Goal: Contribute content: Contribute content

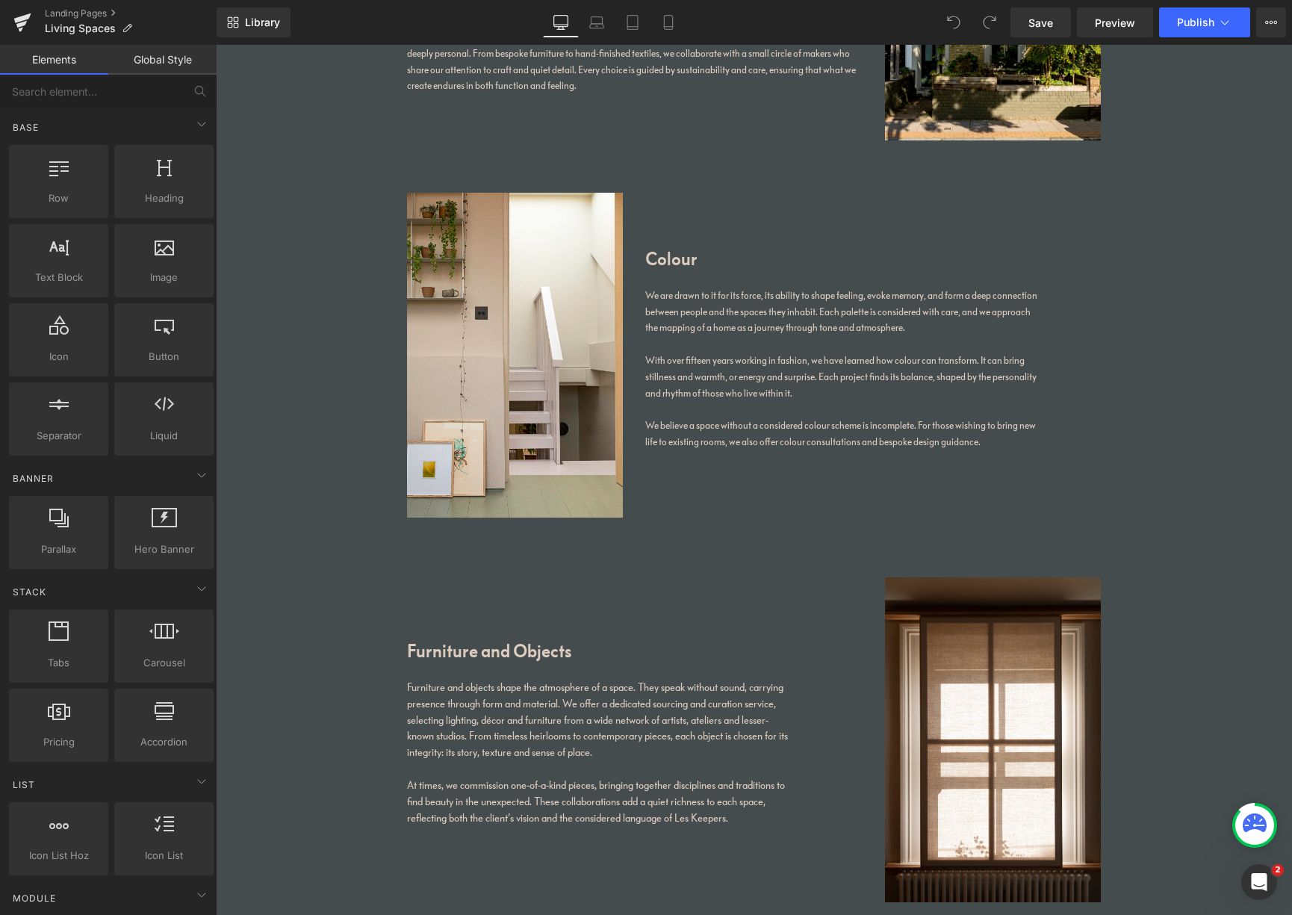
scroll to position [1039, 0]
click at [453, 180] on icon at bounding box center [454, 181] width 3 height 7
click at [473, 180] on icon at bounding box center [474, 181] width 10 height 10
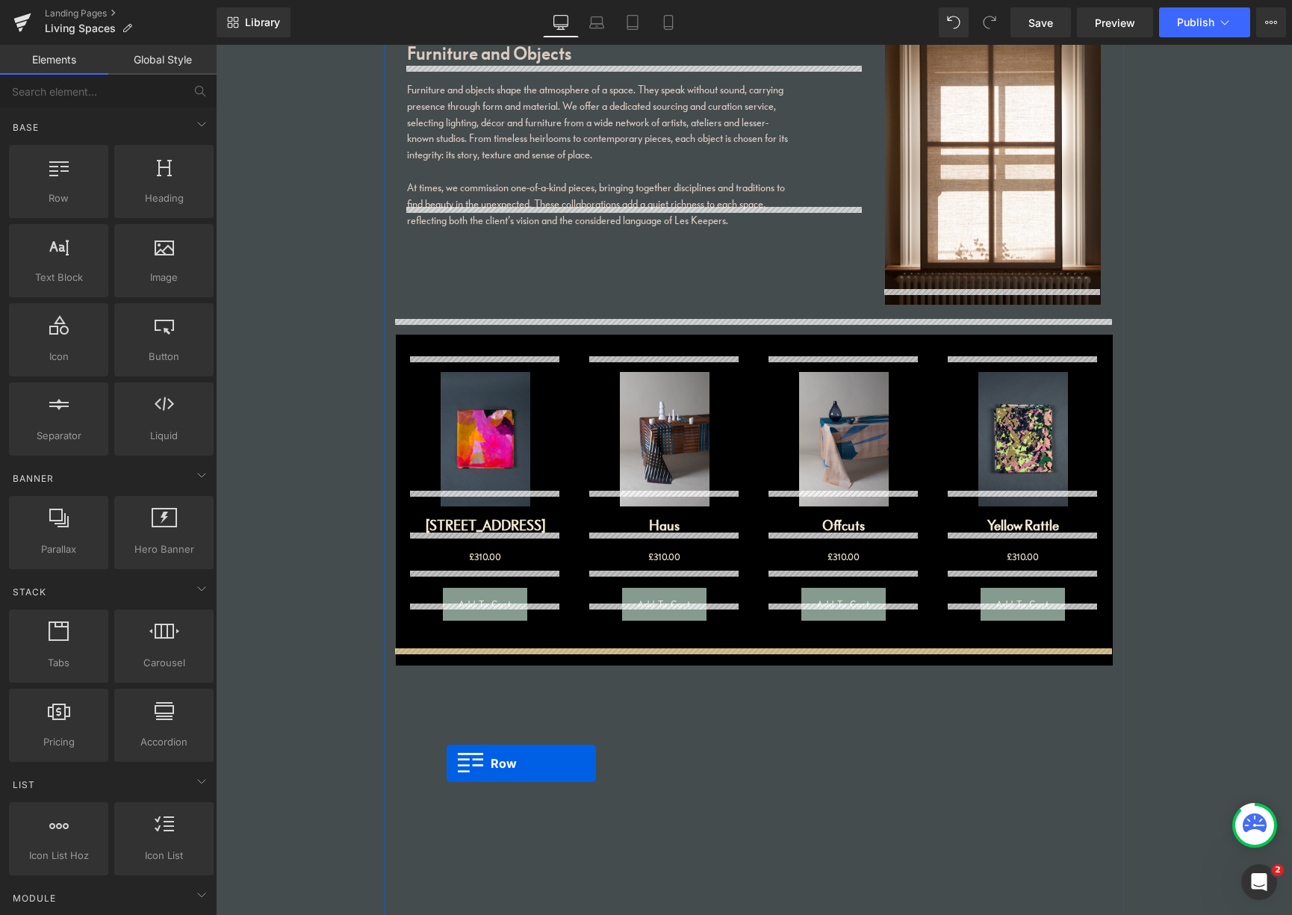
scroll to position [1711, 0]
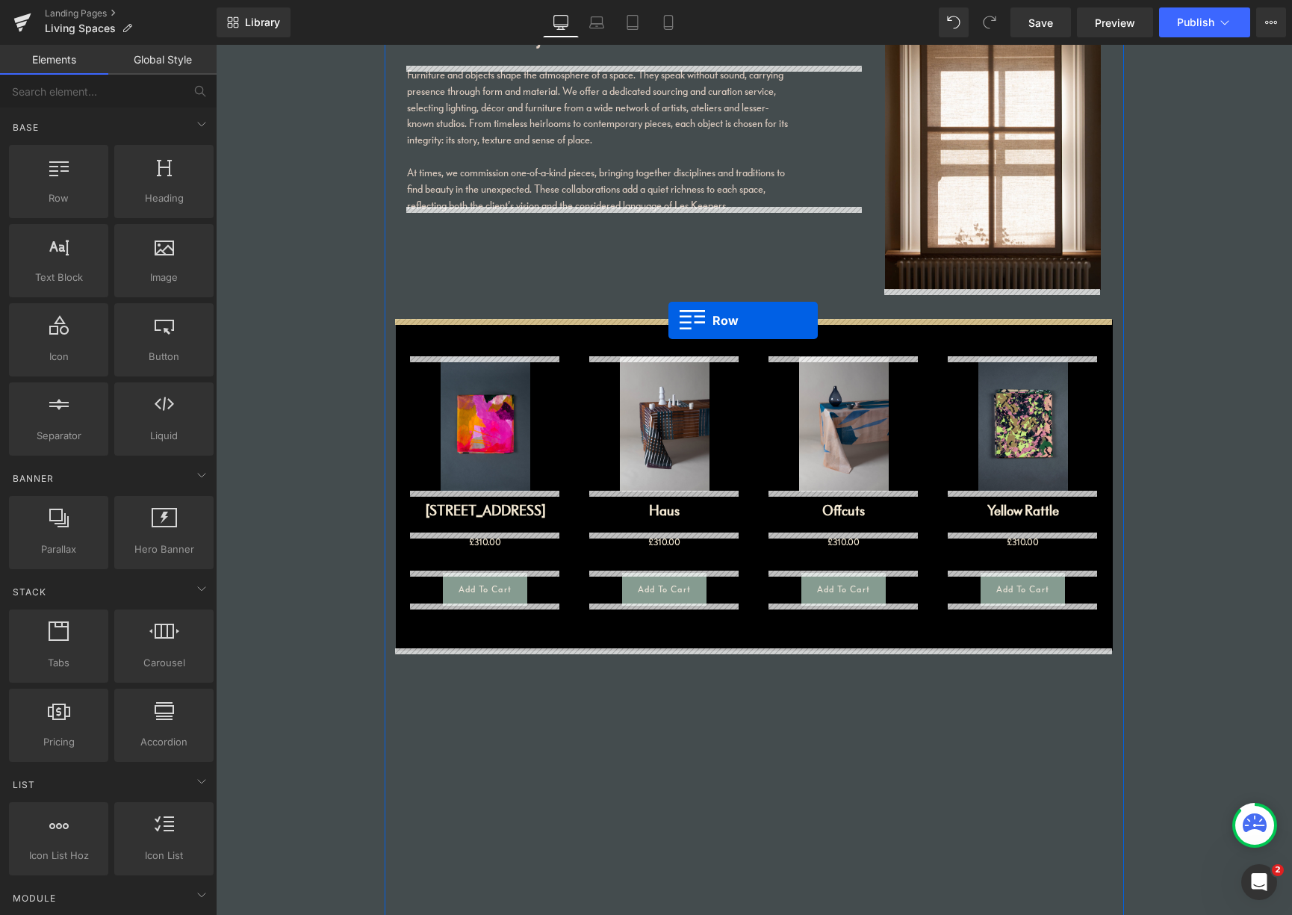
drag, startPoint x: 403, startPoint y: 568, endPoint x: 668, endPoint y: 321, distance: 363.0
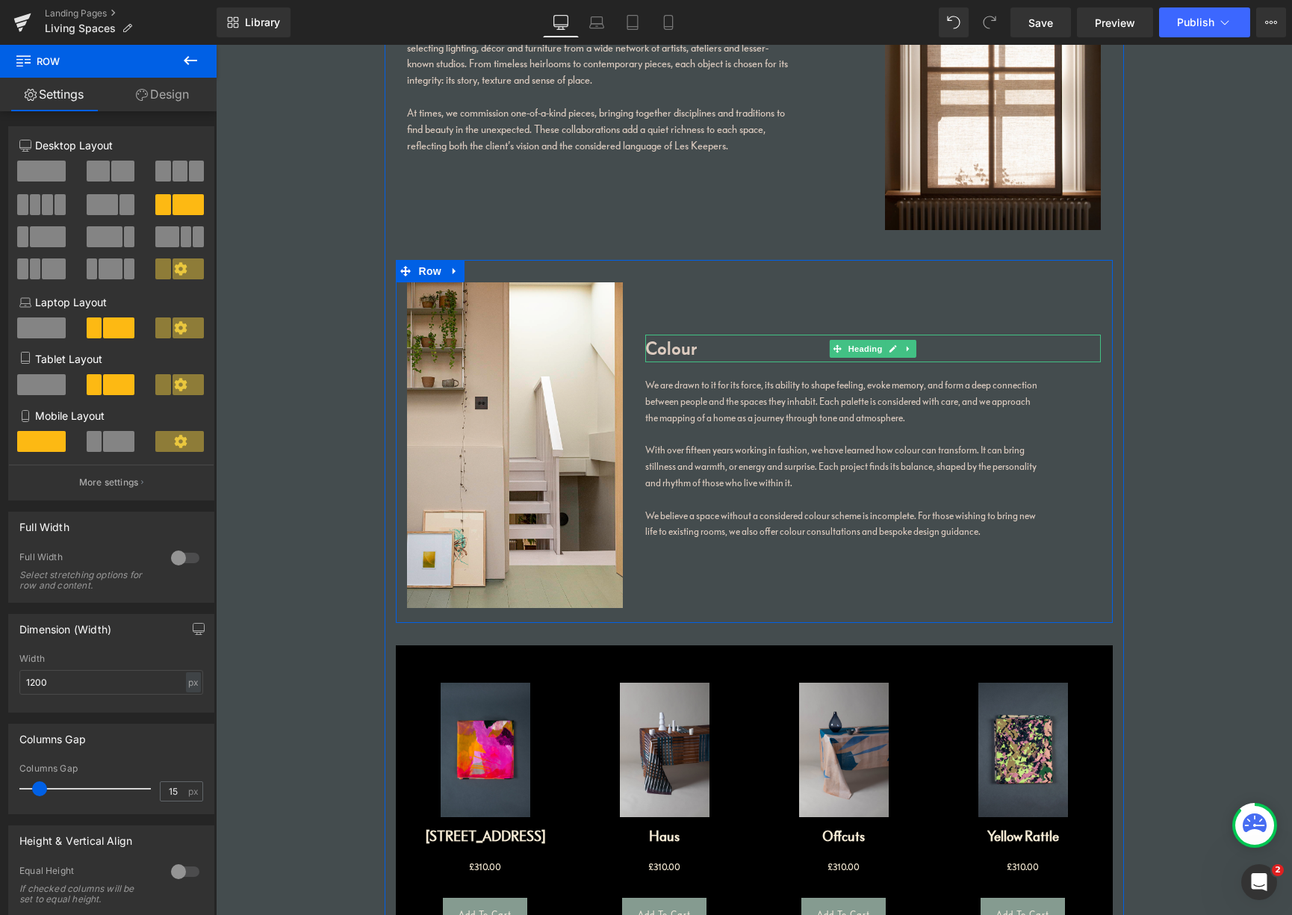
click at [680, 350] on h1 "Colour" at bounding box center [873, 348] width 456 height 27
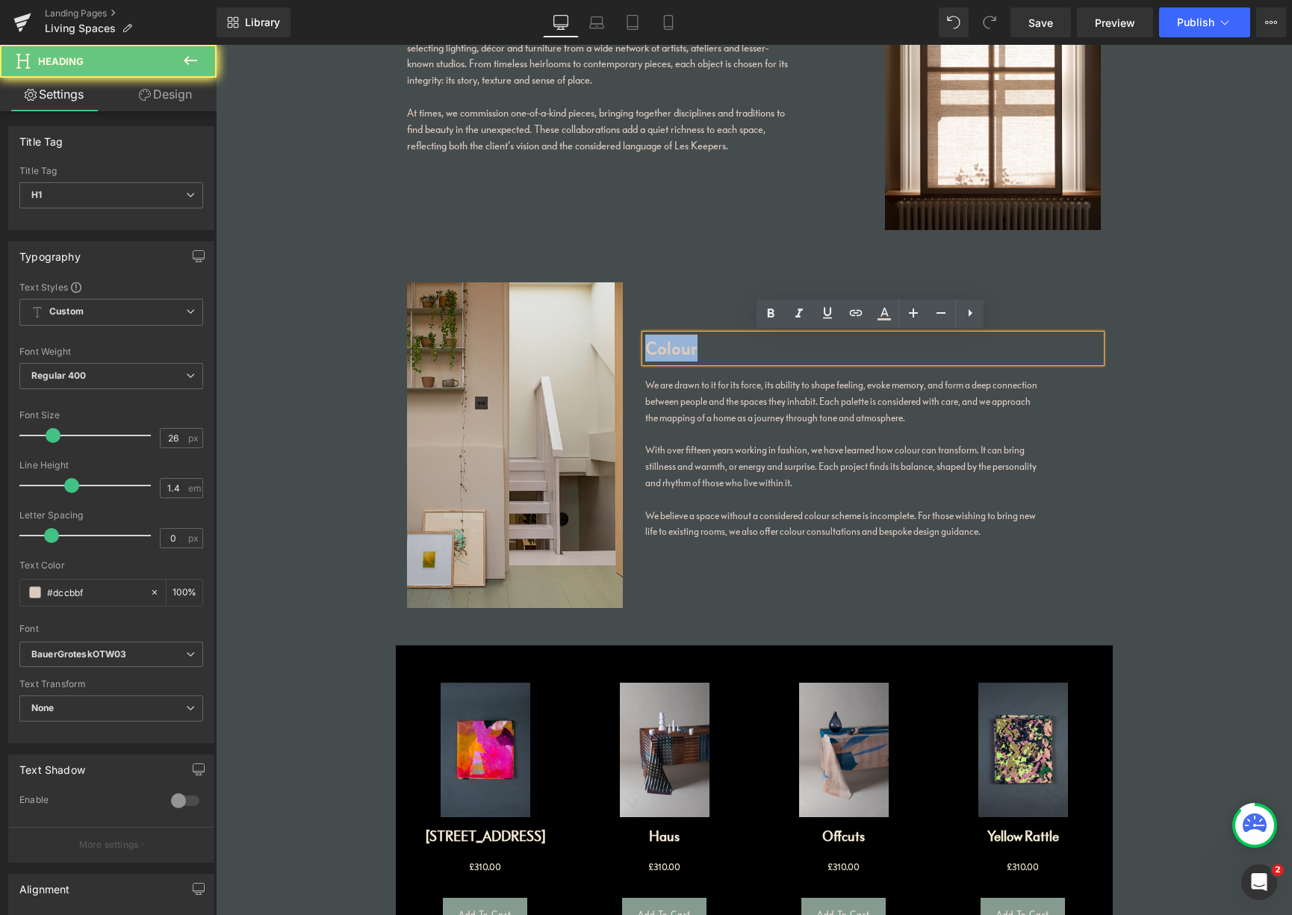
drag, startPoint x: 695, startPoint y: 349, endPoint x: 604, endPoint y: 344, distance: 91.3
click at [609, 343] on div "Image Colour Heading We are drawn to it for its force, its ability to shape fee…" at bounding box center [754, 441] width 717 height 362
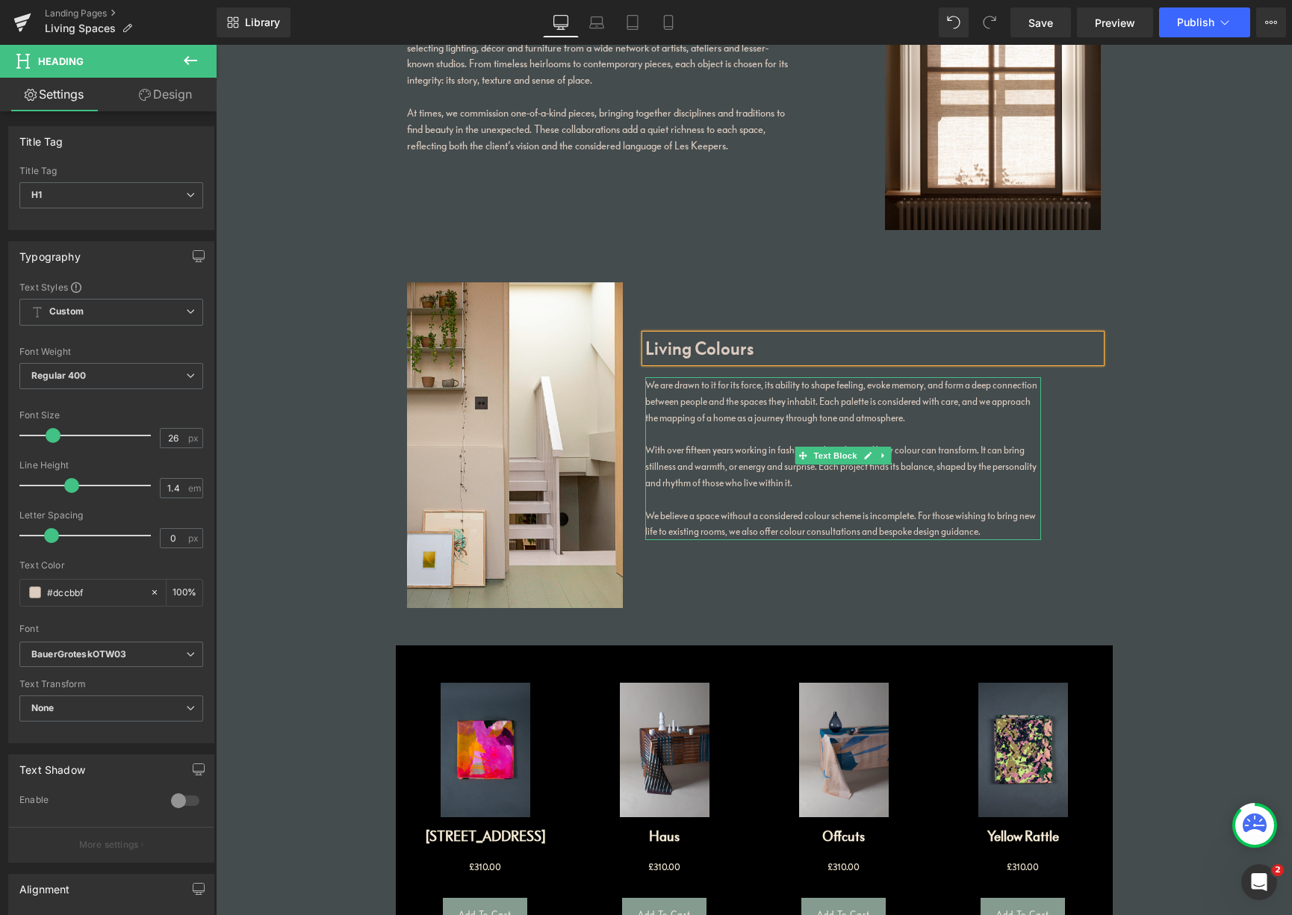
drag, startPoint x: 705, startPoint y: 385, endPoint x: 707, endPoint y: 403, distance: 17.3
click at [705, 384] on p "We are drawn to it for its force, its ability to shape feeling, evoke memory, a…" at bounding box center [843, 401] width 396 height 49
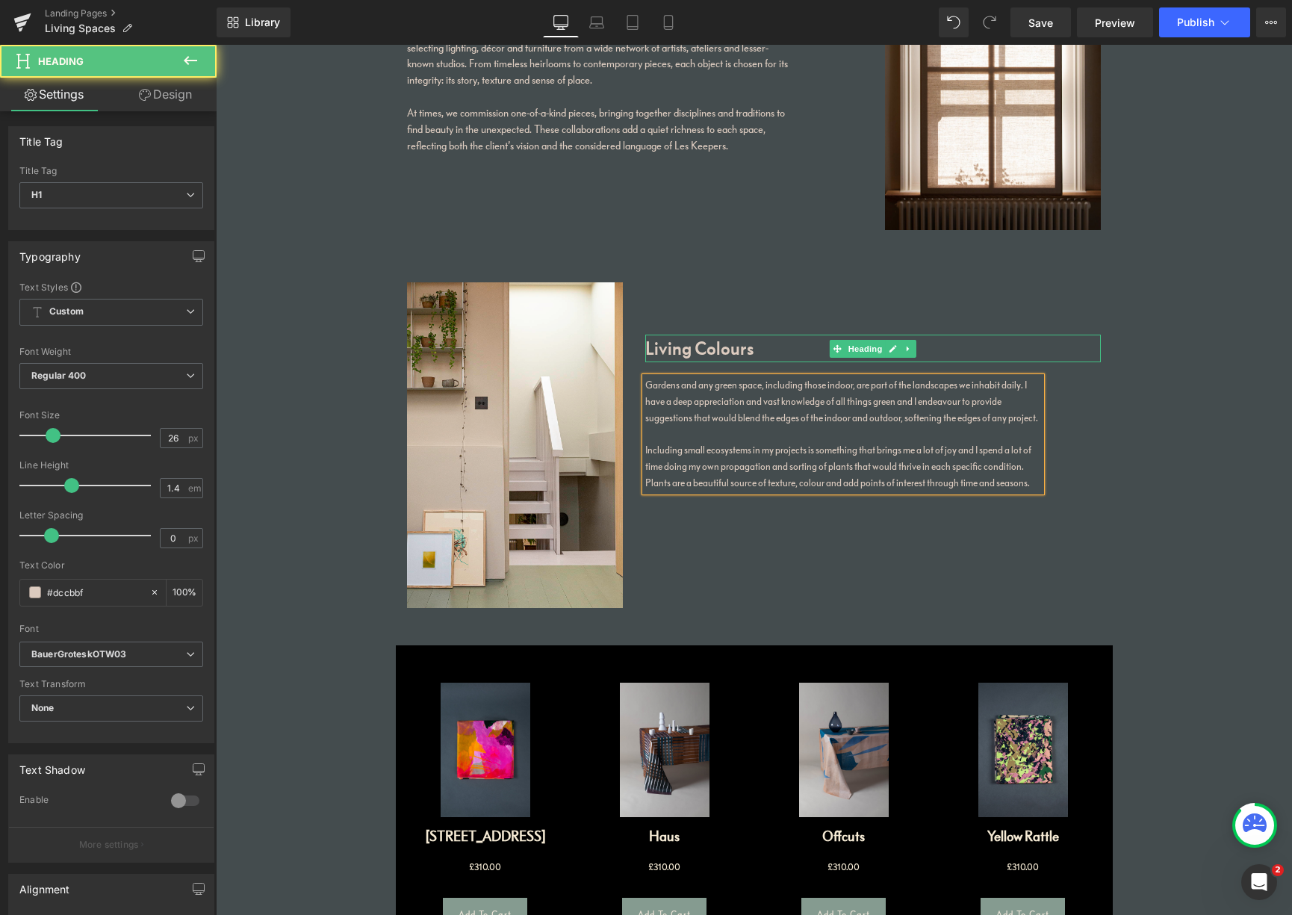
click at [709, 336] on div "Living Colours Heading" at bounding box center [873, 348] width 456 height 27
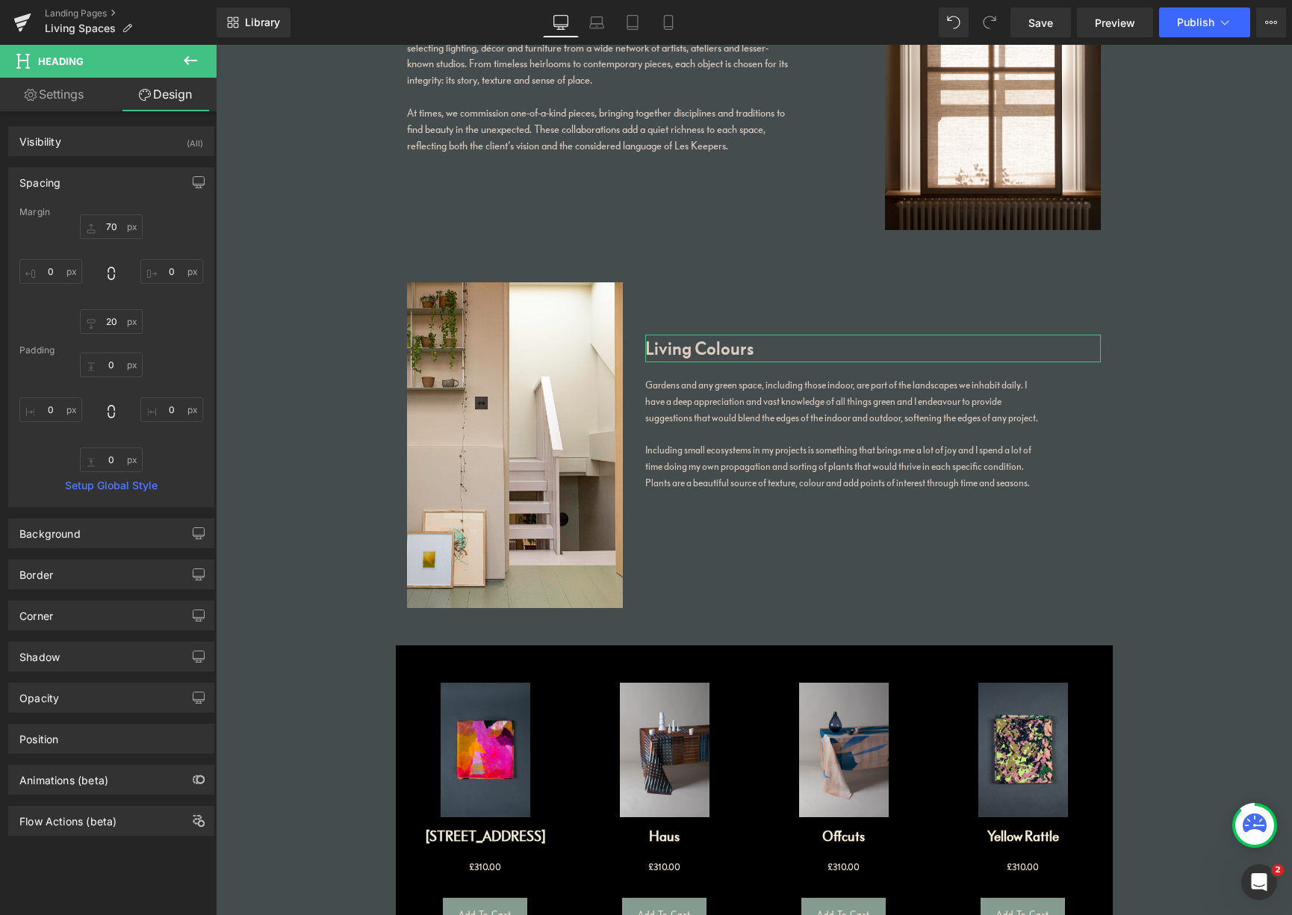
click at [181, 96] on link "Design" at bounding box center [165, 95] width 108 height 34
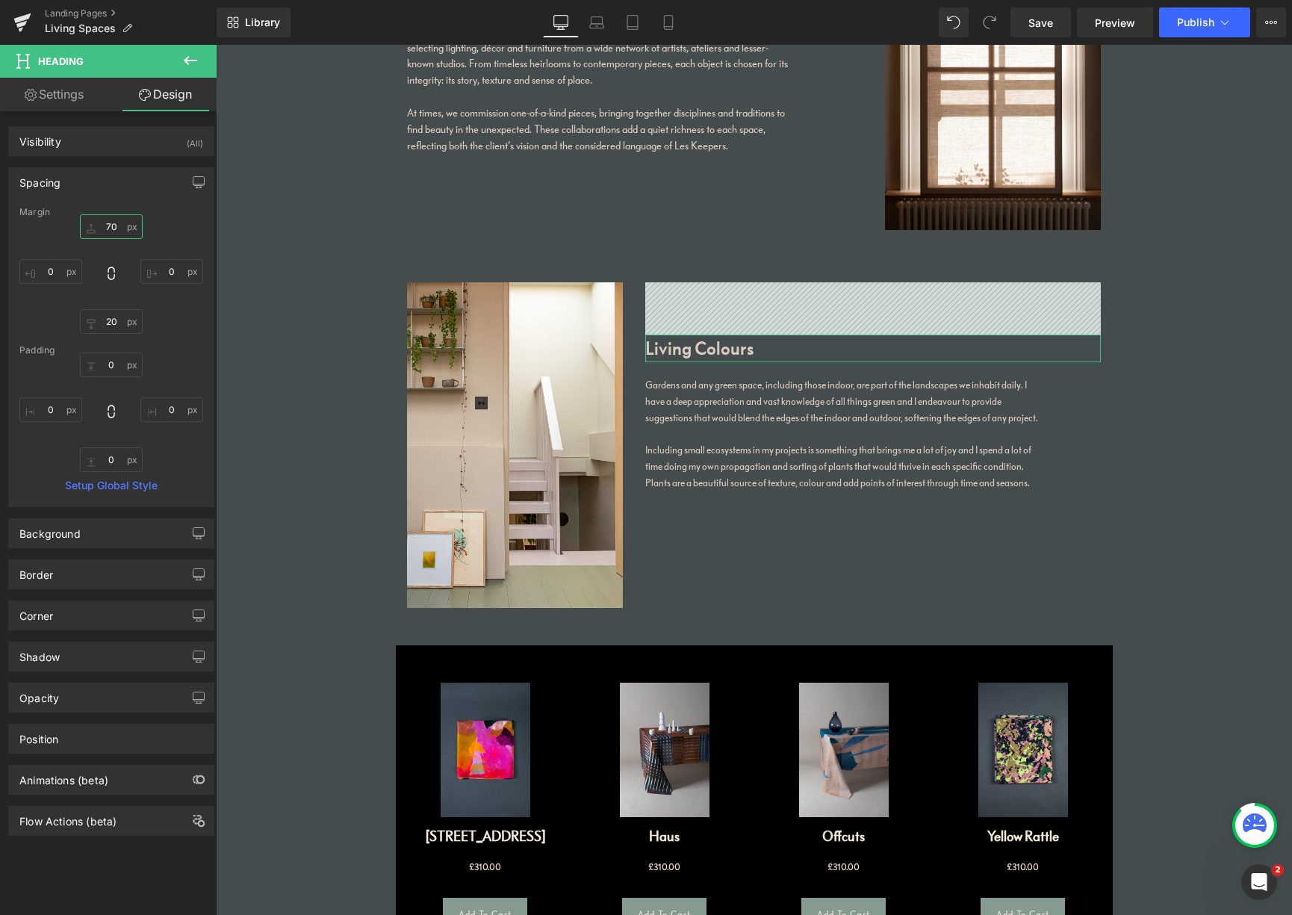
drag, startPoint x: 110, startPoint y: 227, endPoint x: 96, endPoint y: 224, distance: 14.5
click at [93, 223] on input "70" at bounding box center [111, 226] width 63 height 25
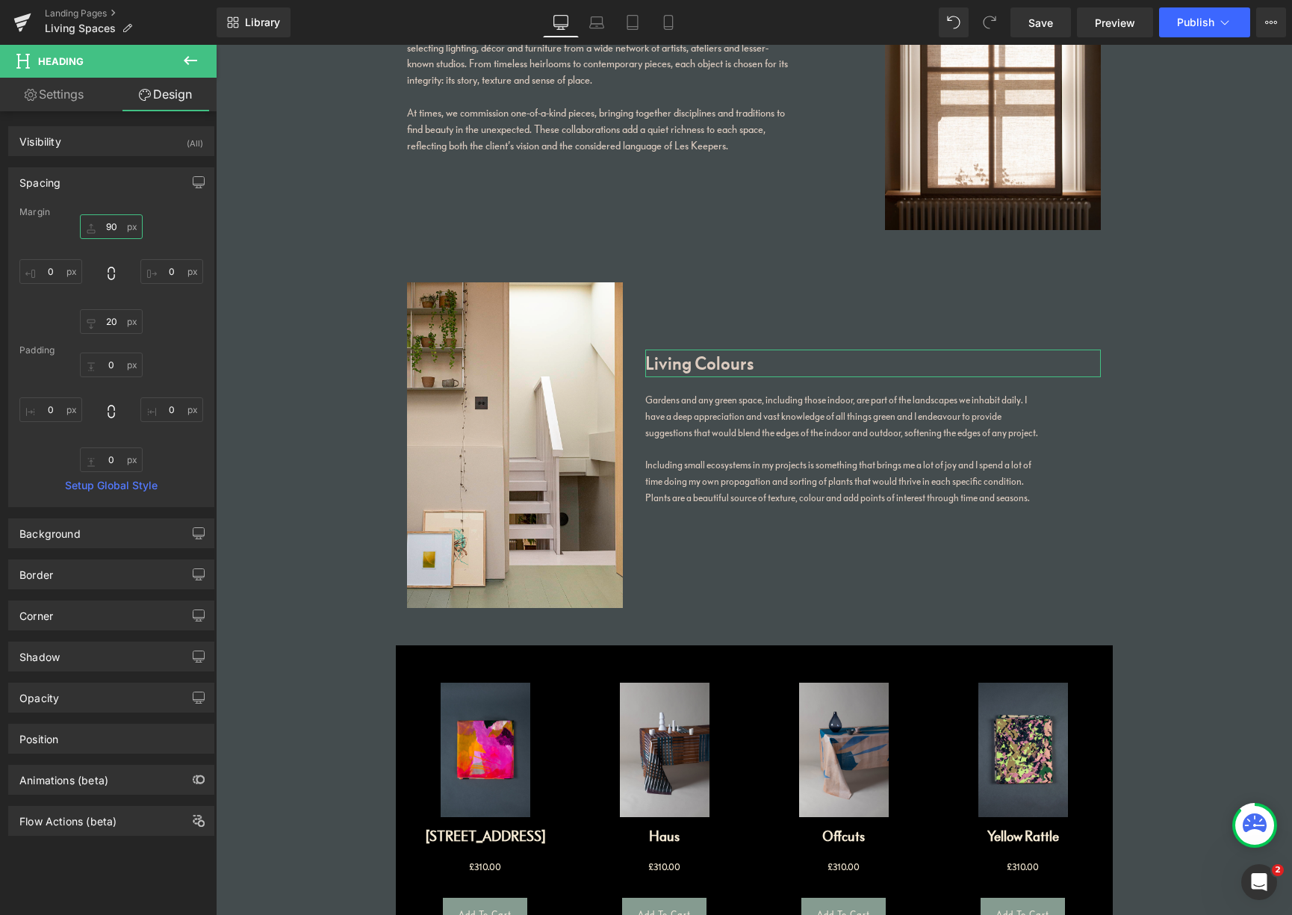
type input "9"
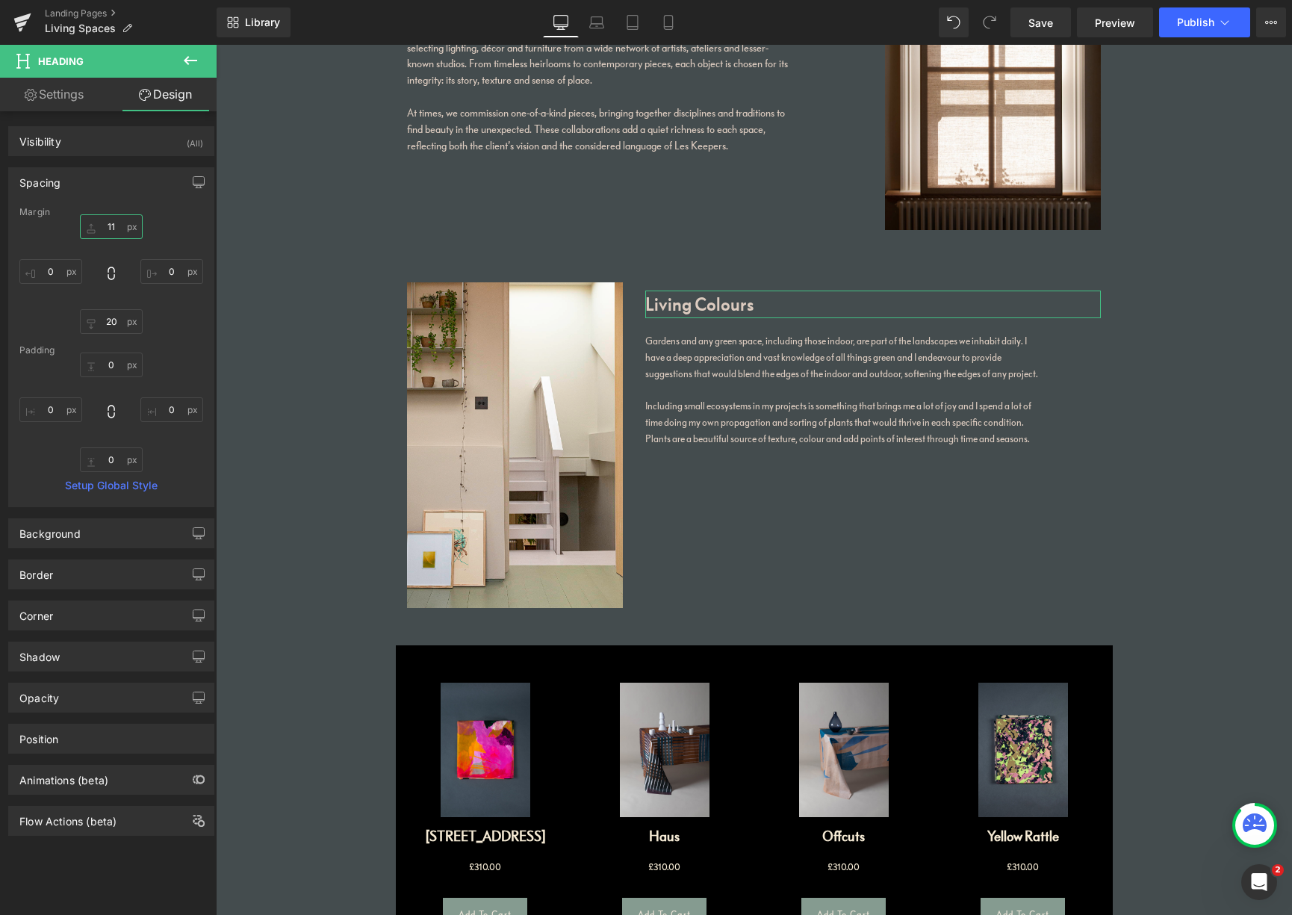
type input "110"
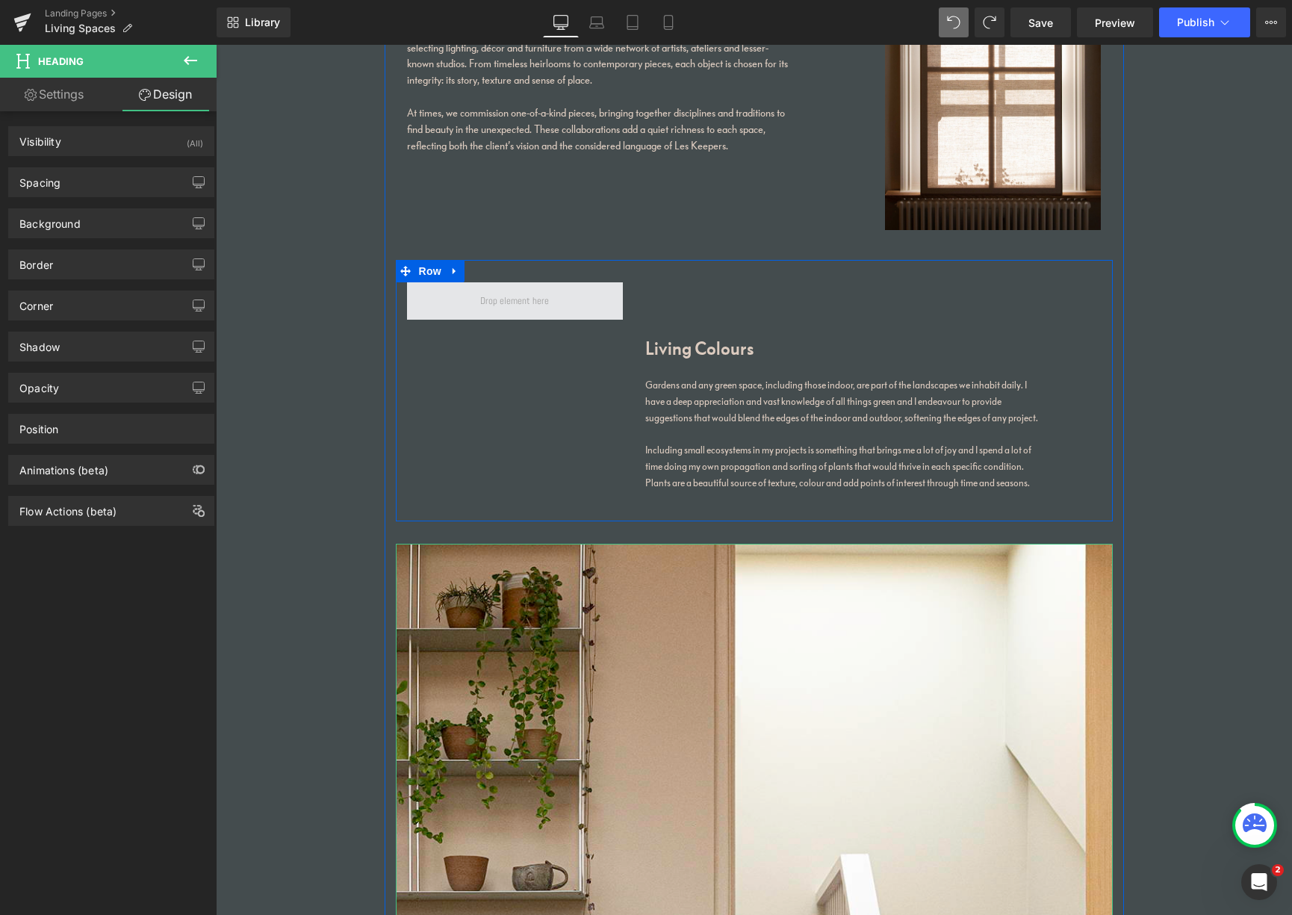
click at [571, 303] on span at bounding box center [515, 300] width 217 height 37
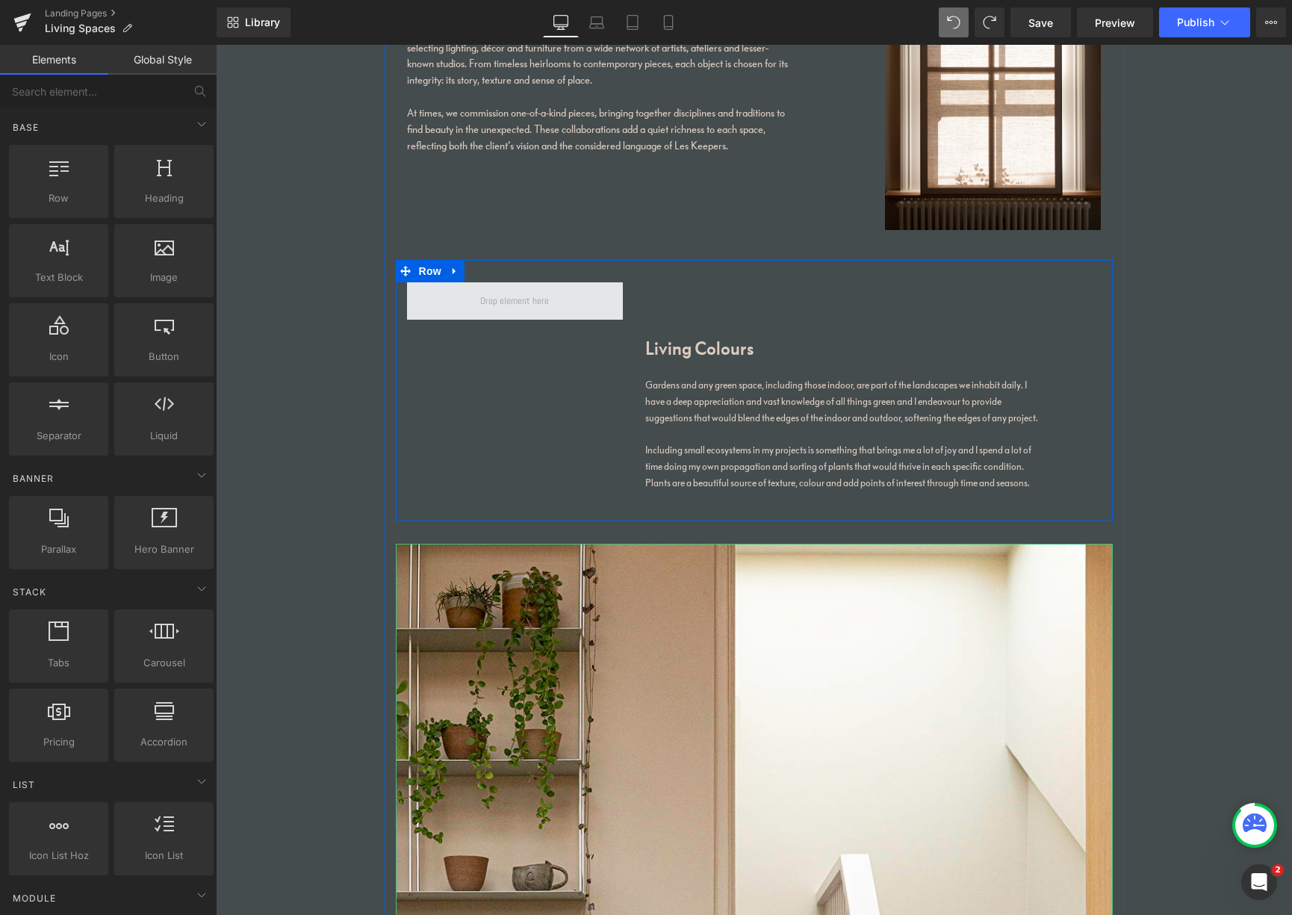
click at [520, 301] on span at bounding box center [514, 301] width 79 height 22
click at [475, 305] on span at bounding box center [514, 301] width 79 height 22
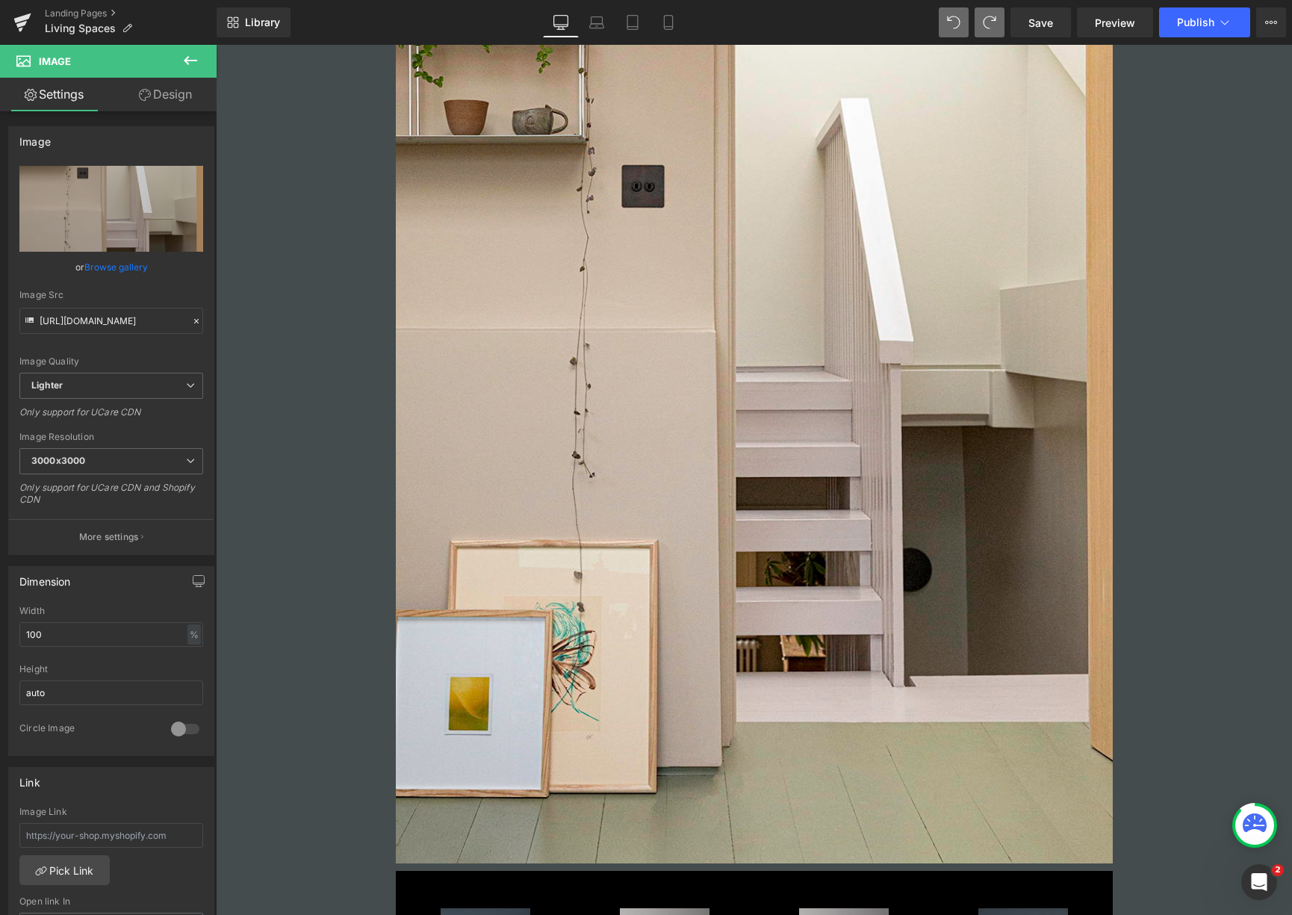
scroll to position [2273, 0]
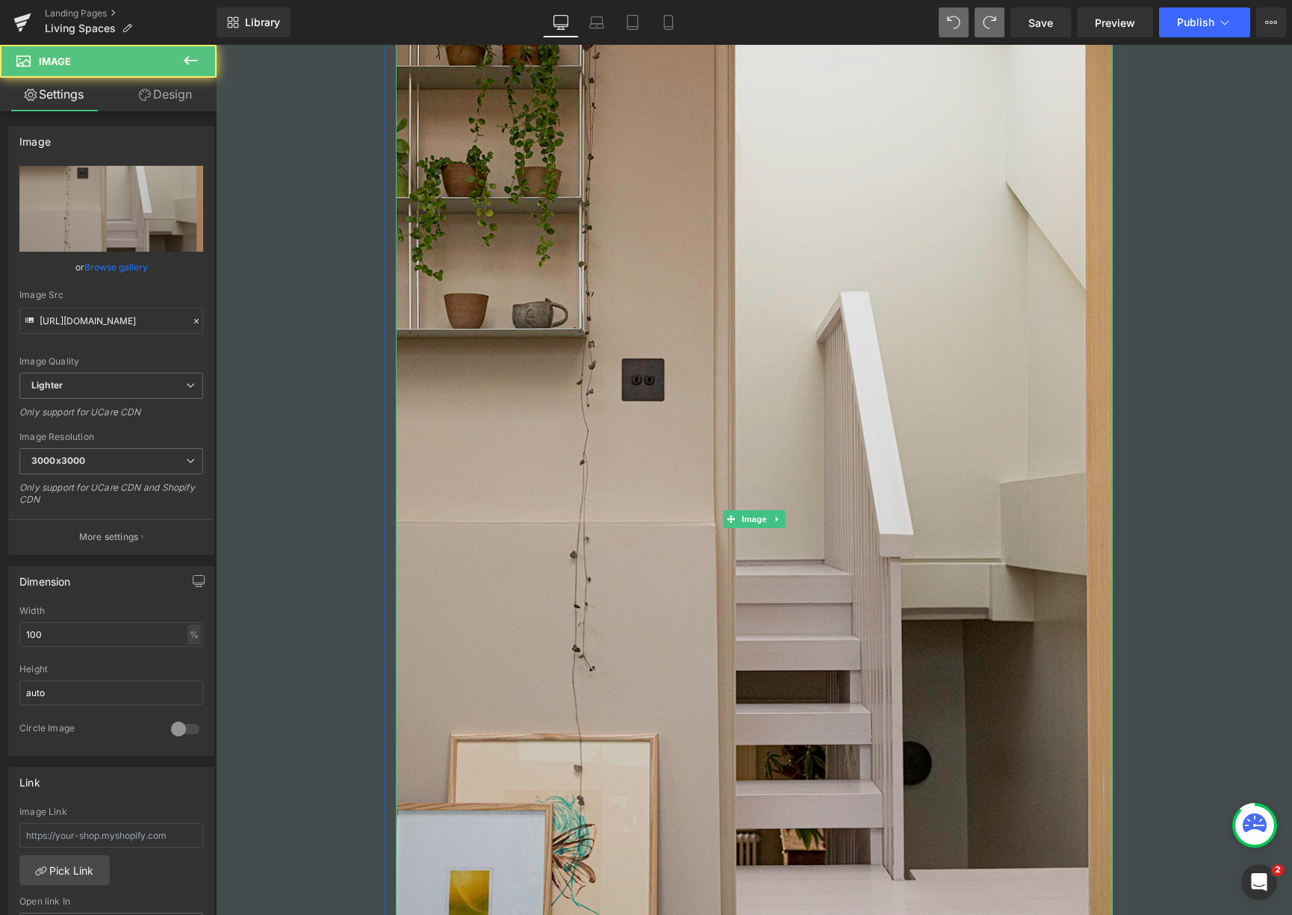
click at [895, 514] on img at bounding box center [754, 518] width 717 height 1075
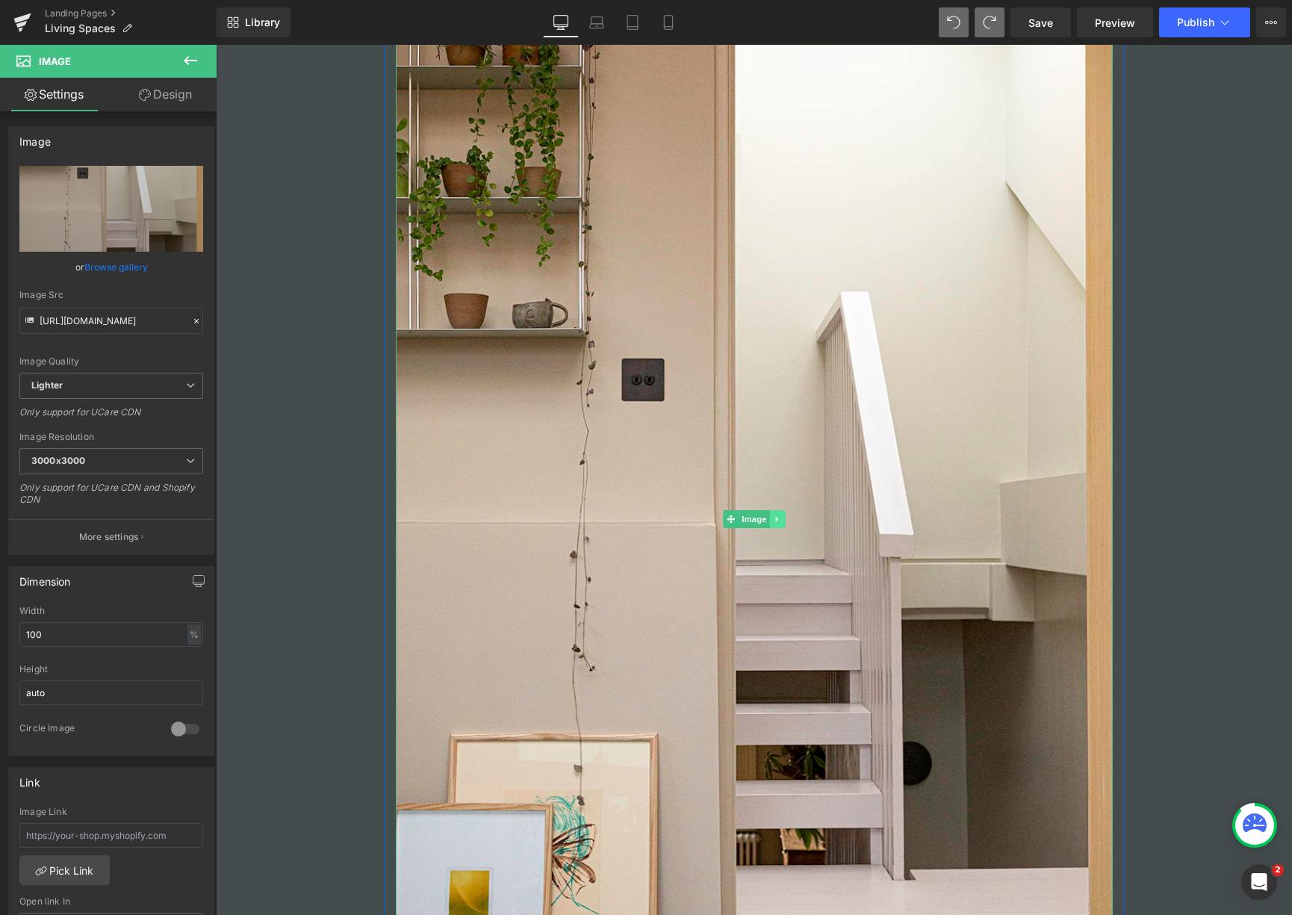
click at [773, 515] on icon at bounding box center [777, 519] width 8 height 9
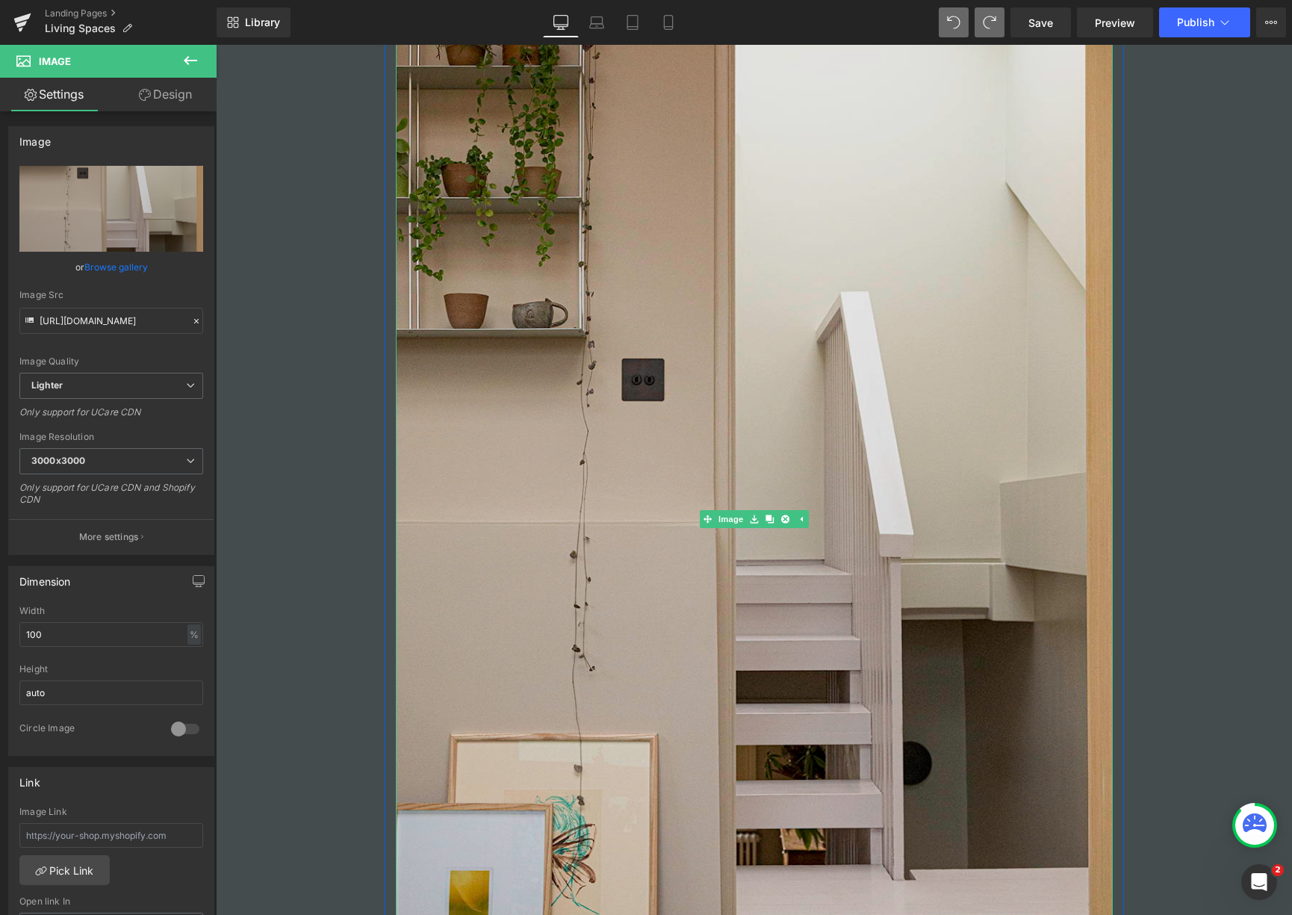
drag, startPoint x: 780, startPoint y: 513, endPoint x: 809, endPoint y: 515, distance: 29.2
click at [780, 515] on icon at bounding box center [784, 519] width 8 height 8
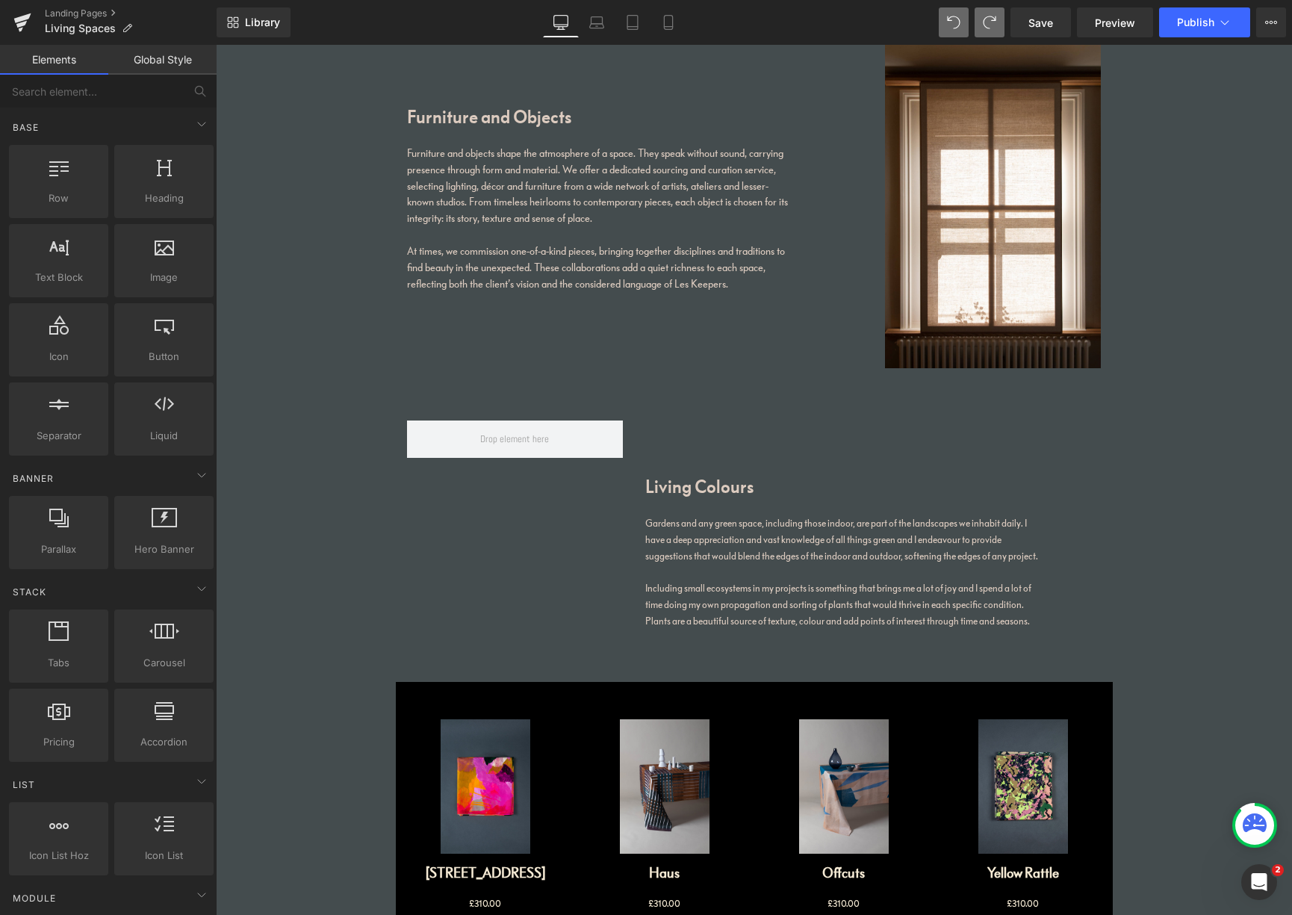
scroll to position [1538, 0]
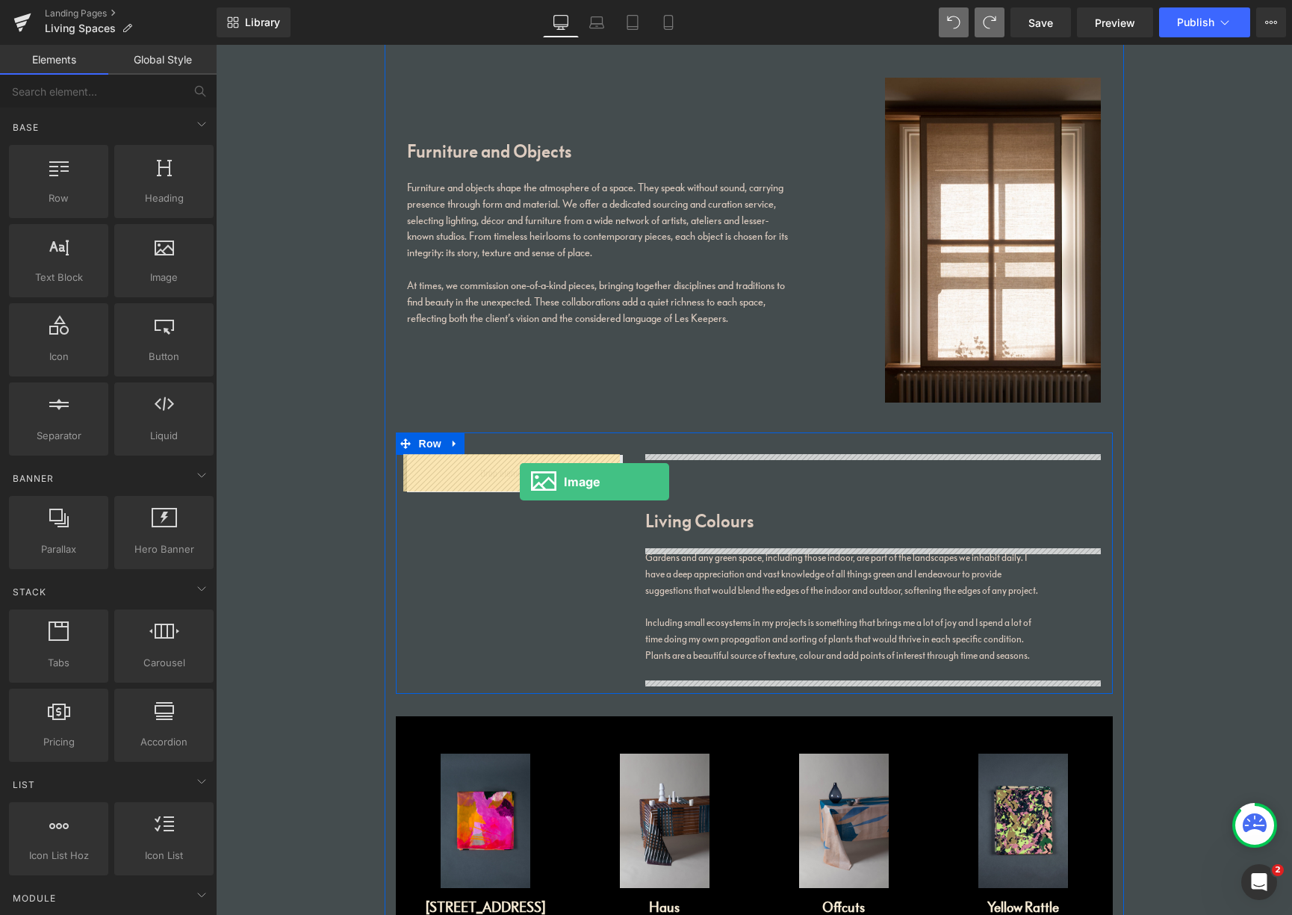
drag, startPoint x: 422, startPoint y: 338, endPoint x: 520, endPoint y: 481, distance: 173.0
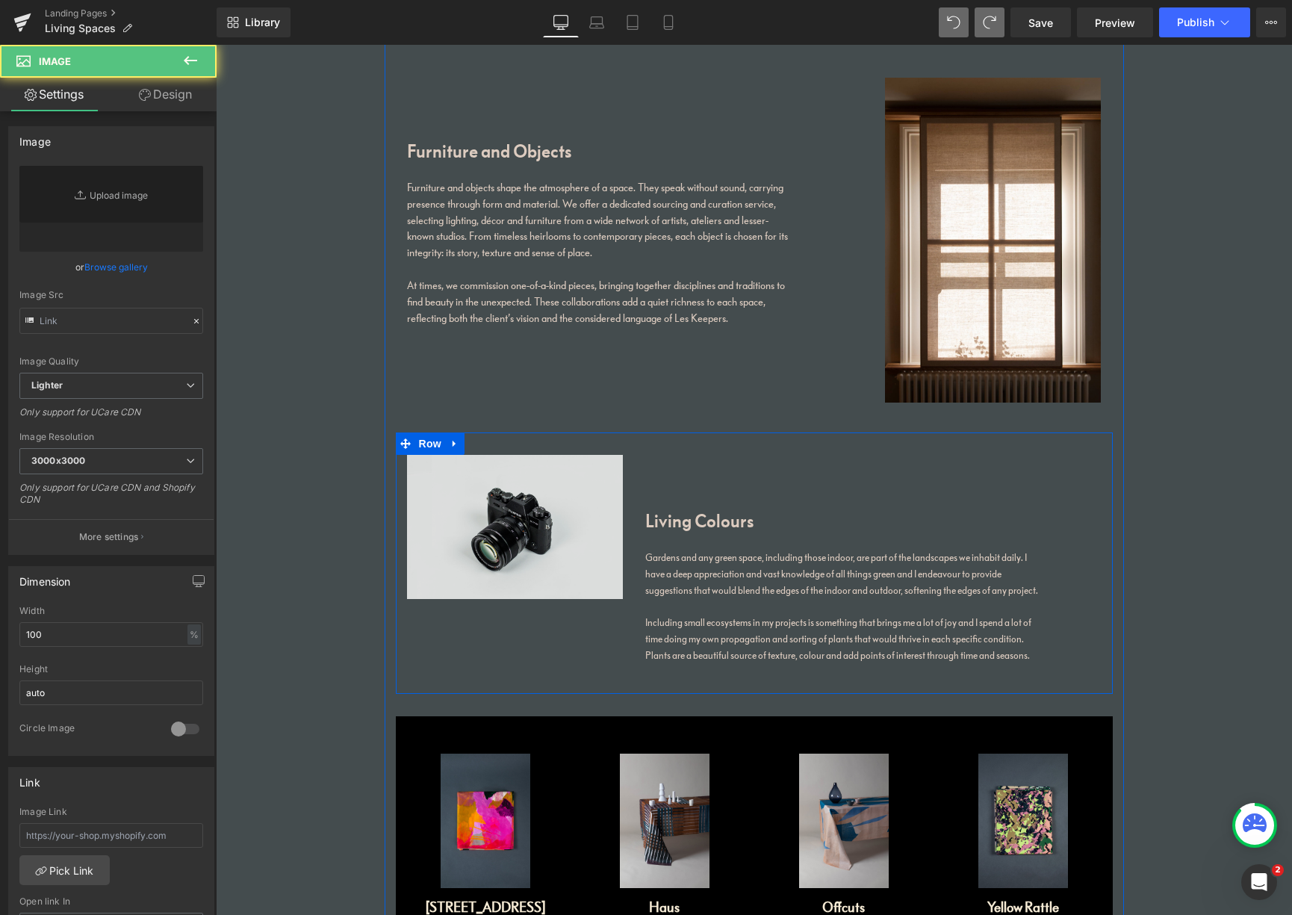
type input "//[DOMAIN_NAME][URL]"
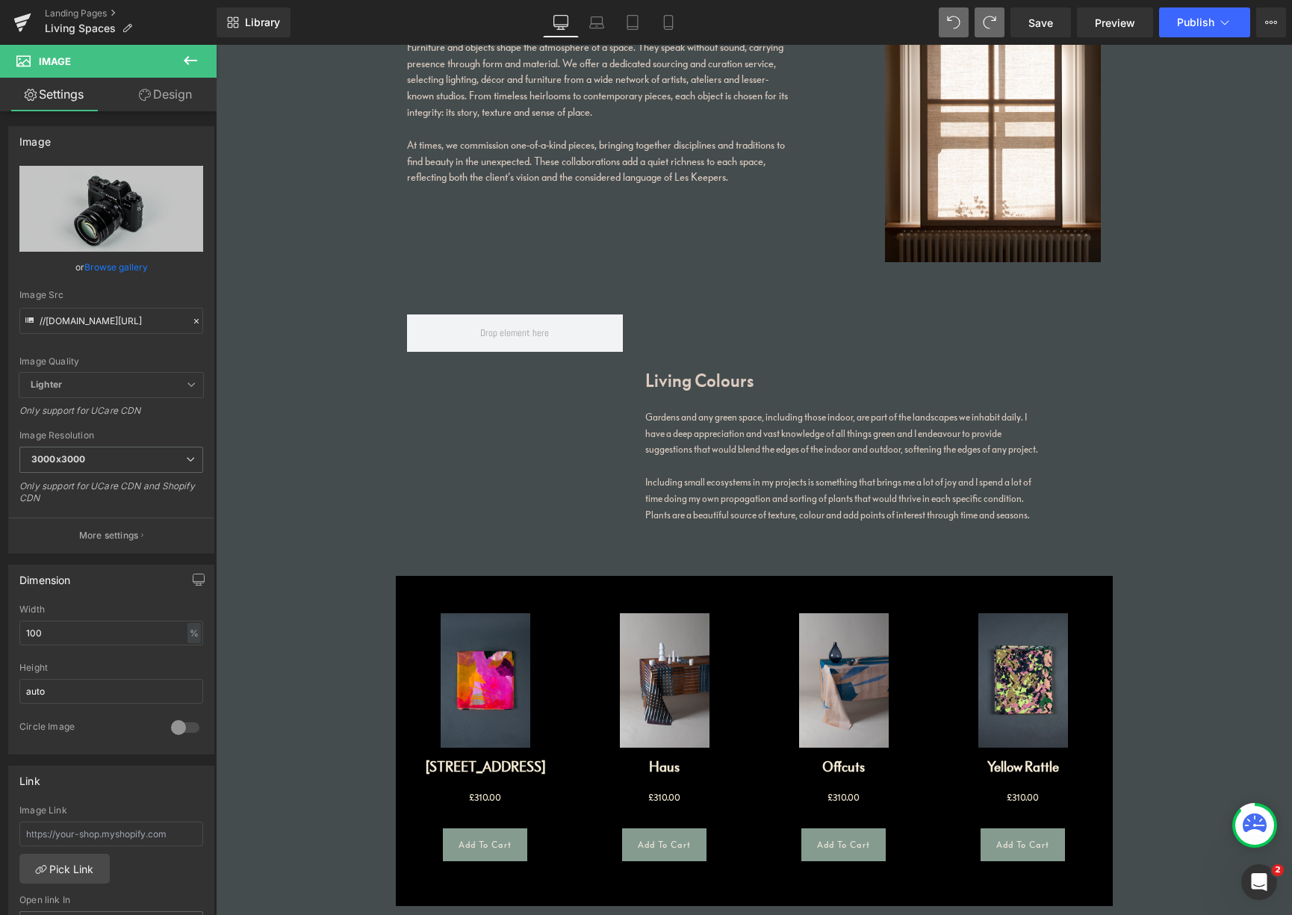
scroll to position [2162, 0]
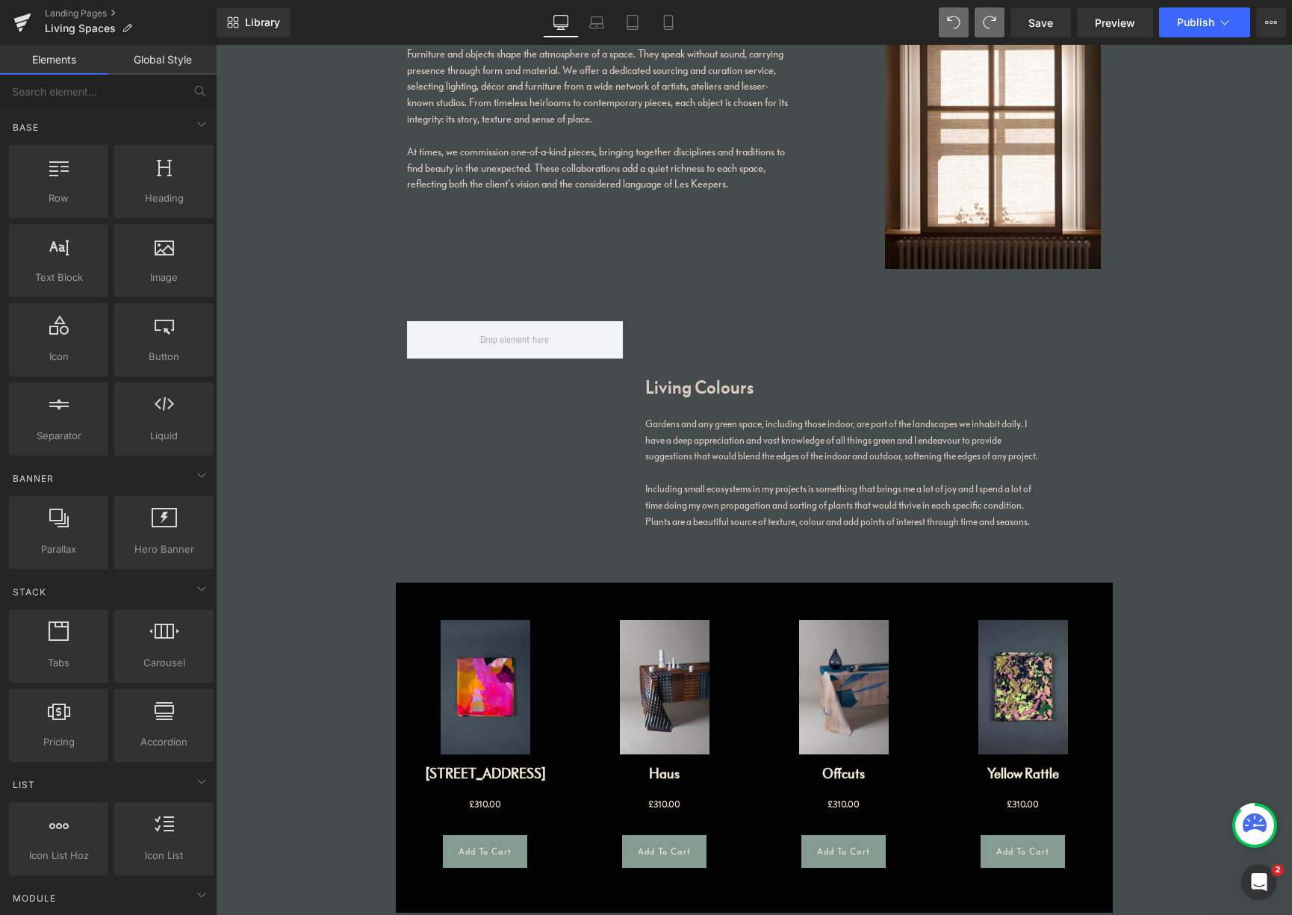
drag, startPoint x: 1283, startPoint y: 562, endPoint x: 1285, endPoint y: 553, distance: 9.1
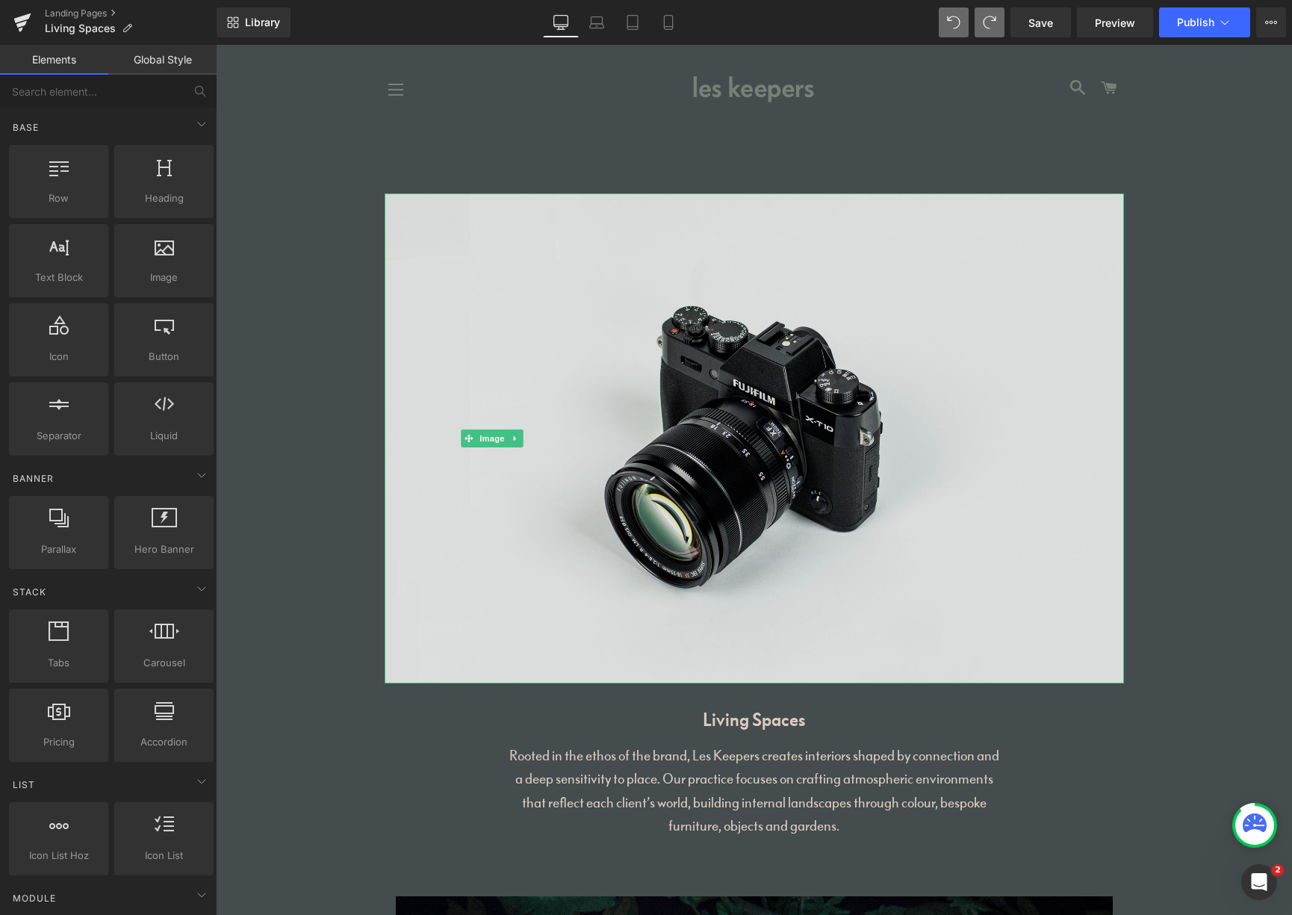
scroll to position [10, 0]
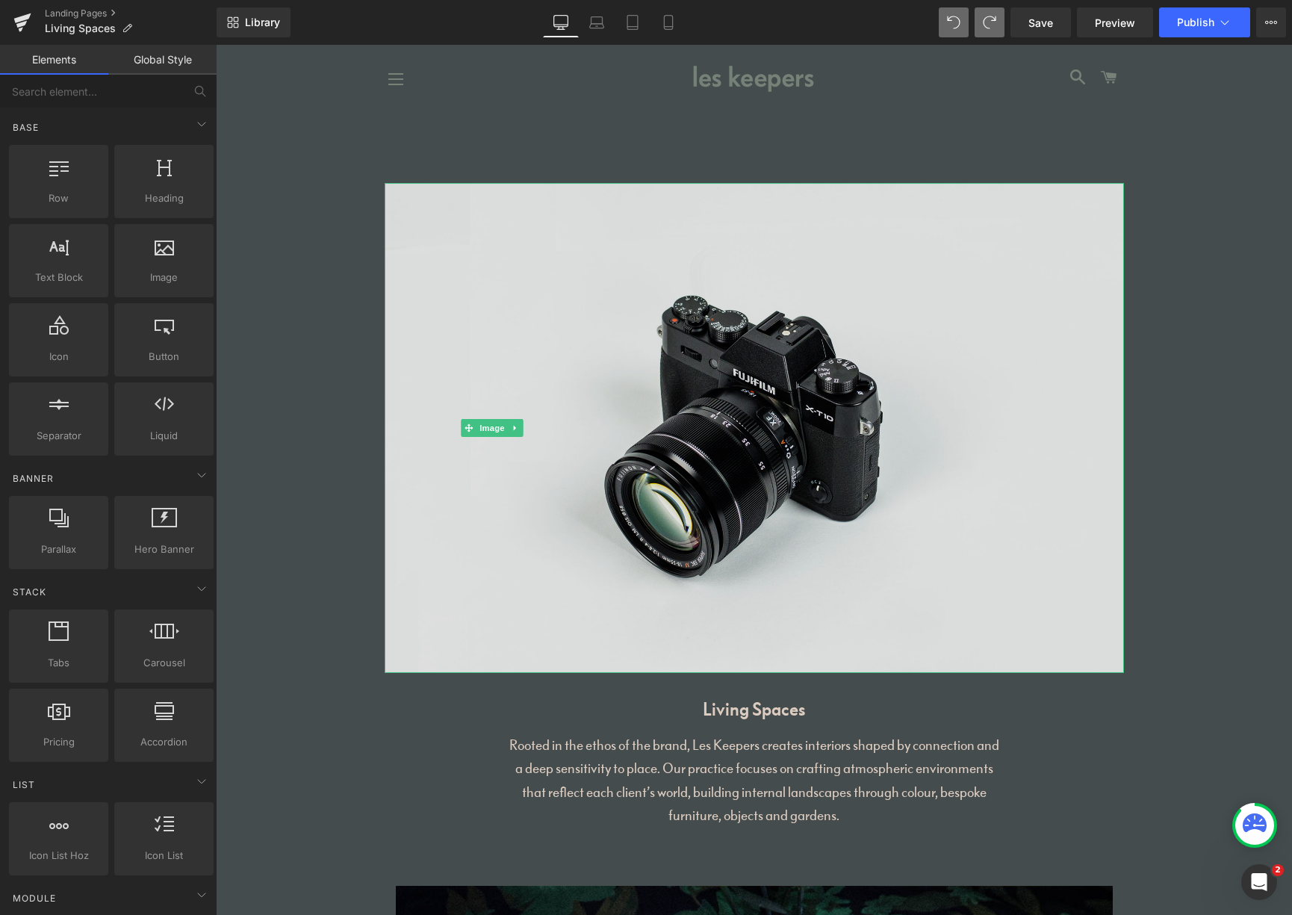
click at [514, 426] on img at bounding box center [754, 428] width 739 height 490
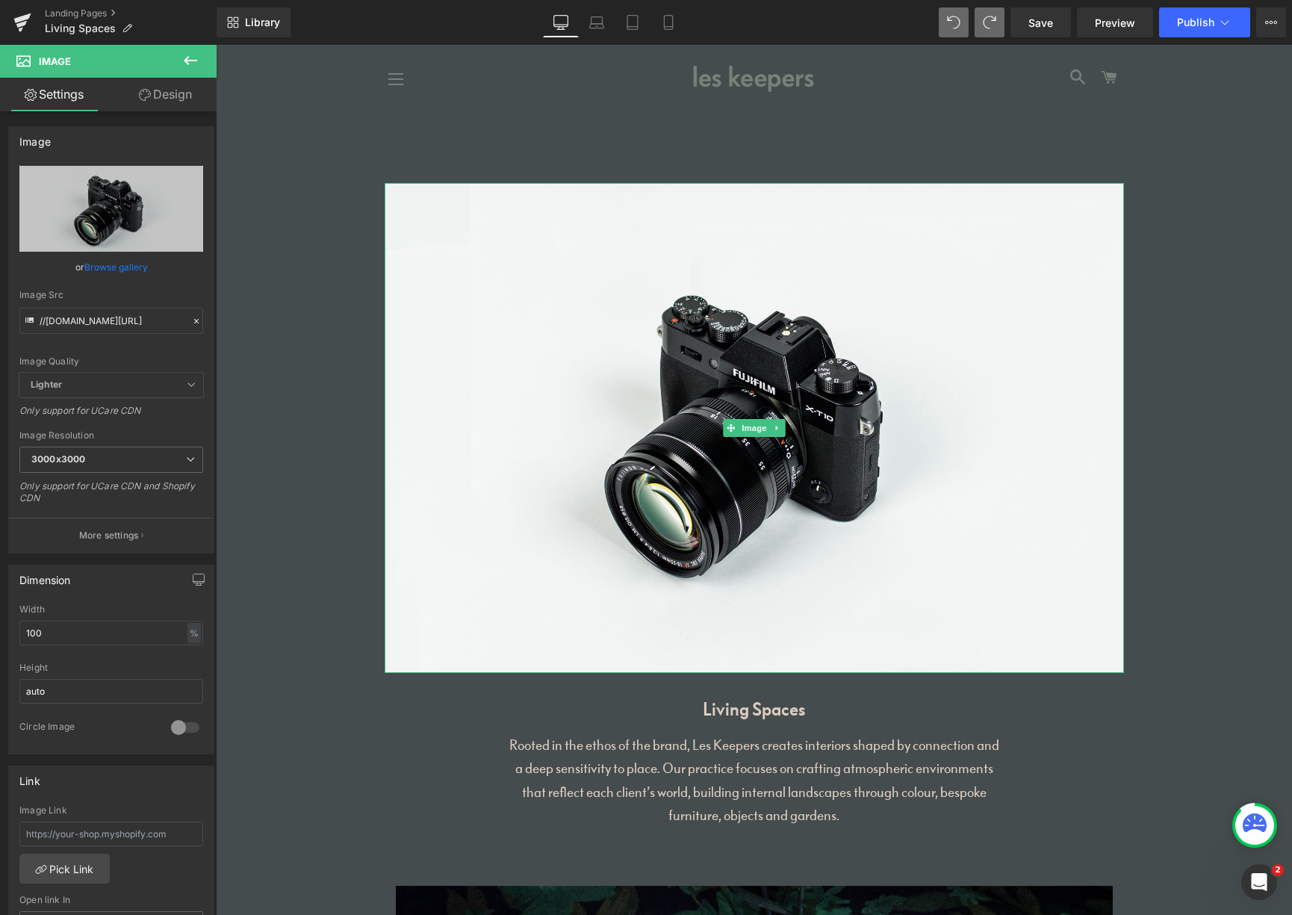
click at [777, 432] on link at bounding box center [777, 428] width 16 height 18
drag, startPoint x: 782, startPoint y: 430, endPoint x: 791, endPoint y: 430, distance: 9.0
click at [783, 431] on icon at bounding box center [784, 427] width 8 height 8
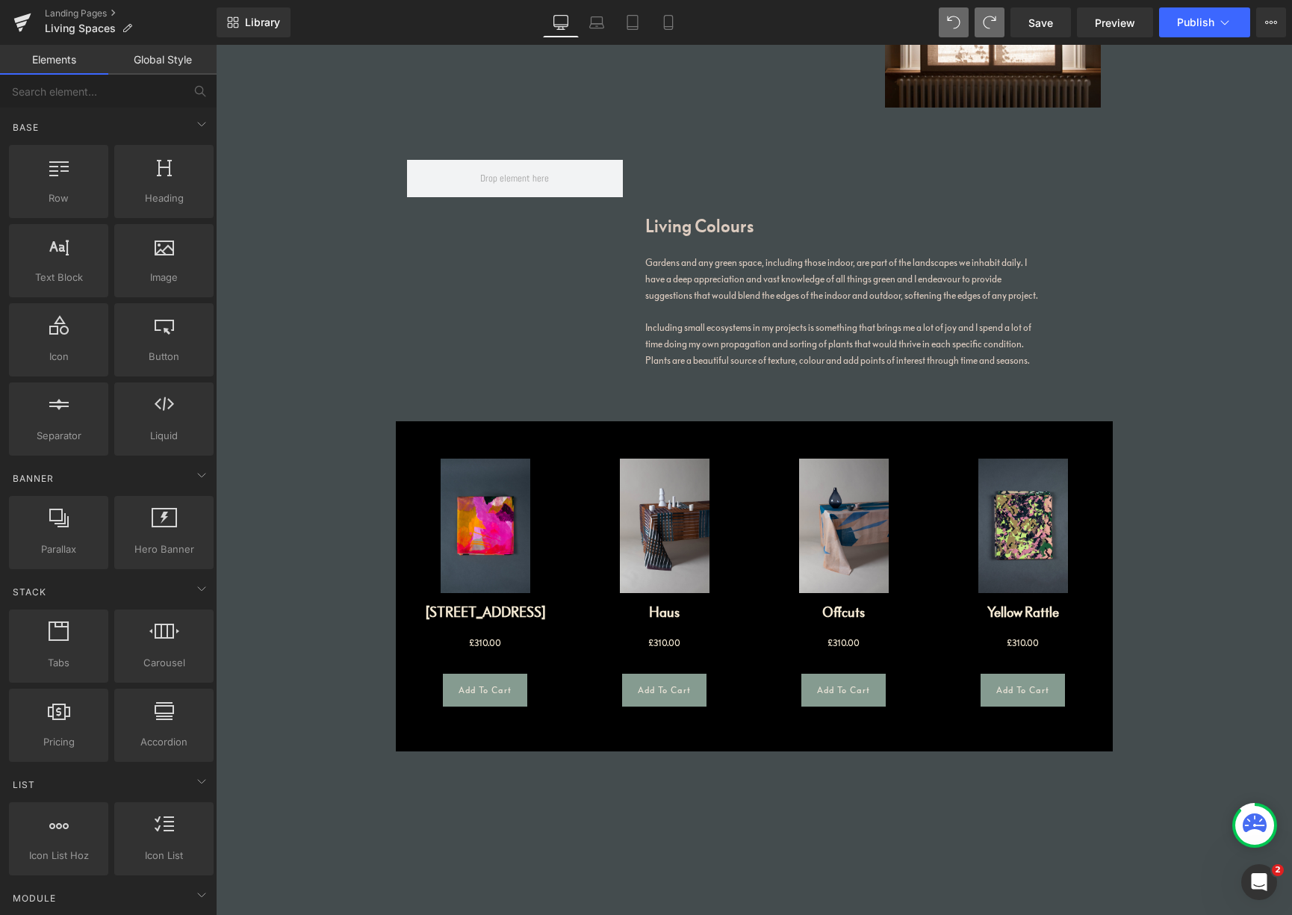
scroll to position [1821, 0]
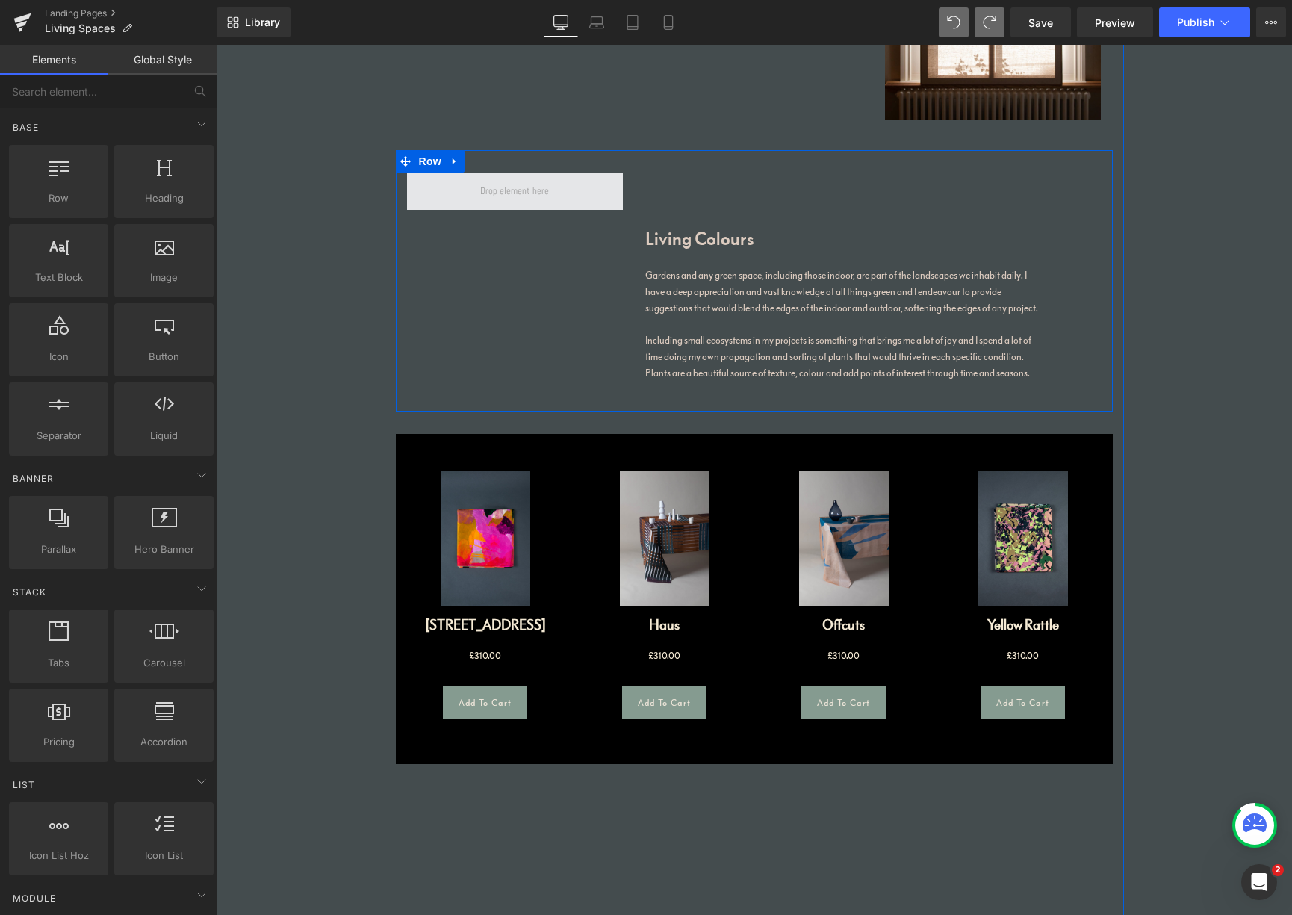
click at [533, 190] on span at bounding box center [514, 191] width 79 height 22
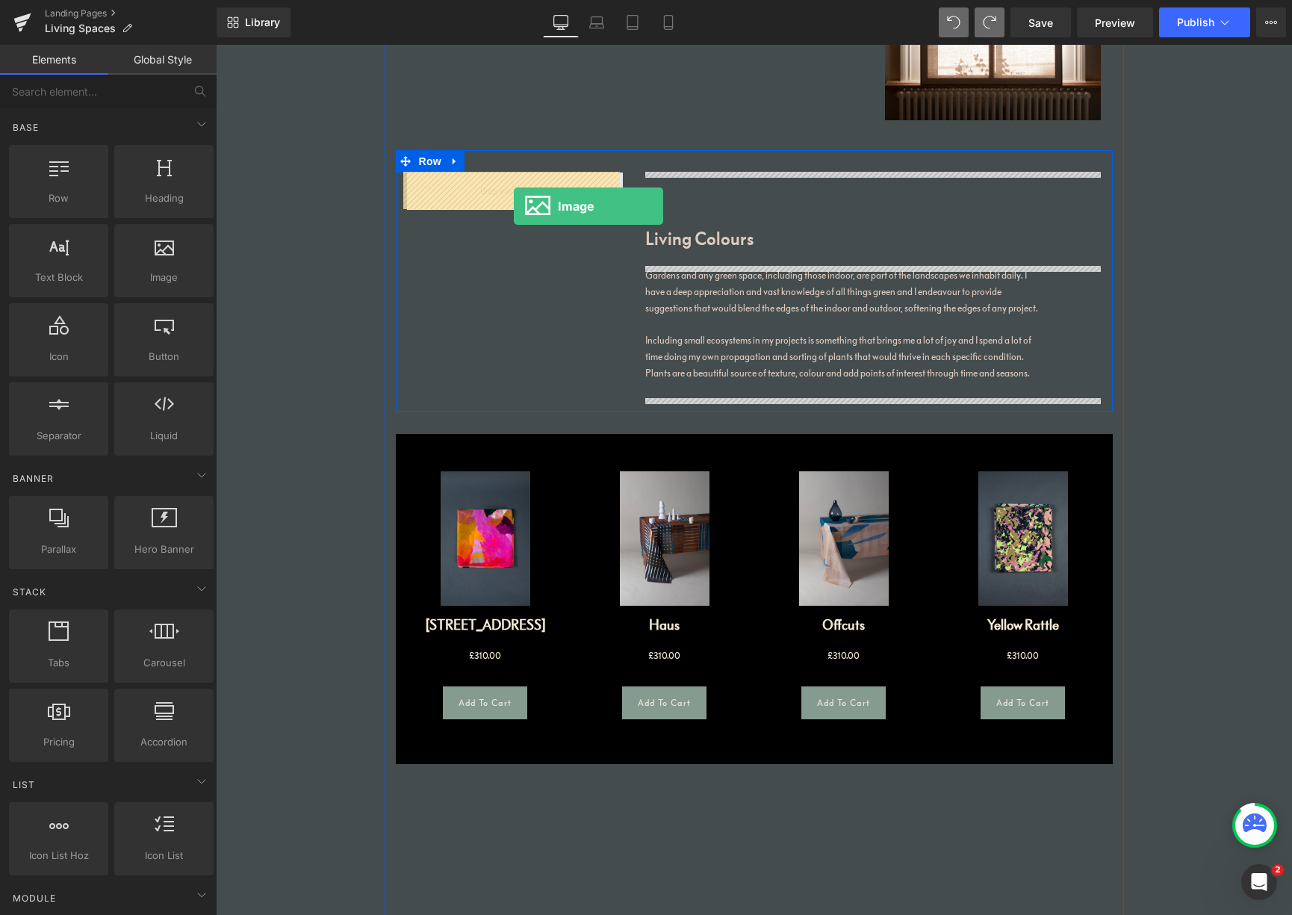
drag, startPoint x: 351, startPoint y: 239, endPoint x: 515, endPoint y: 206, distance: 167.6
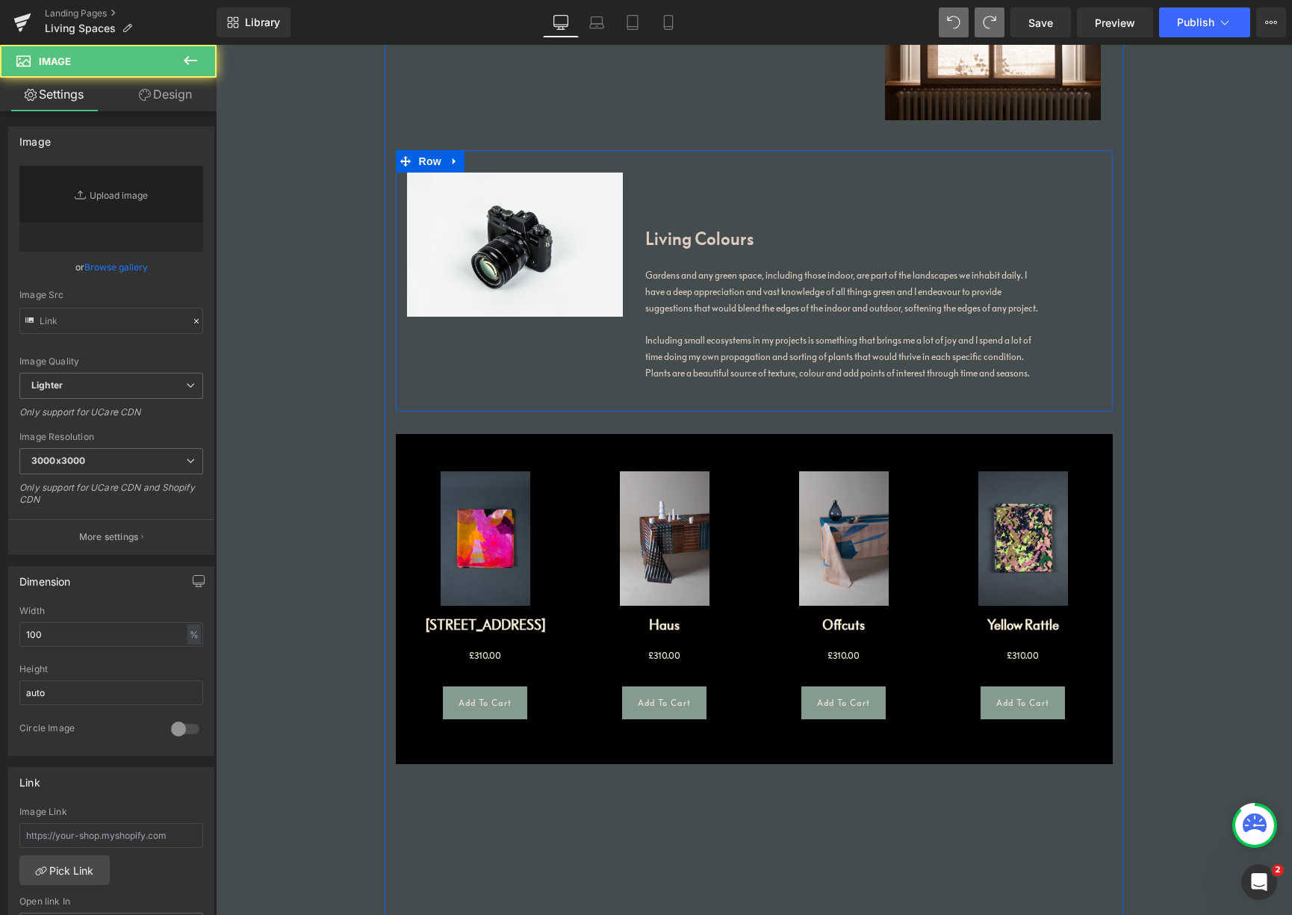
type input "//[DOMAIN_NAME][URL]"
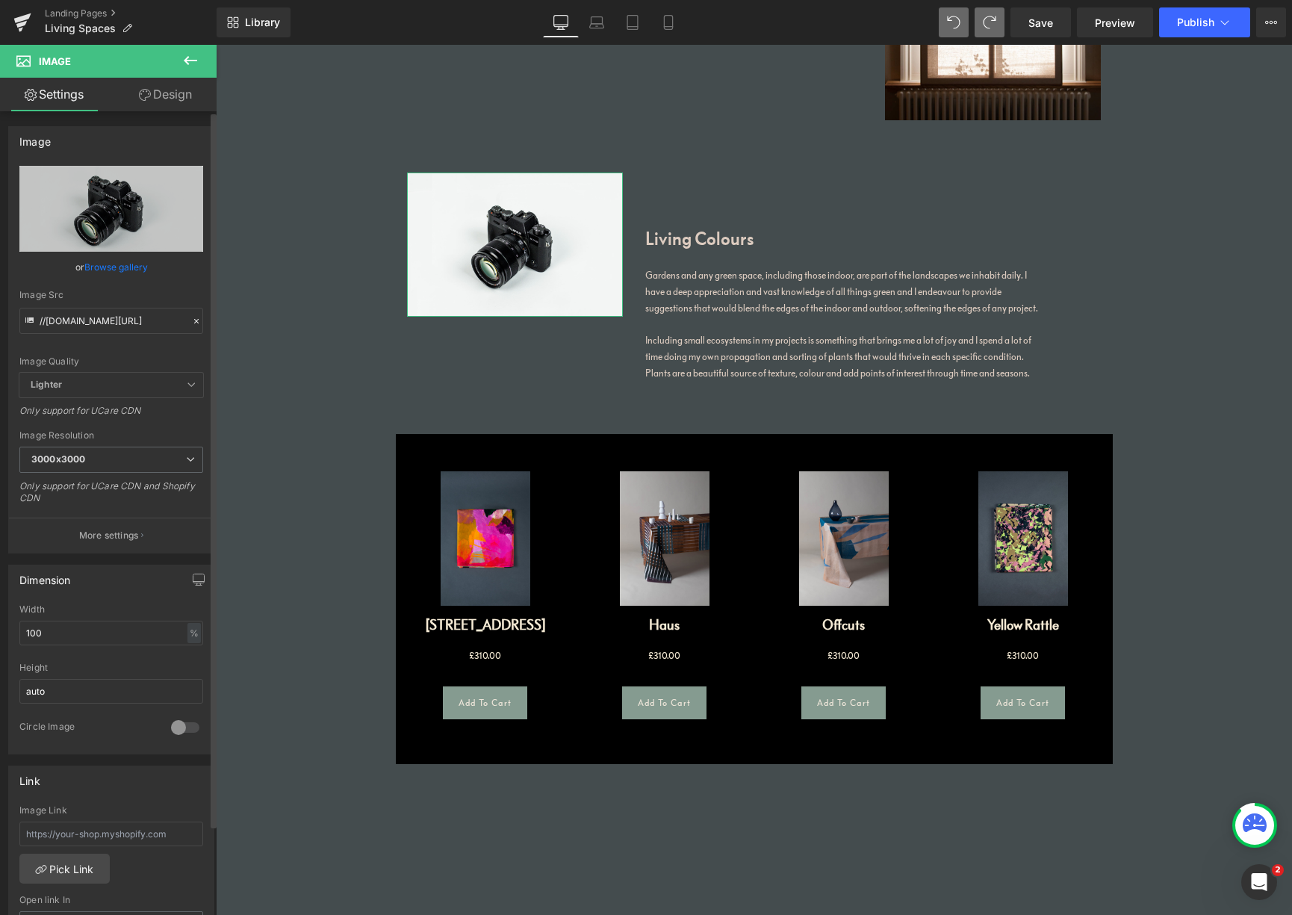
click at [111, 268] on link "Browse gallery" at bounding box center [115, 267] width 63 height 26
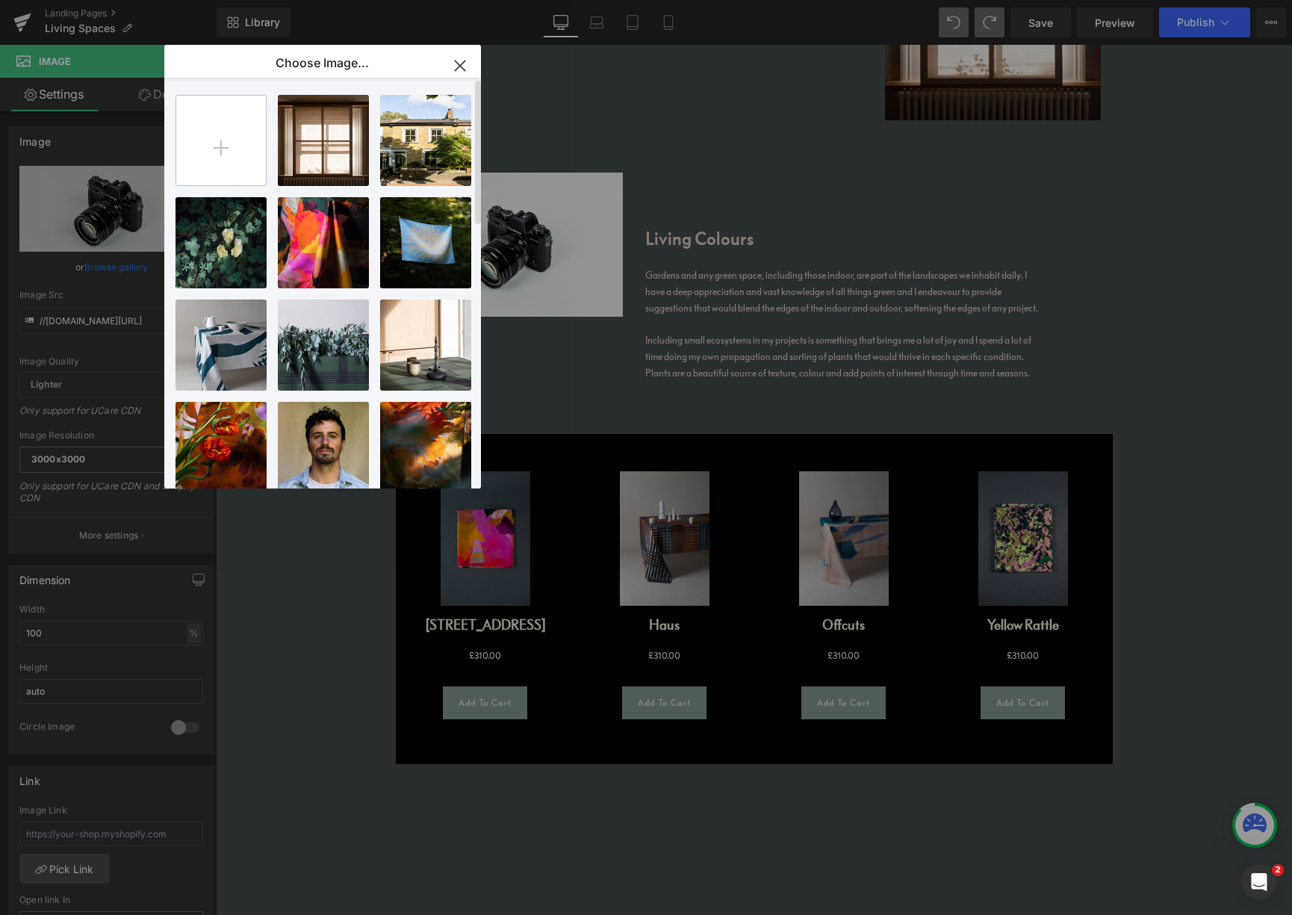
click at [229, 141] on input "file" at bounding box center [221, 141] width 90 height 90
type input "C:\fakepath\193A3219.jpg"
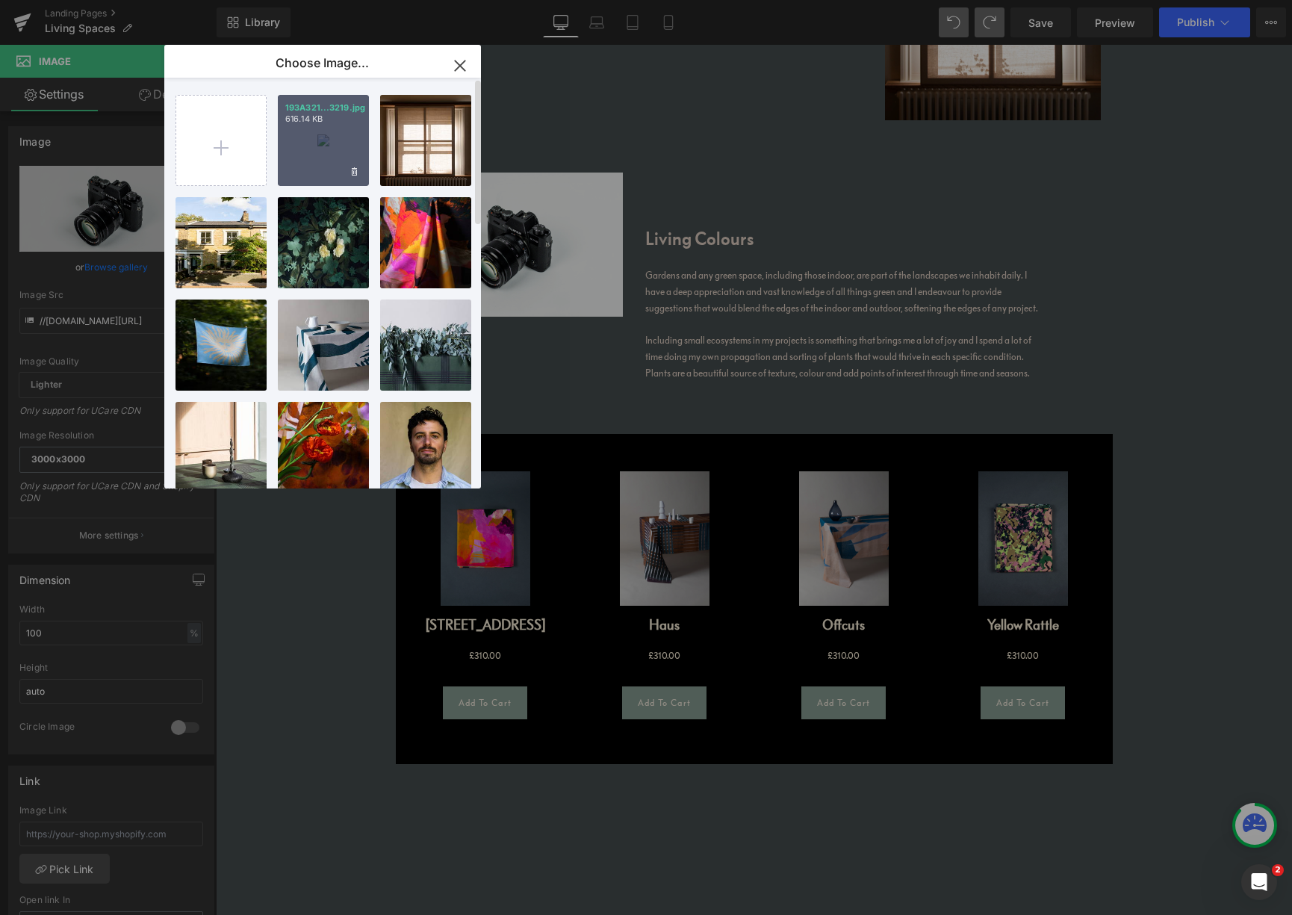
click at [328, 138] on div "193A321...3219.jpg 616.14 KB" at bounding box center [323, 140] width 91 height 91
type input "[URL][DOMAIN_NAME]"
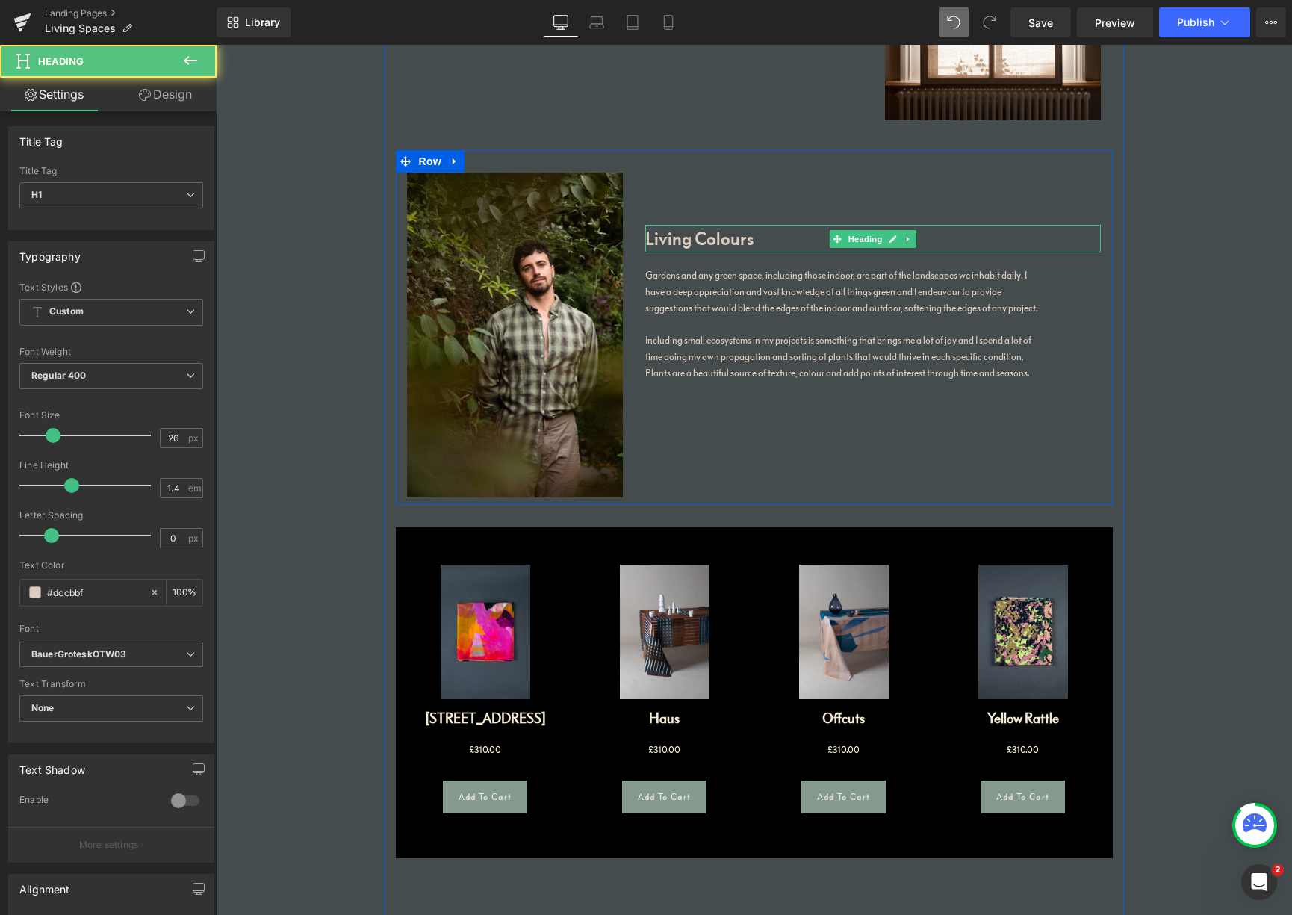
drag, startPoint x: 734, startPoint y: 237, endPoint x: 743, endPoint y: 249, distance: 15.5
click at [734, 237] on h1 "Living Colours" at bounding box center [873, 238] width 456 height 27
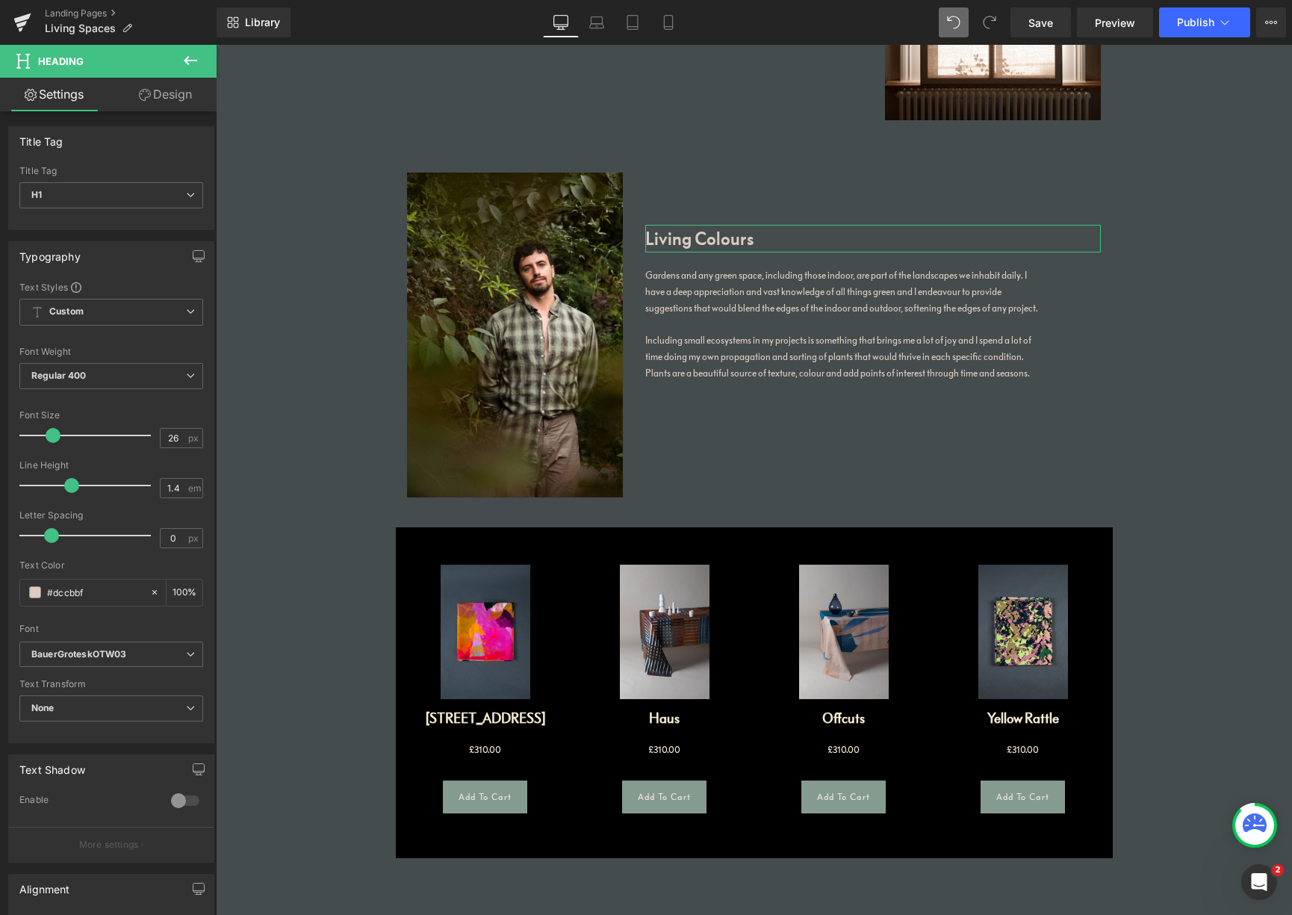
click at [173, 94] on link "Design" at bounding box center [165, 95] width 108 height 34
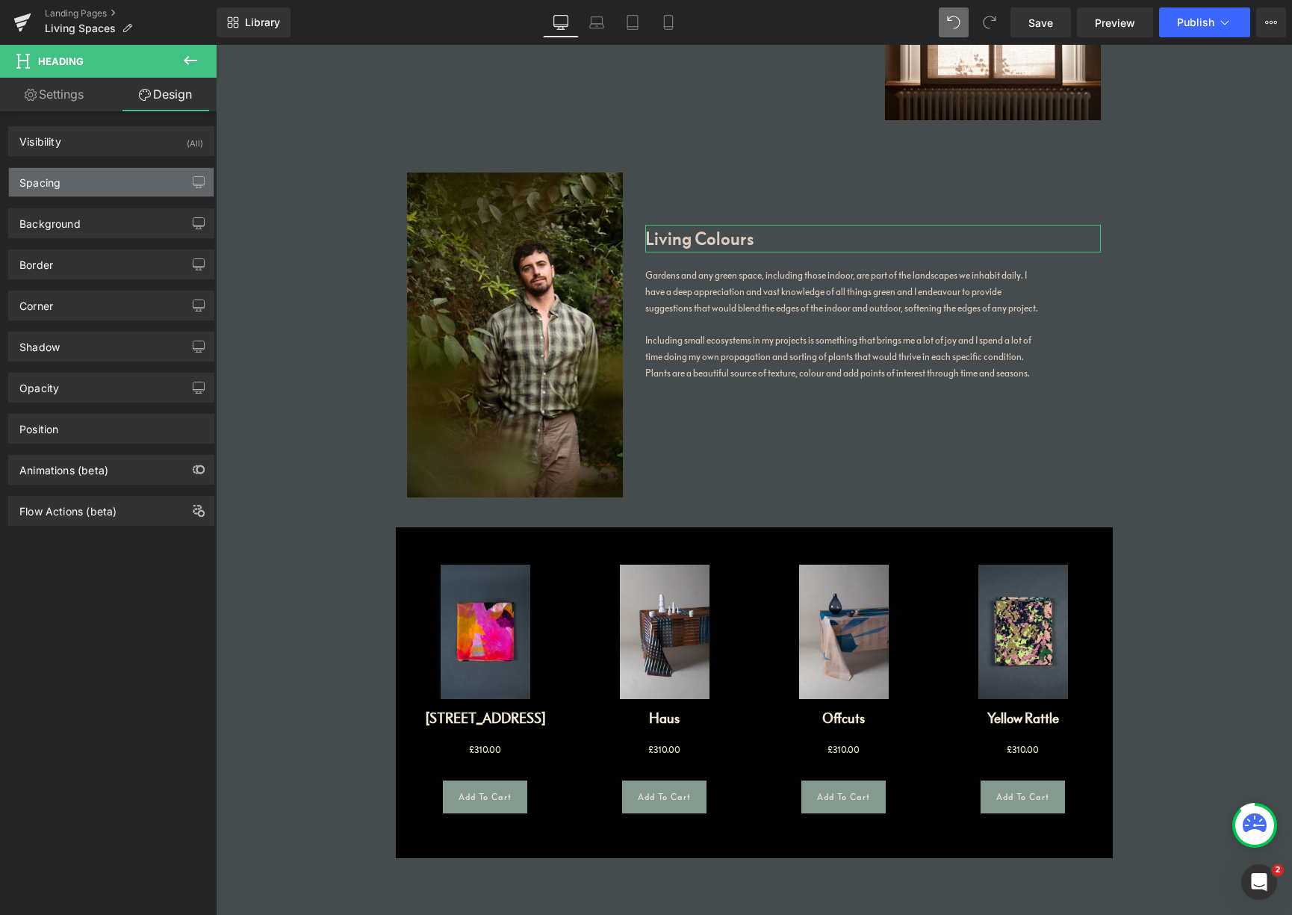
click at [103, 186] on div "Spacing" at bounding box center [111, 182] width 205 height 28
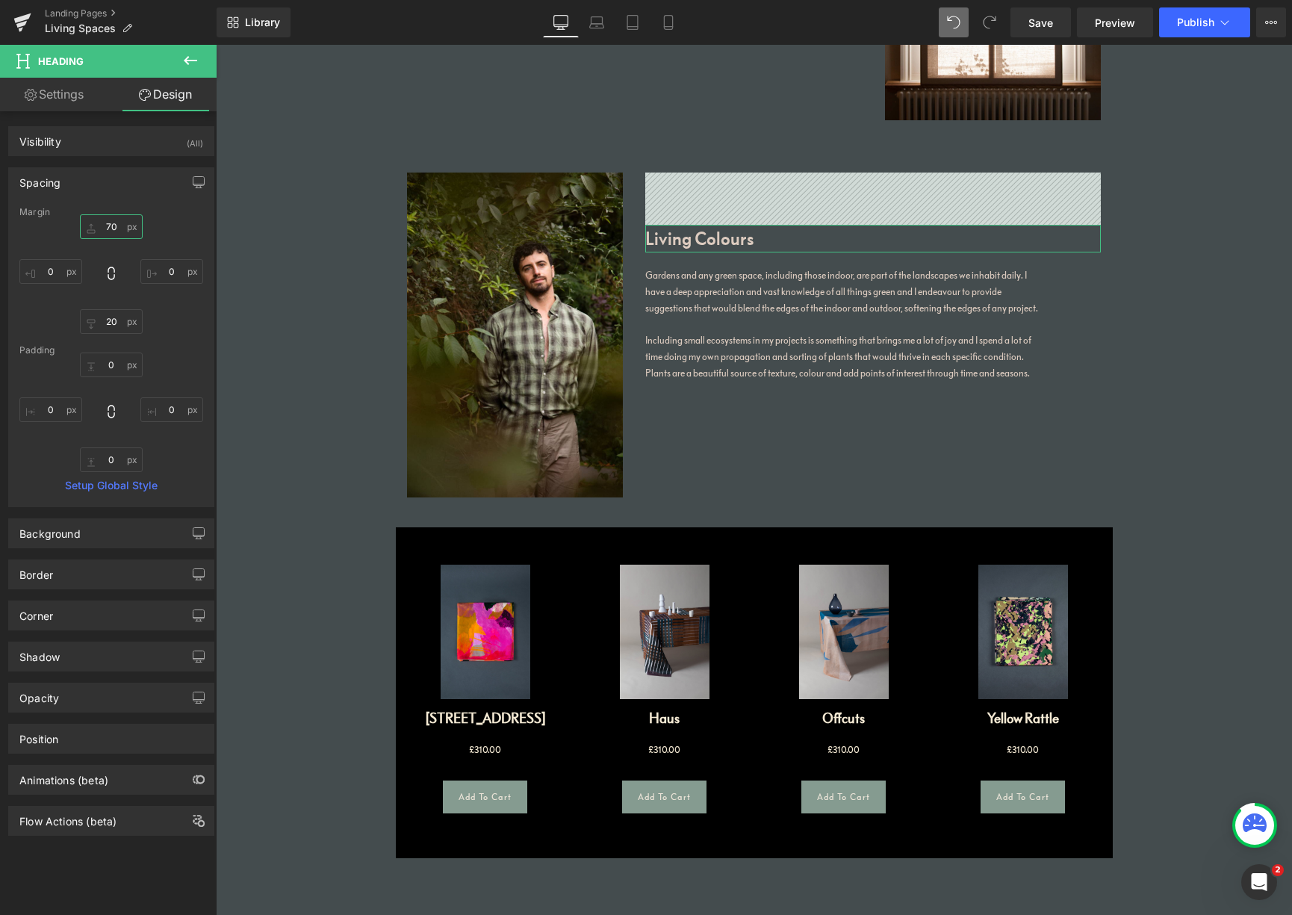
drag, startPoint x: 115, startPoint y: 225, endPoint x: 91, endPoint y: 226, distance: 23.9
click at [92, 226] on input "70" at bounding box center [111, 226] width 63 height 25
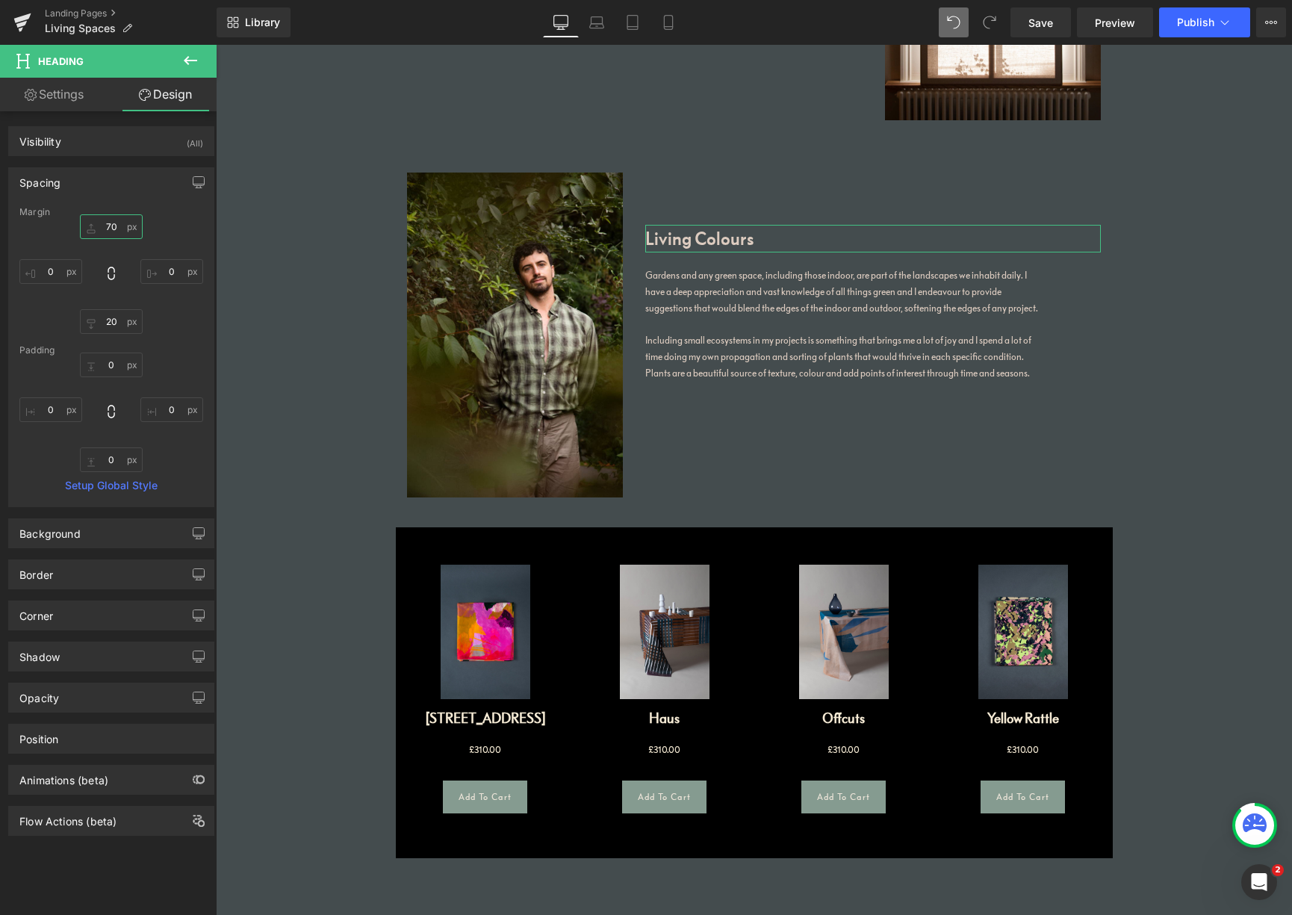
click at [102, 226] on input "70" at bounding box center [111, 226] width 63 height 25
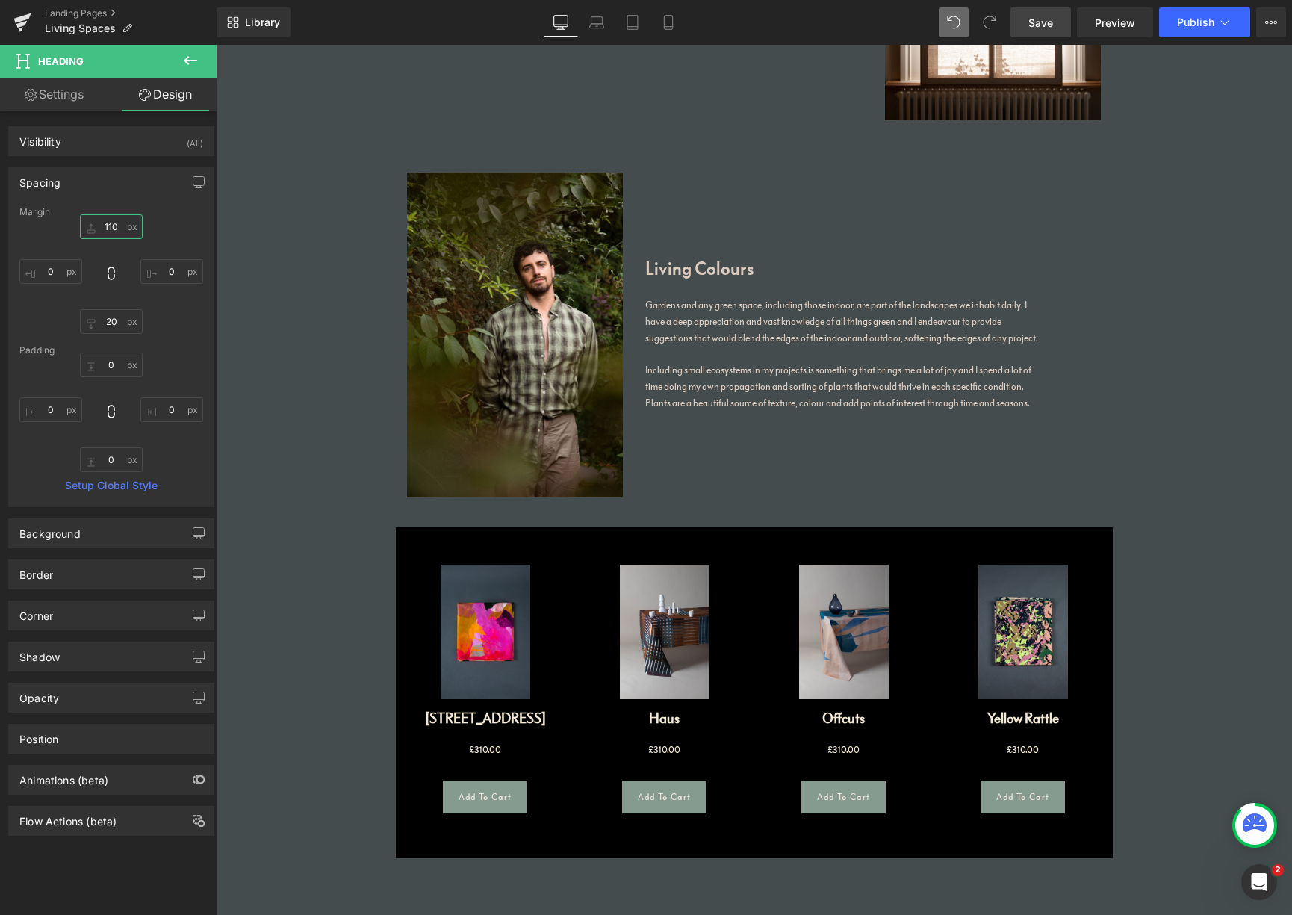
type input "110"
click at [1046, 17] on span "Save" at bounding box center [1040, 23] width 25 height 16
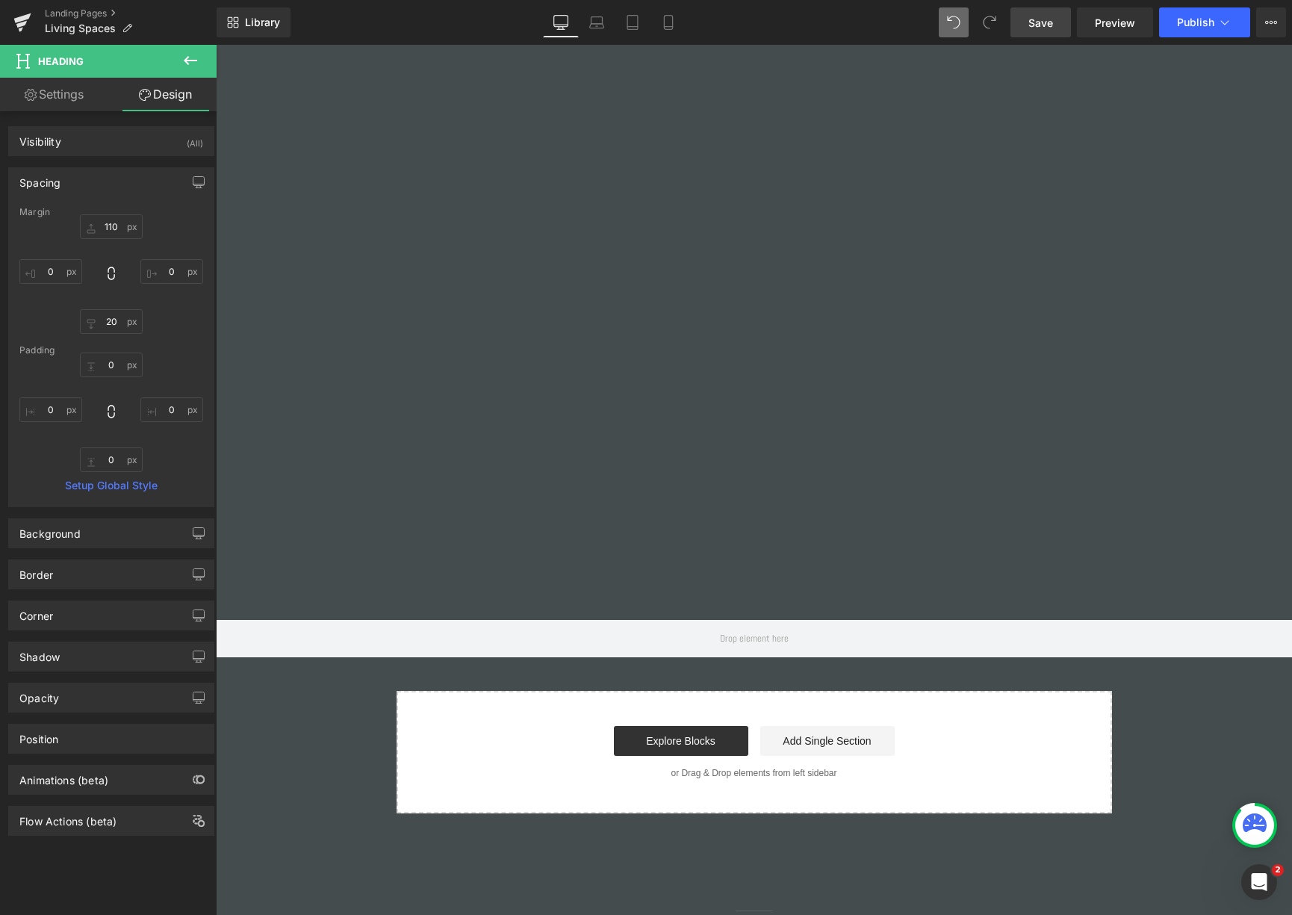
scroll to position [2841, 0]
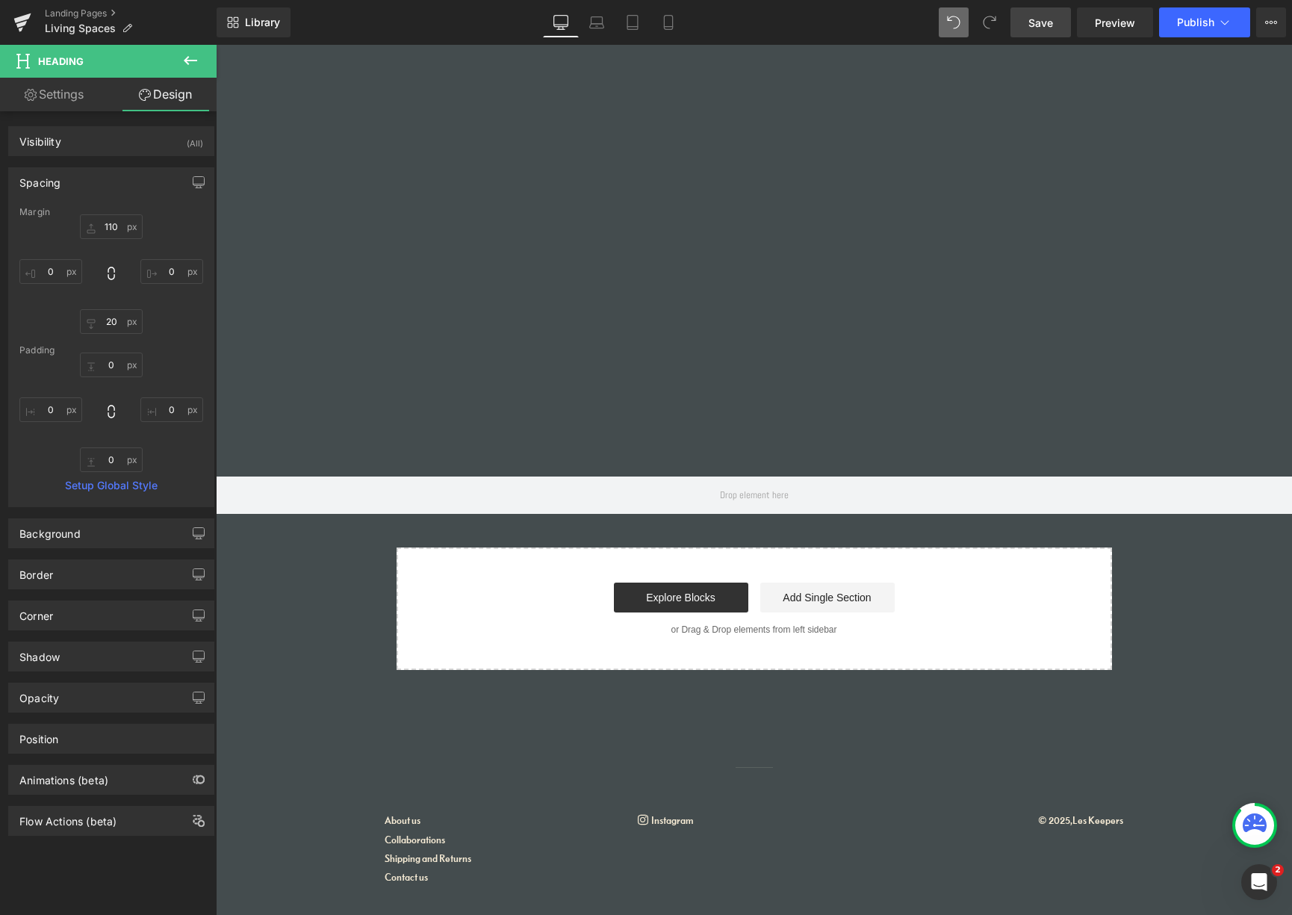
click at [1047, 21] on span "Save" at bounding box center [1040, 23] width 25 height 16
click at [1198, 21] on span "Publish" at bounding box center [1195, 22] width 37 height 12
click at [1193, 26] on span "Publish" at bounding box center [1195, 22] width 37 height 12
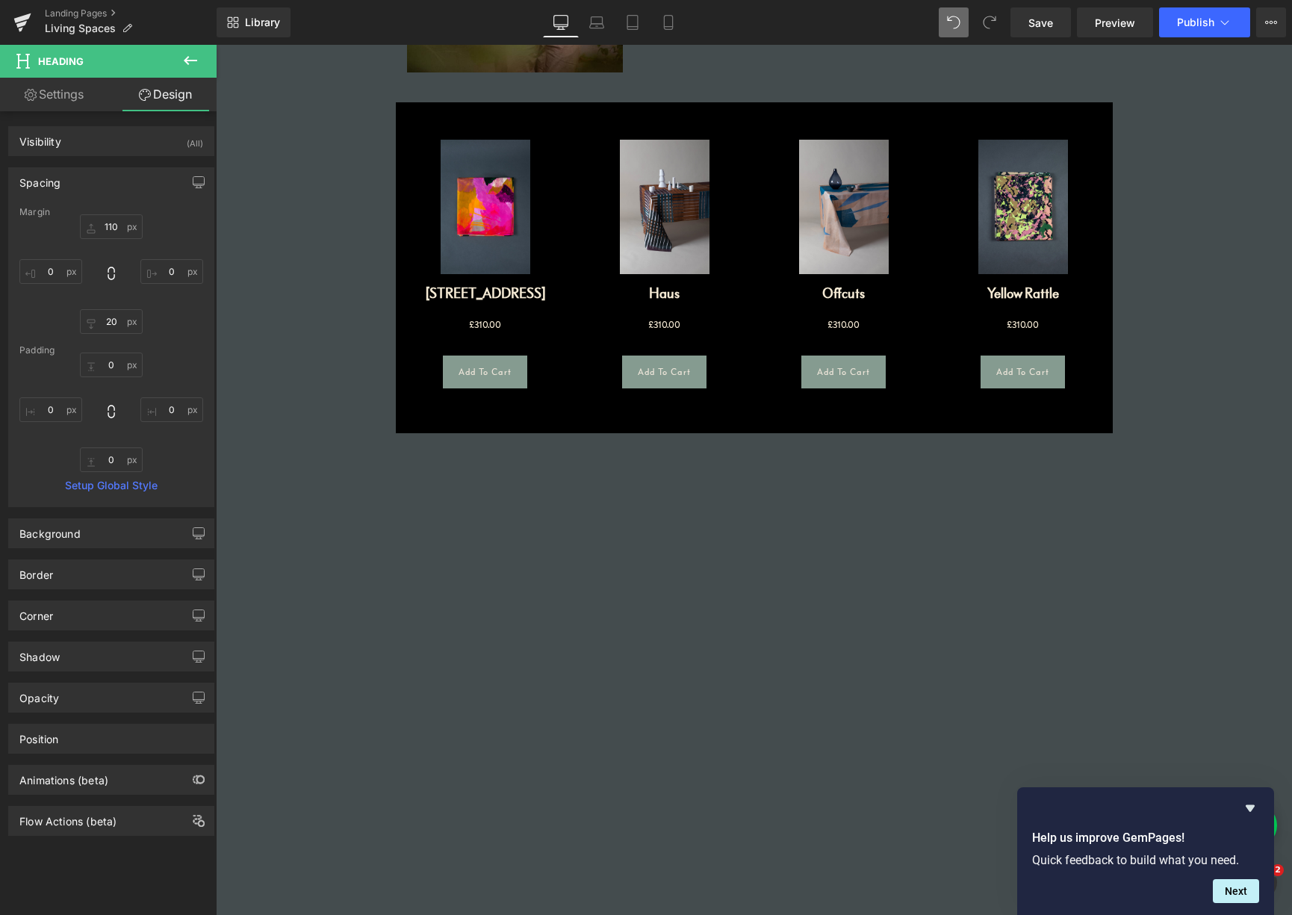
scroll to position [2370, 0]
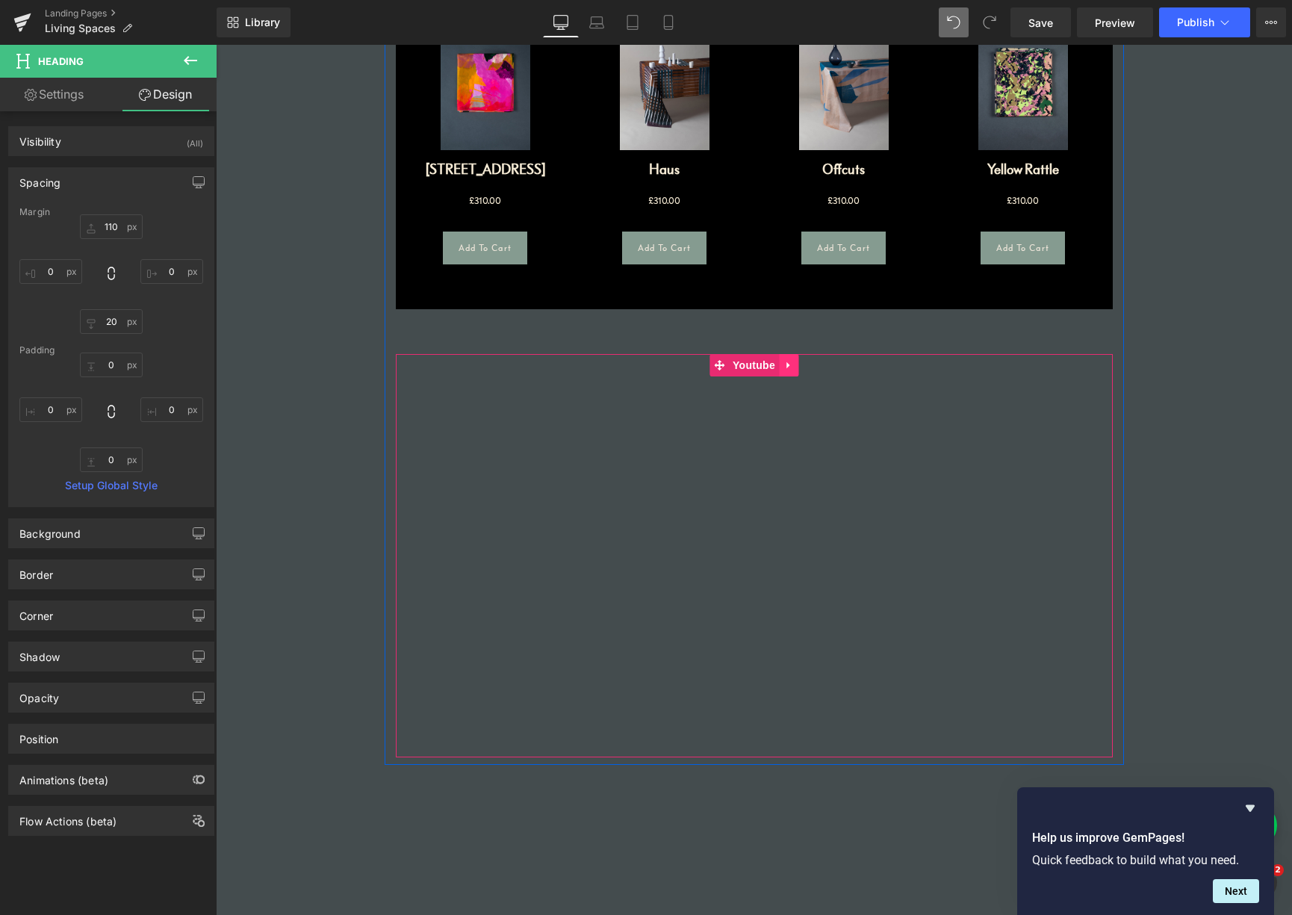
click at [785, 361] on icon at bounding box center [788, 364] width 10 height 11
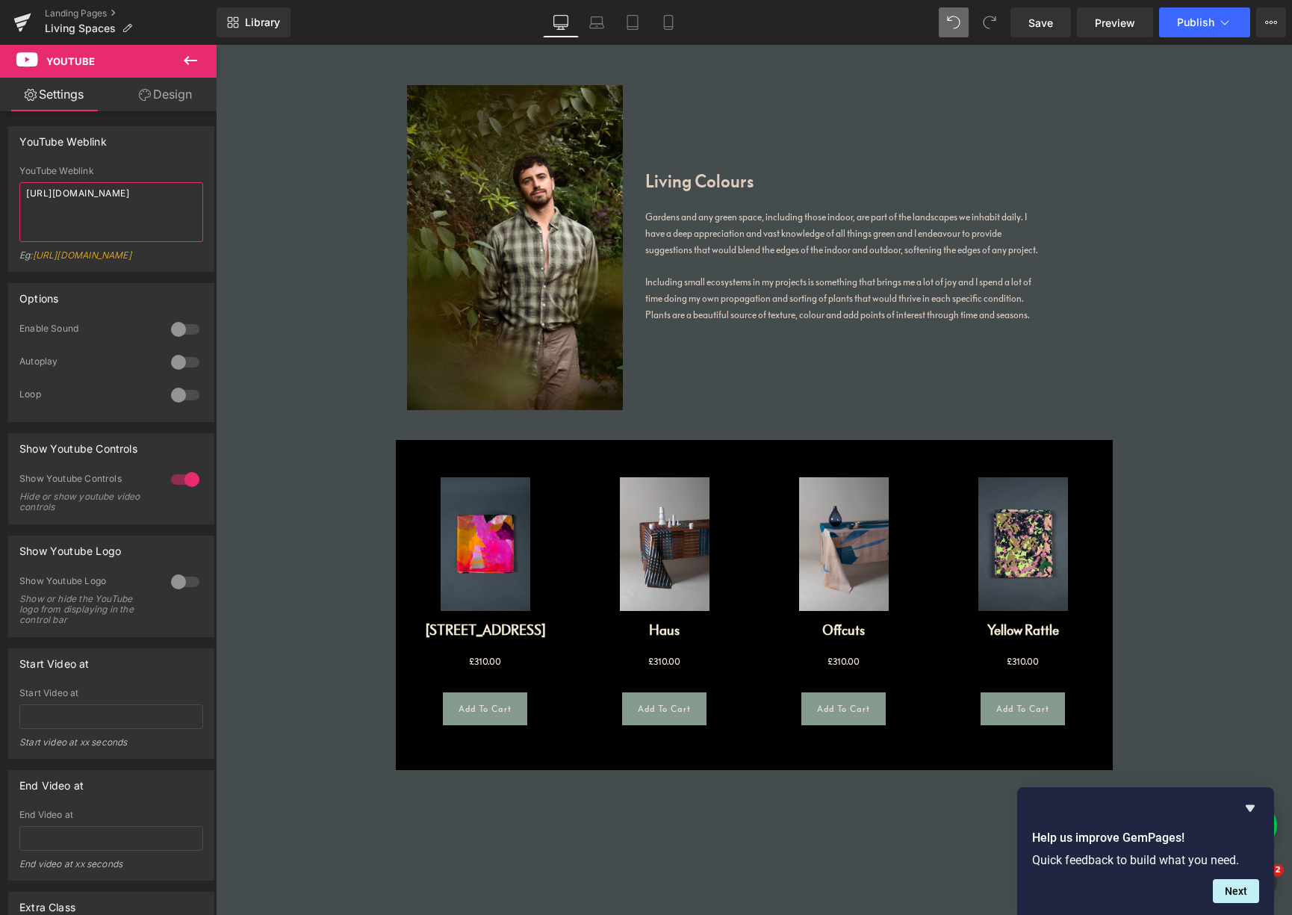
click at [124, 201] on textarea "[URL][DOMAIN_NAME]" at bounding box center [111, 212] width 184 height 60
type textarea "[URL][DOMAIN_NAME]"
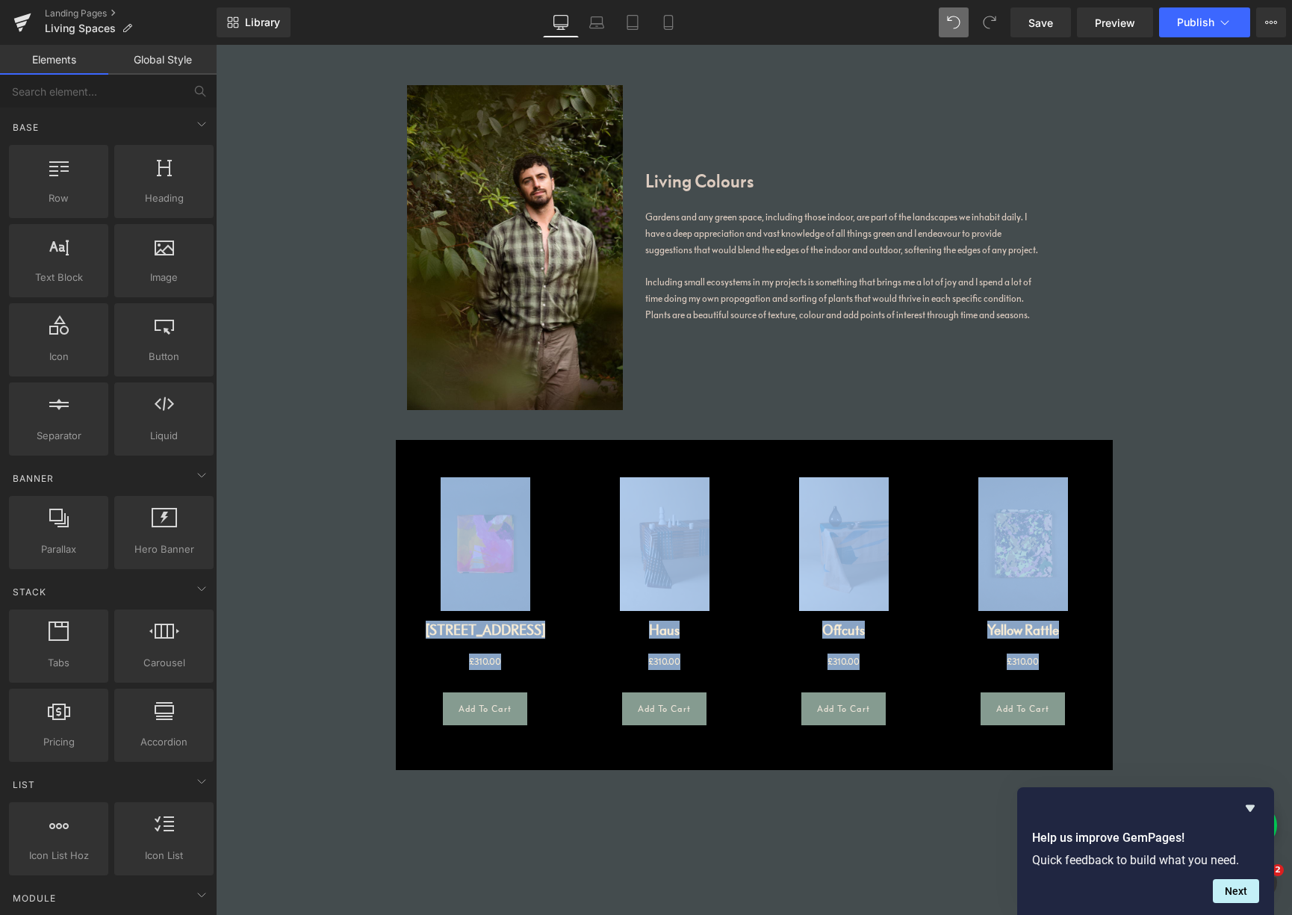
drag, startPoint x: 1260, startPoint y: 428, endPoint x: 1276, endPoint y: 636, distance: 208.3
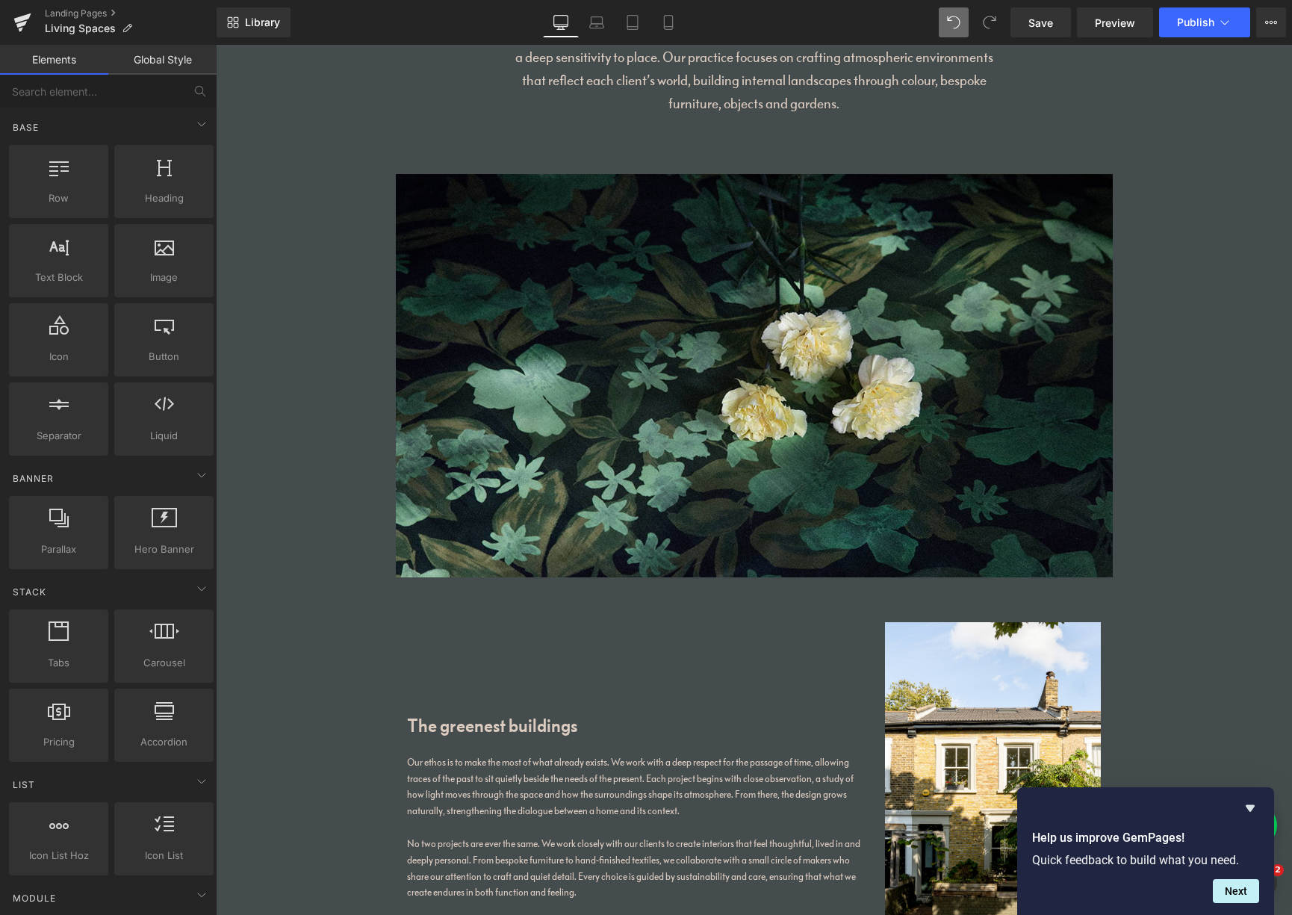
scroll to position [689, 0]
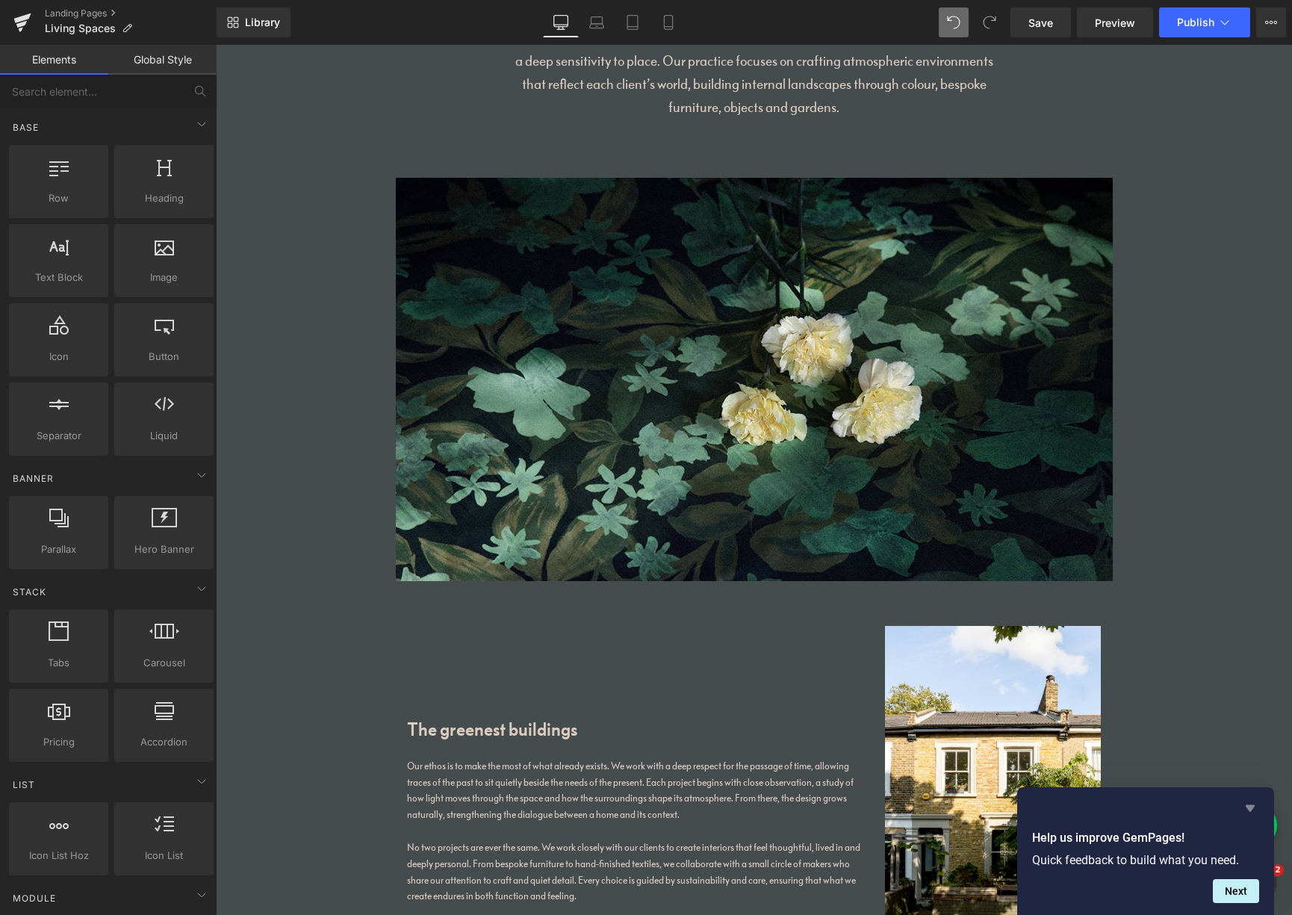
click at [1250, 801] on icon "Hide survey" at bounding box center [1250, 808] width 18 height 18
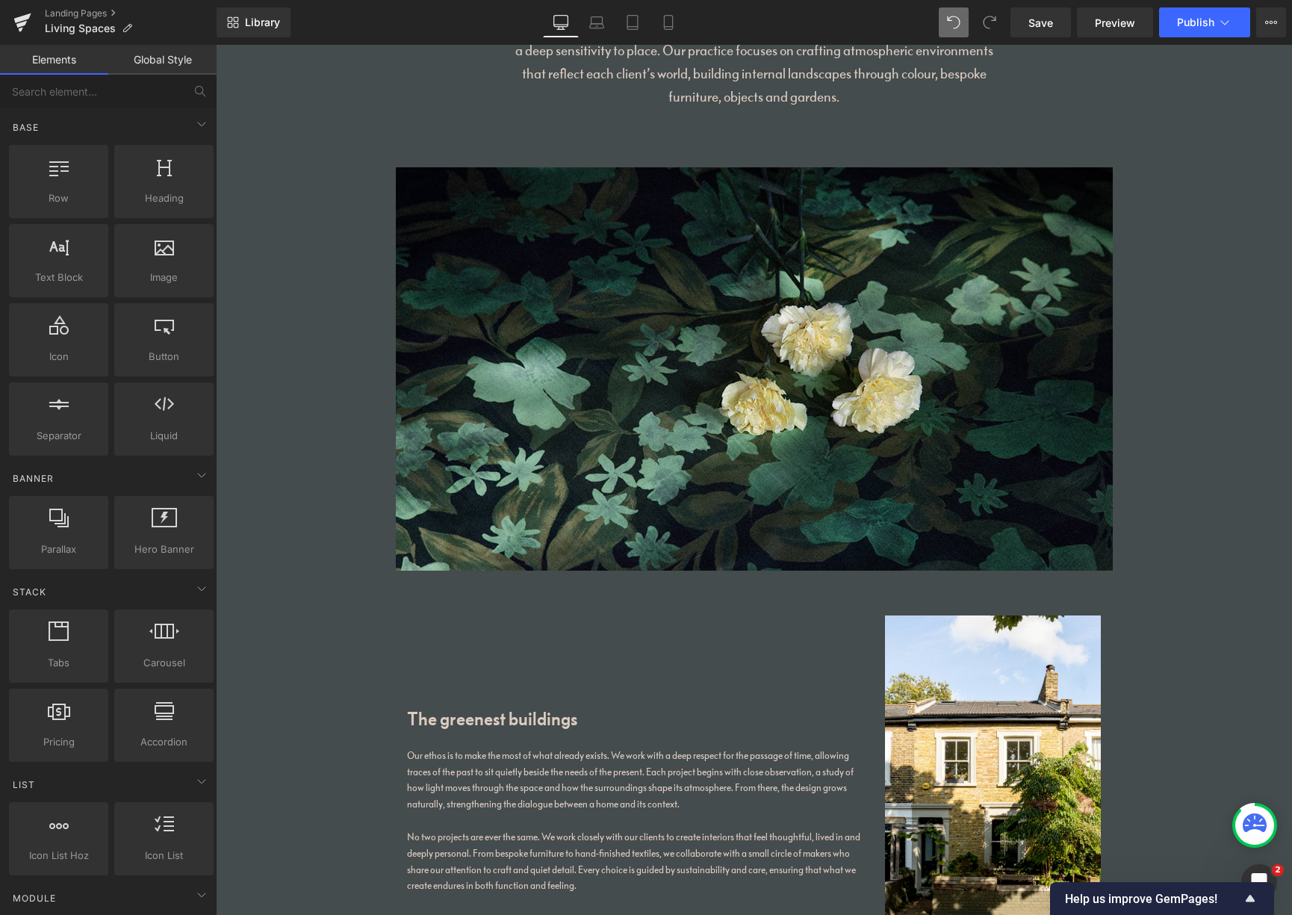
scroll to position [0, 0]
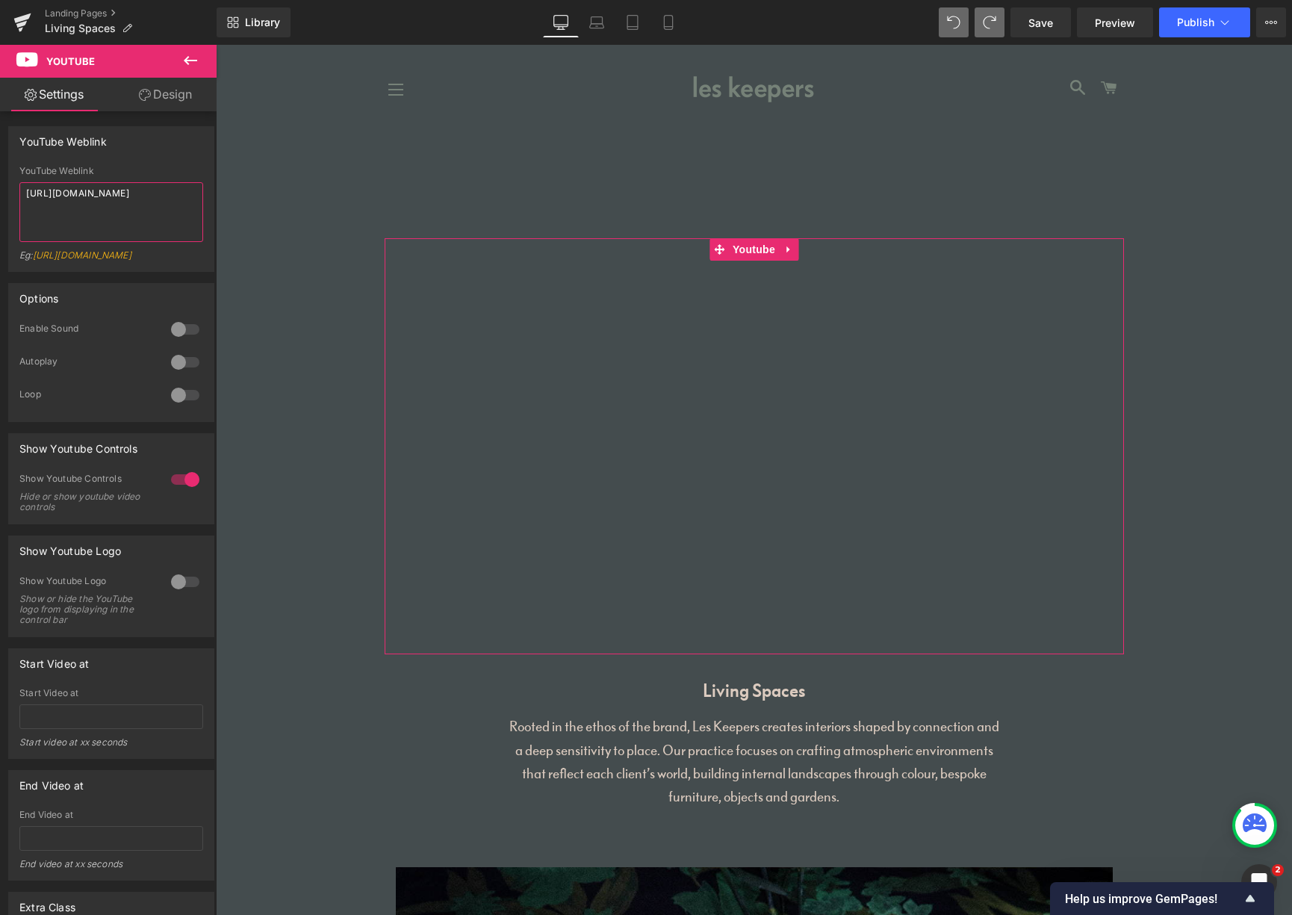
drag, startPoint x: 111, startPoint y: 212, endPoint x: 130, endPoint y: 210, distance: 19.5
click at [111, 214] on textarea "[URL][DOMAIN_NAME]" at bounding box center [111, 212] width 184 height 60
paste textarea "[DOMAIN_NAME][URL]"
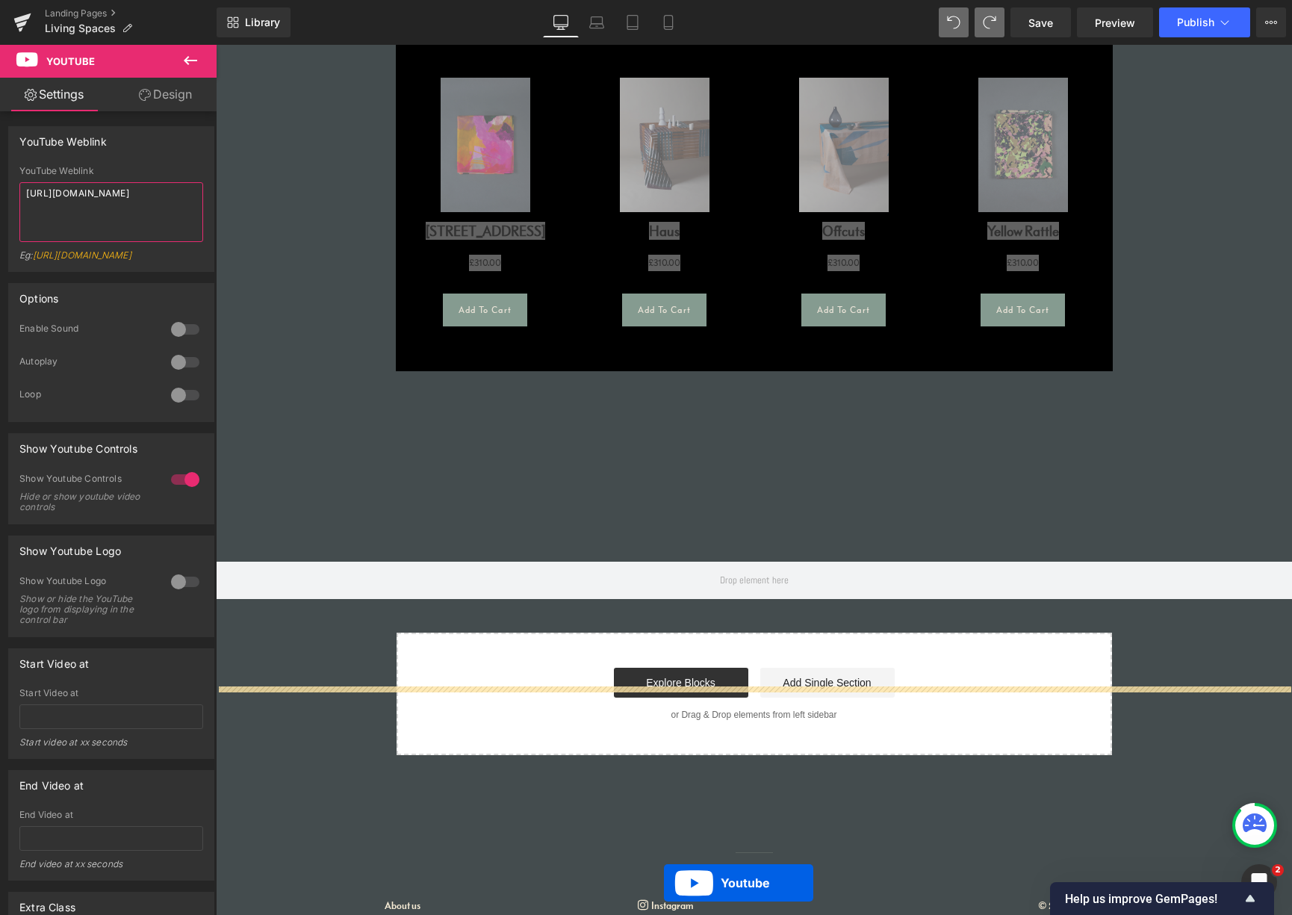
scroll to position [2475, 0]
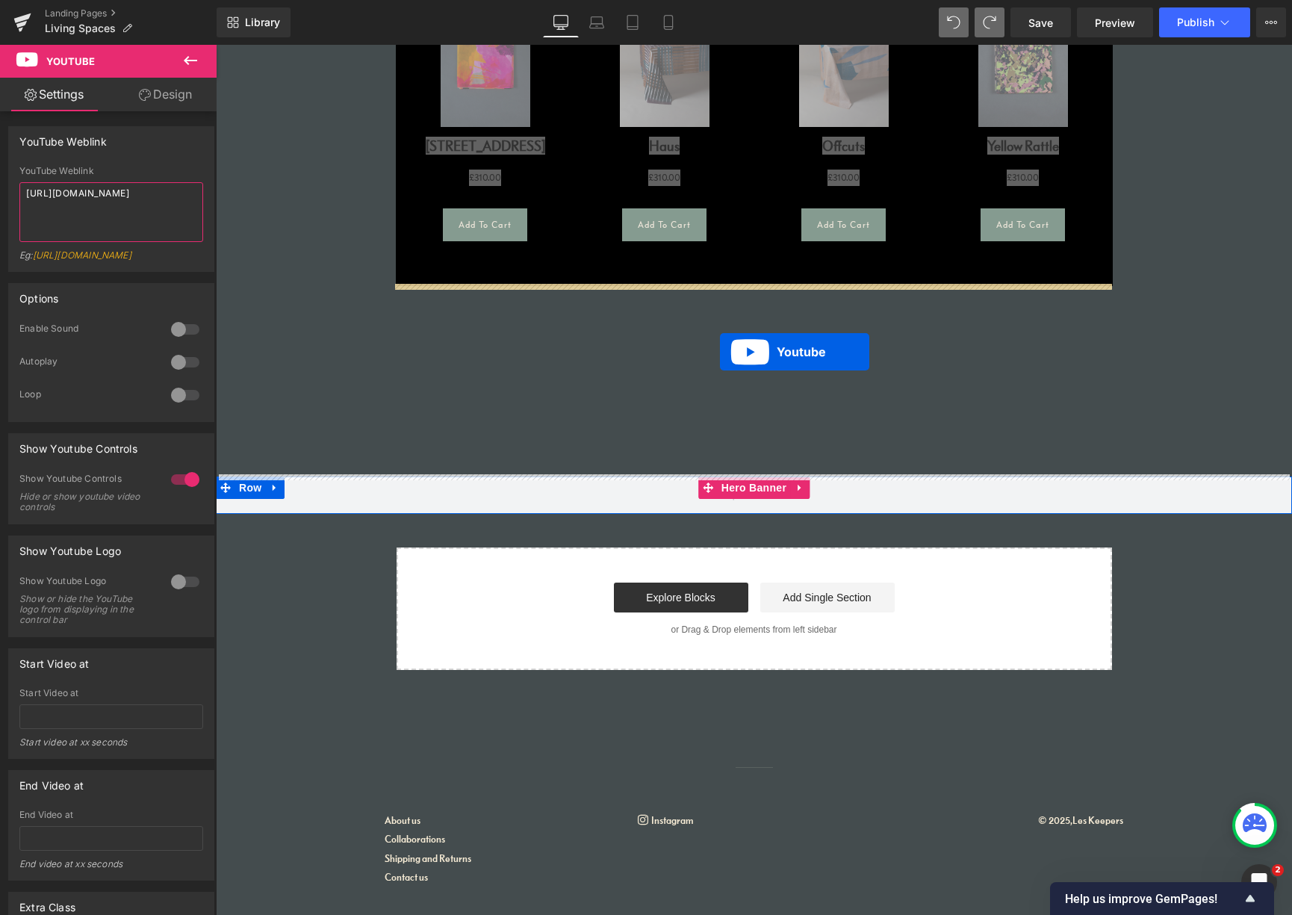
drag, startPoint x: 711, startPoint y: 250, endPoint x: 720, endPoint y: 352, distance: 102.0
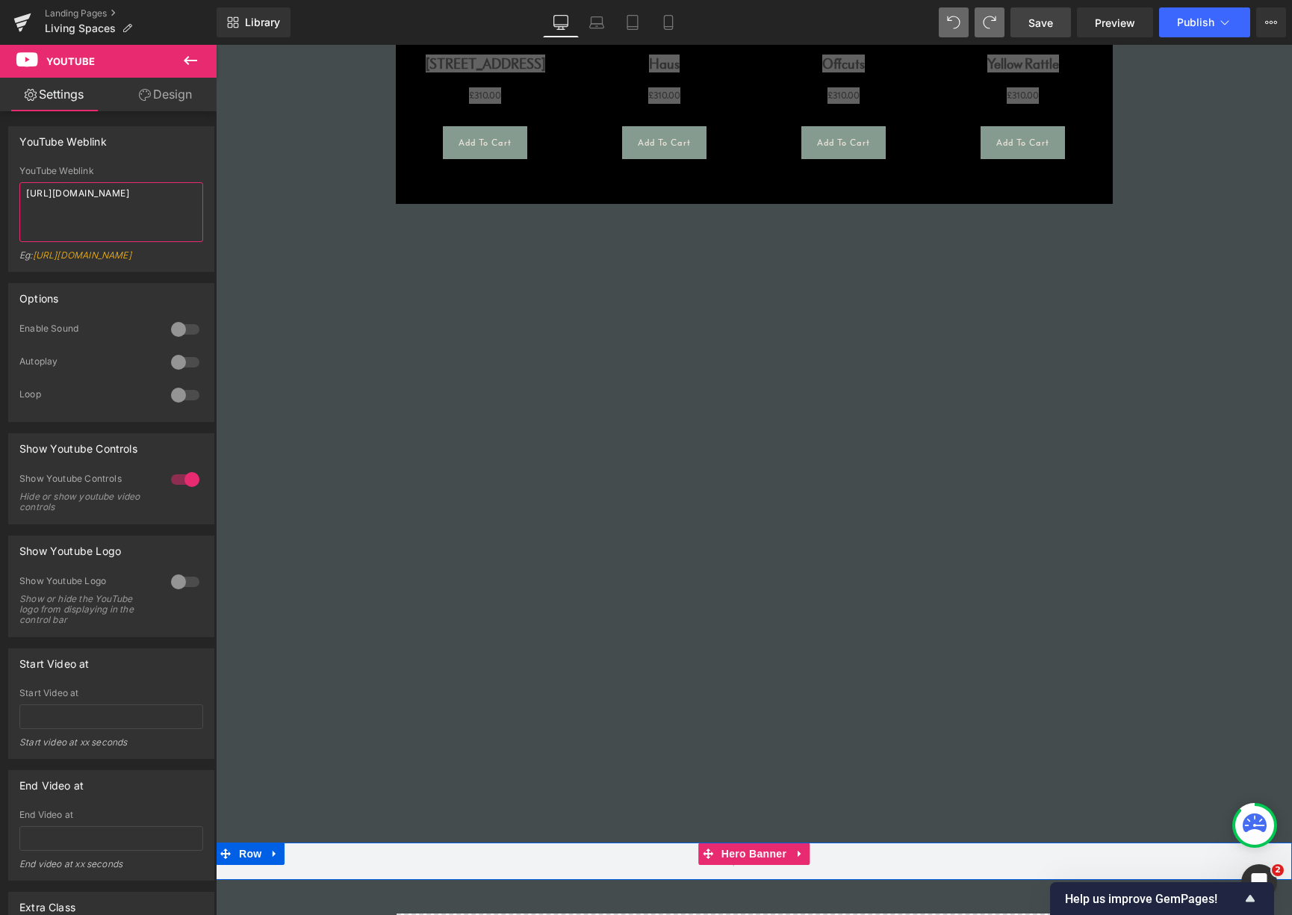
type textarea "[URL][DOMAIN_NAME]"
click at [1053, 27] on span "Save" at bounding box center [1040, 23] width 25 height 16
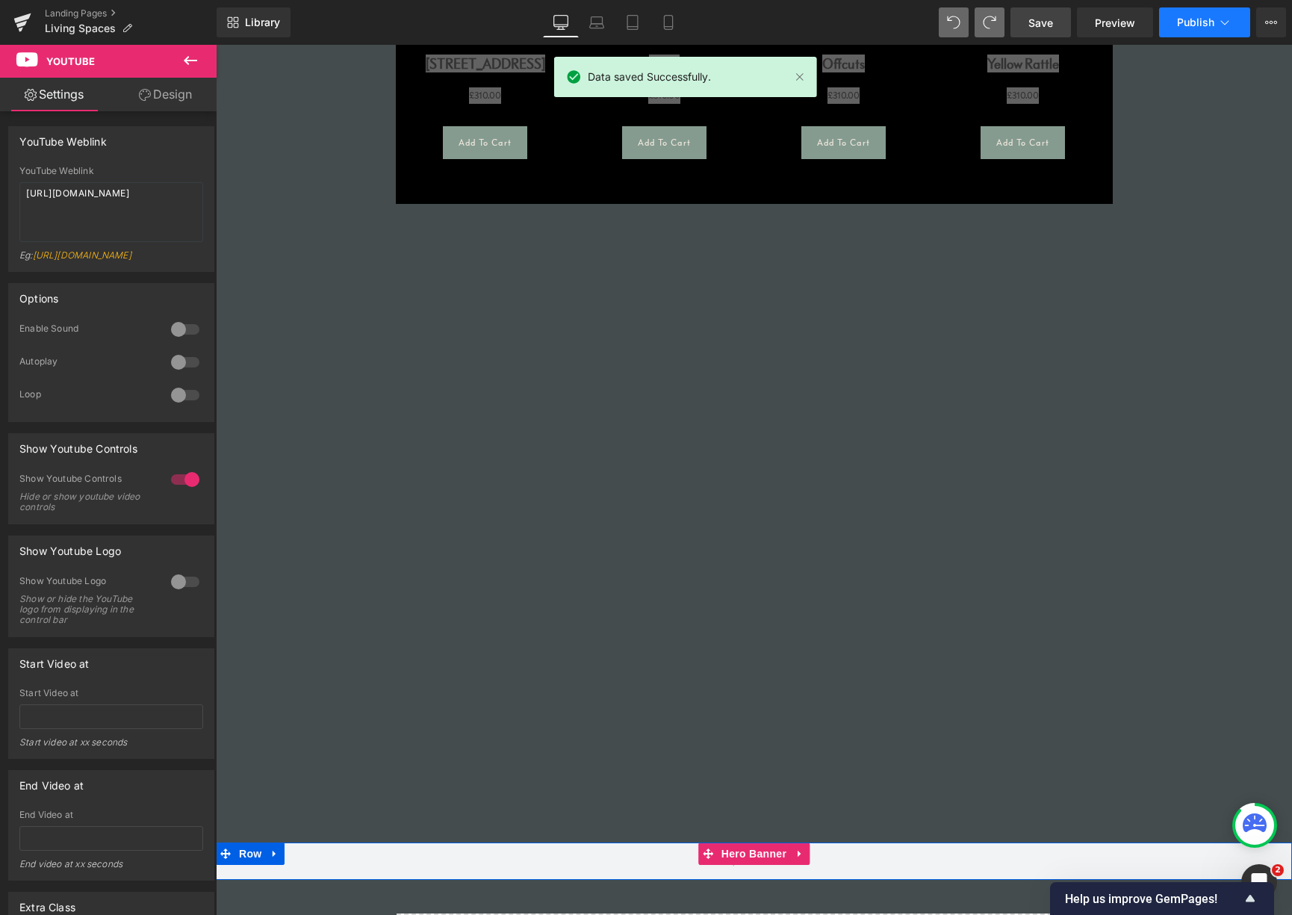
click at [1193, 20] on span "Publish" at bounding box center [1195, 22] width 37 height 12
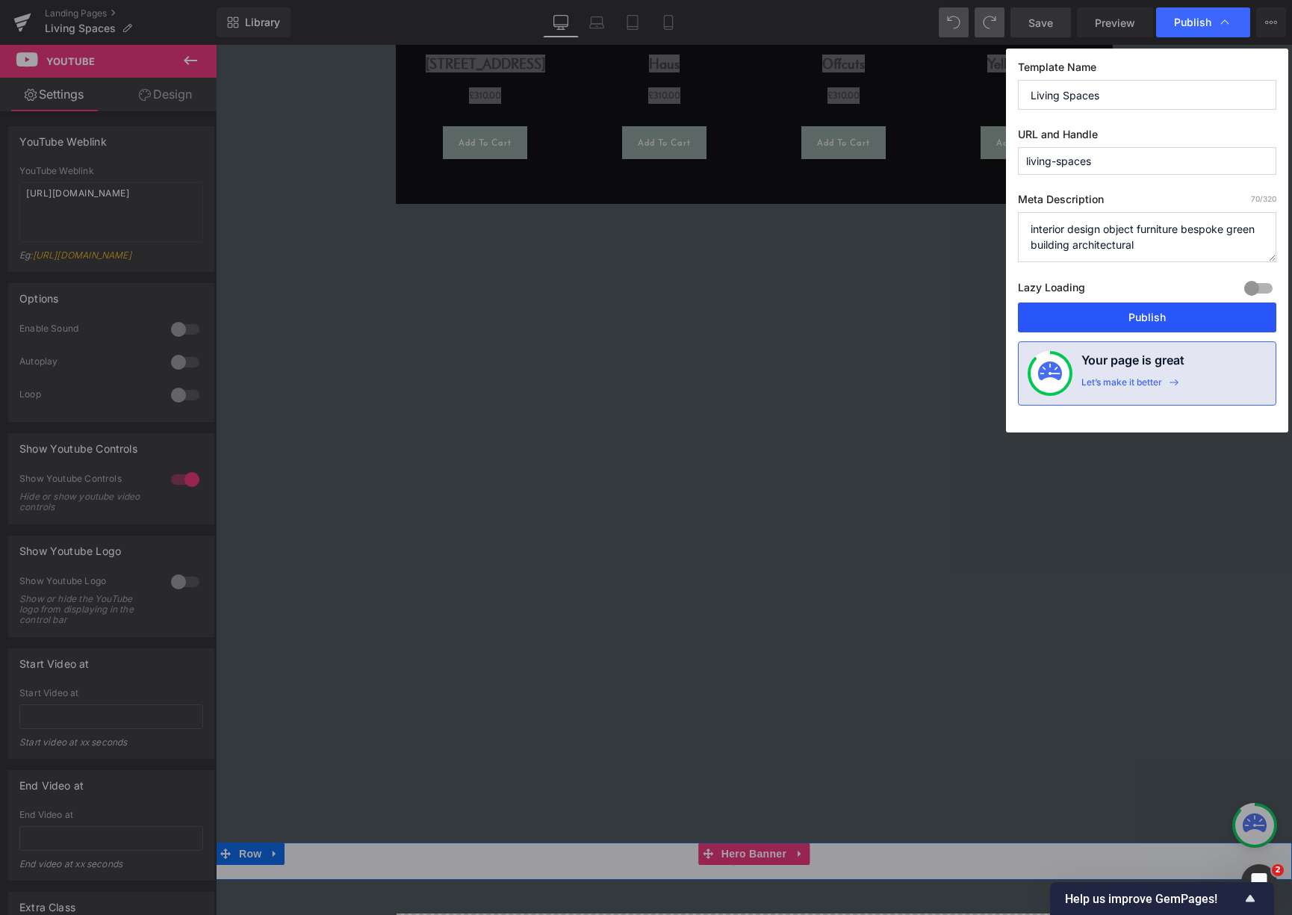
click at [1153, 320] on button "Publish" at bounding box center [1147, 317] width 258 height 30
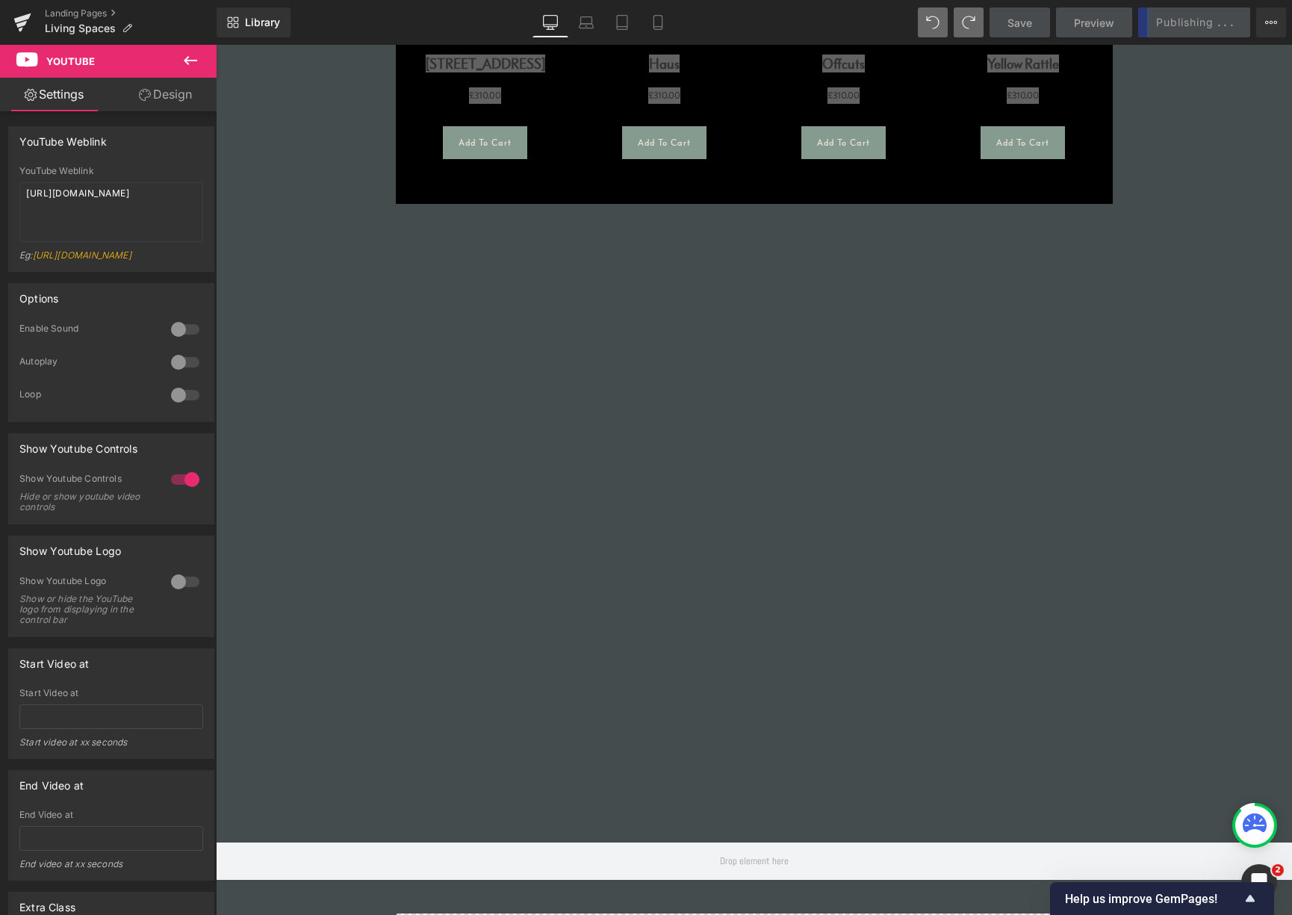
scroll to position [1635, 0]
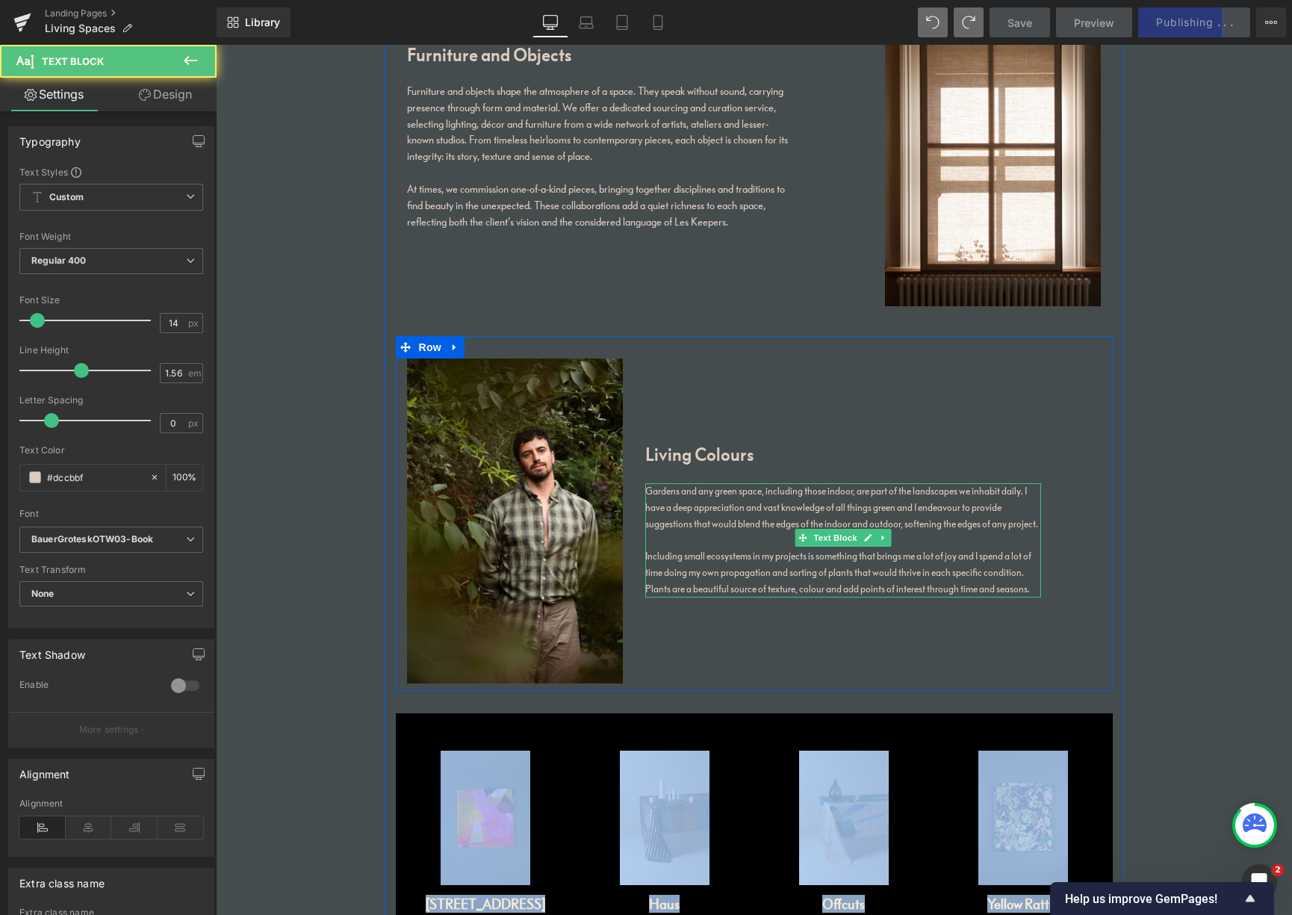
click at [832, 569] on p "Including small ecosystems in my projects is something that brings me a lot of …" at bounding box center [843, 572] width 396 height 49
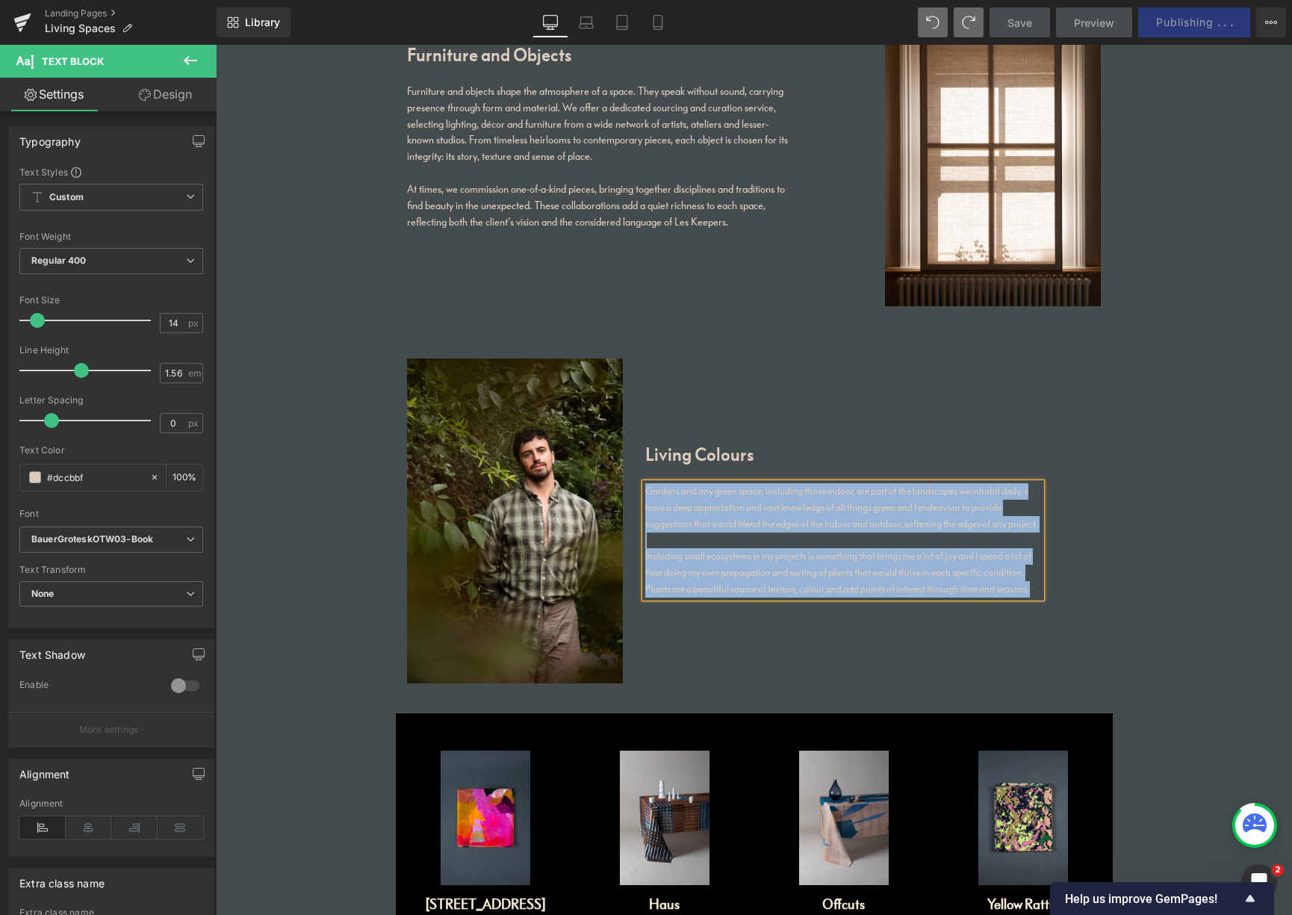
copy div "Gardens and any green space, including those indoor, are part of the landscapes…"
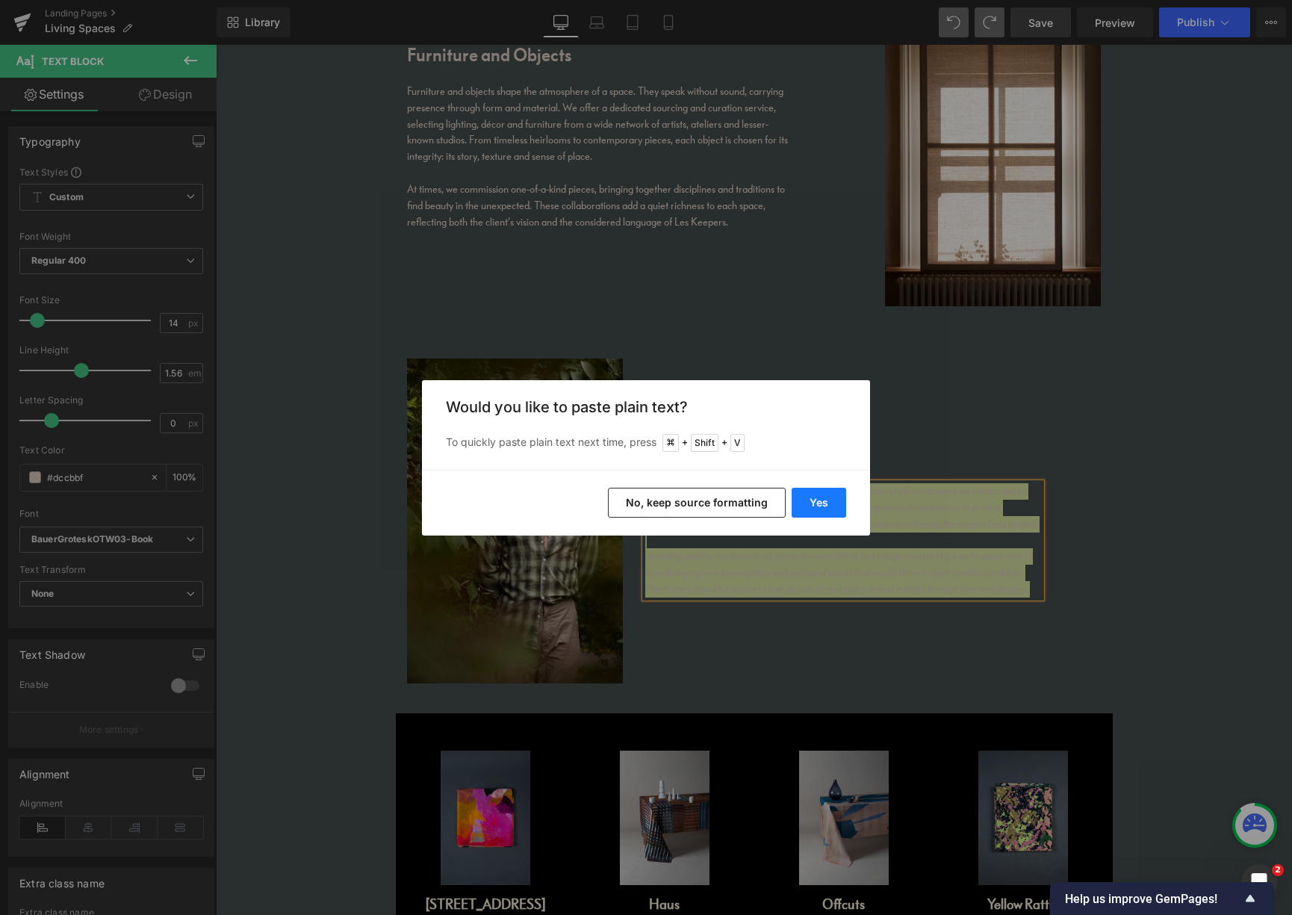
click at [813, 503] on button "Yes" at bounding box center [819, 503] width 55 height 30
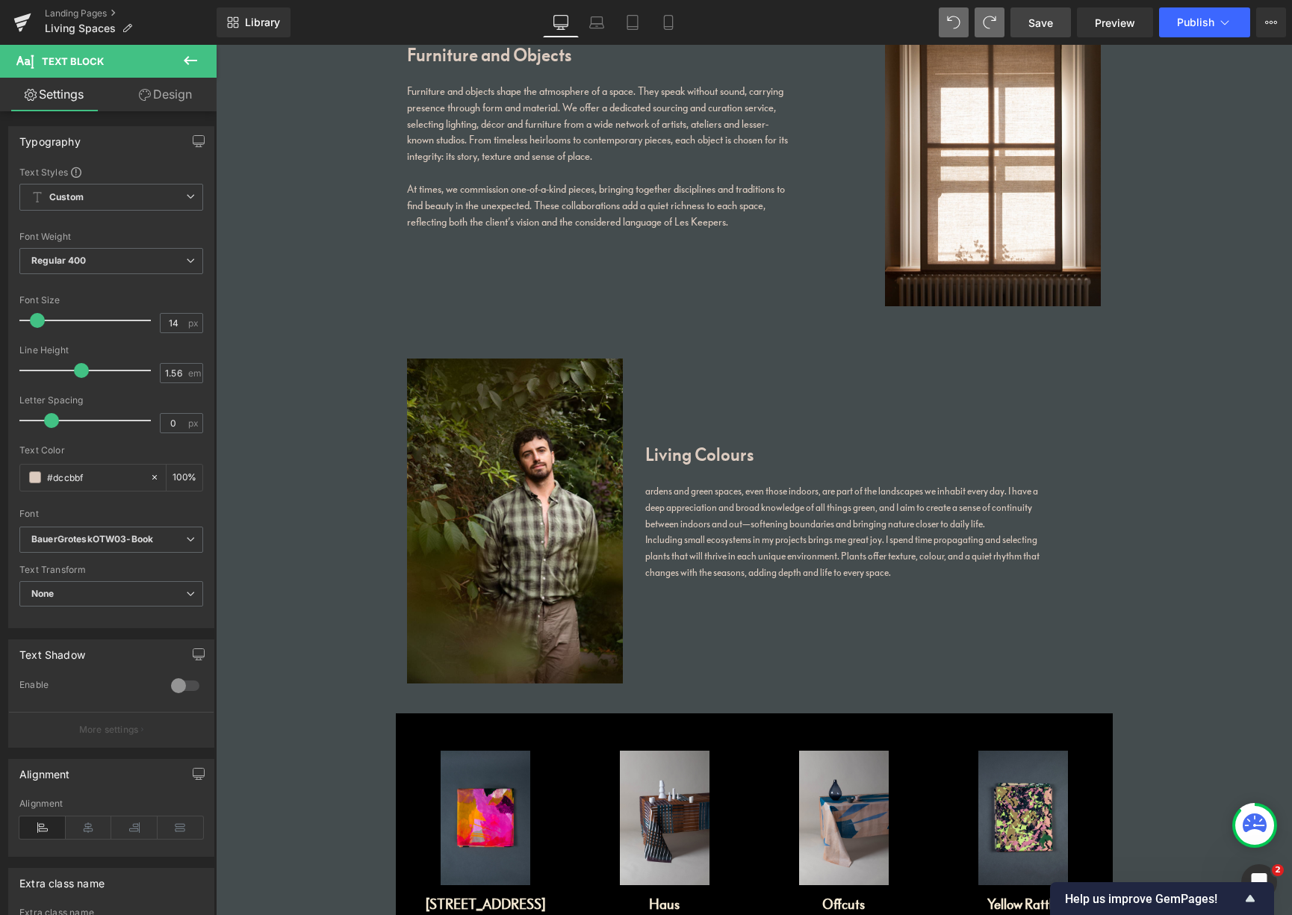
click at [745, 524] on p "ardens and green spaces, even those indoors, are part of the landscapes we inha…" at bounding box center [843, 507] width 396 height 49
click at [1005, 524] on p "ardens and green spaces, even those indoors, are part of the landscapes we inha…" at bounding box center [843, 507] width 396 height 49
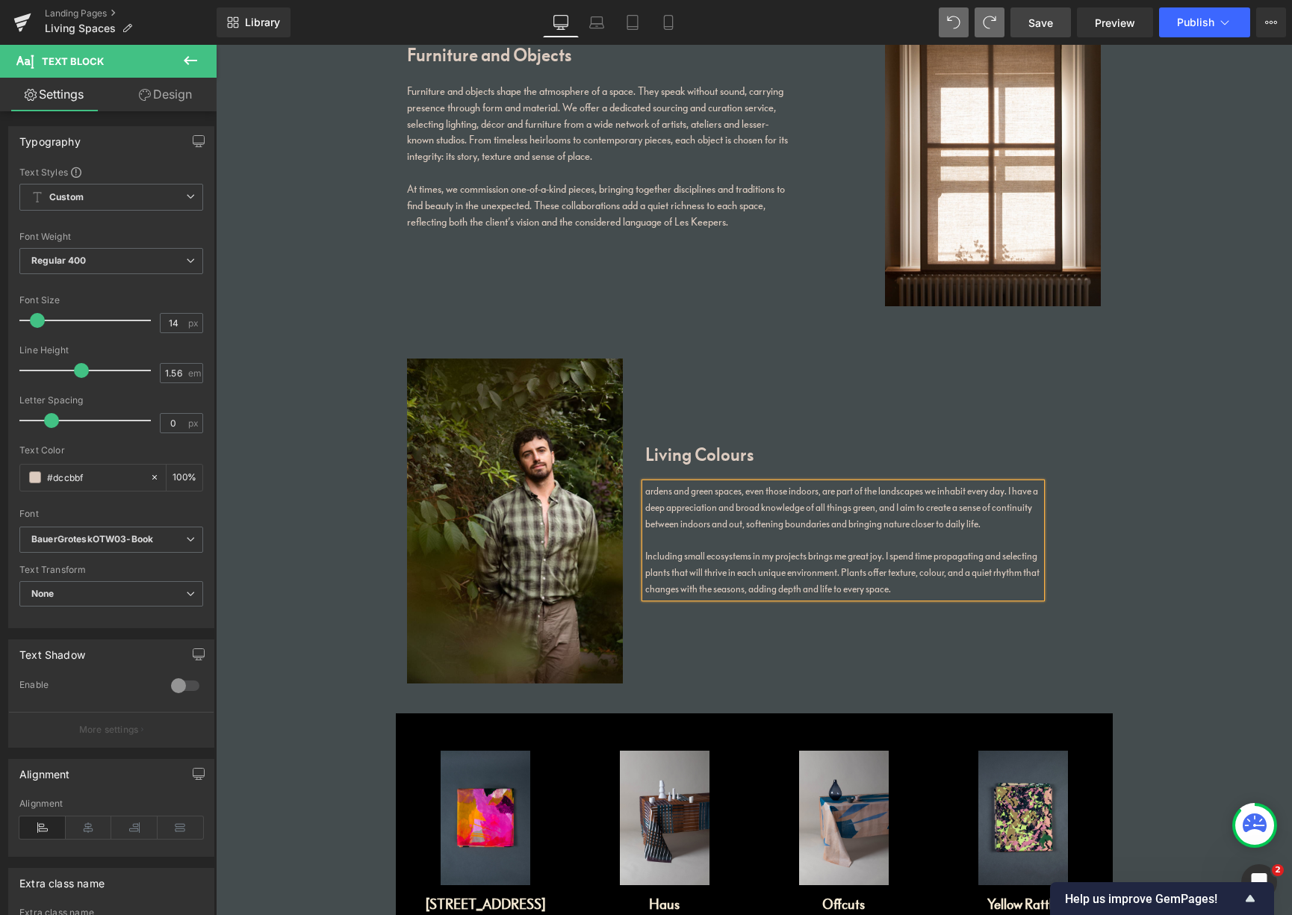
click at [1046, 19] on span "Save" at bounding box center [1040, 23] width 25 height 16
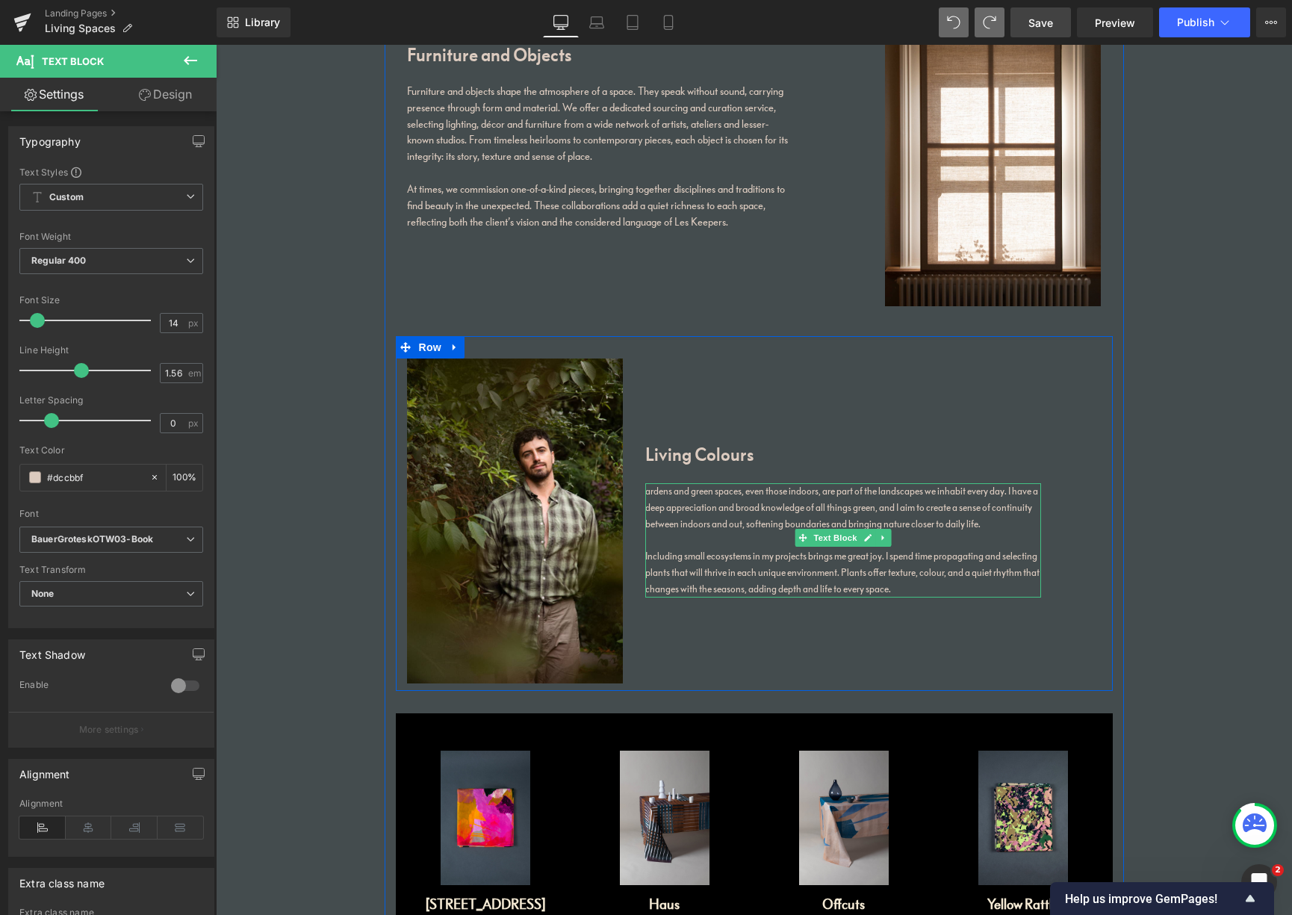
click at [901, 585] on p "Including small ecosystems in my projects brings me great joy. I spend time pro…" at bounding box center [843, 572] width 396 height 49
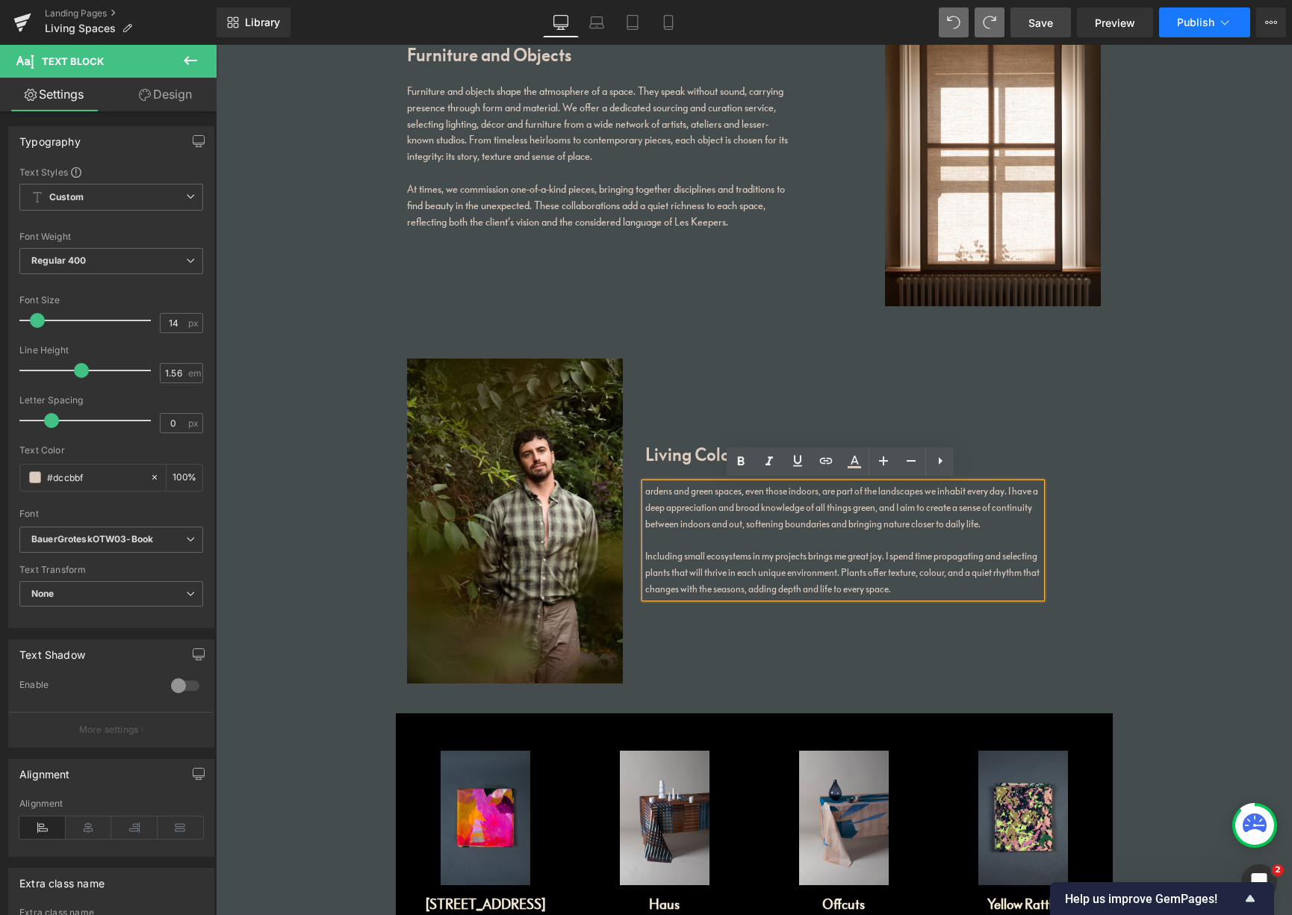
click at [1193, 25] on span "Publish" at bounding box center [1195, 22] width 37 height 12
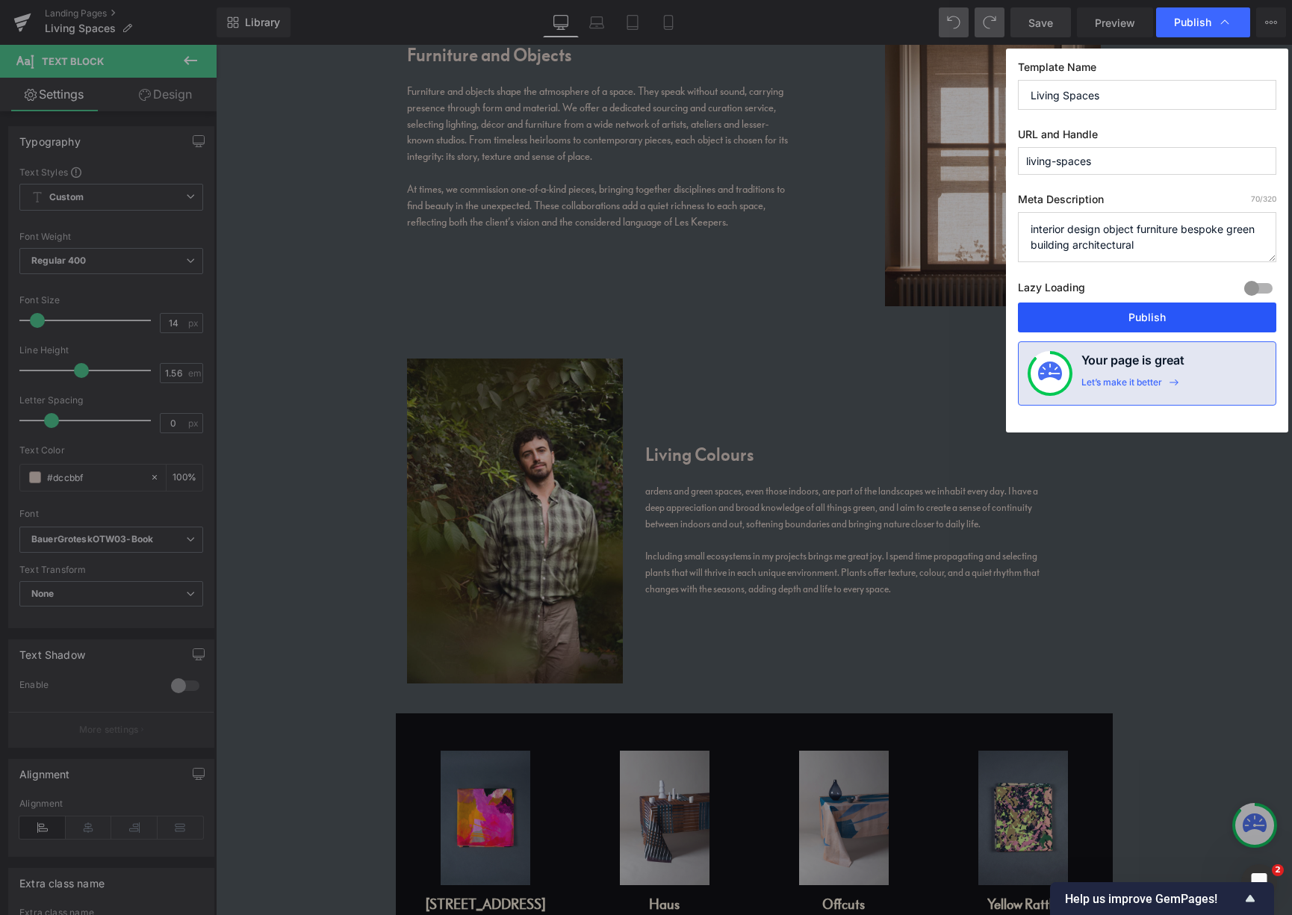
click at [1114, 317] on button "Publish" at bounding box center [1147, 317] width 258 height 30
